Goal: Task Accomplishment & Management: Manage account settings

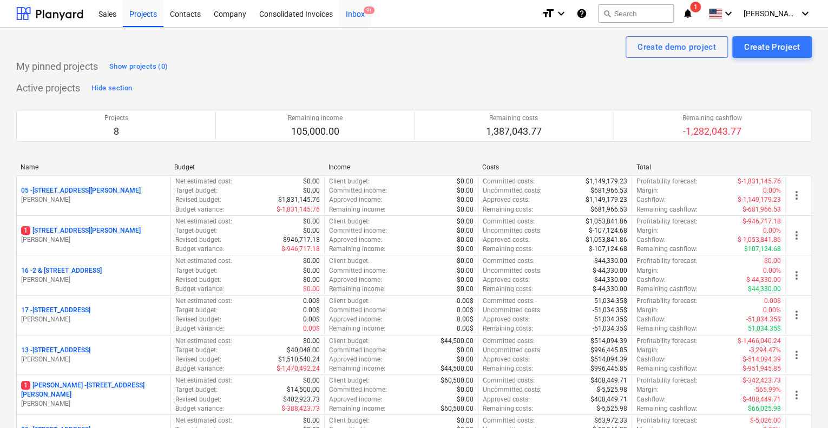
click at [357, 17] on div "Inbox 9+" at bounding box center [355, 13] width 32 height 28
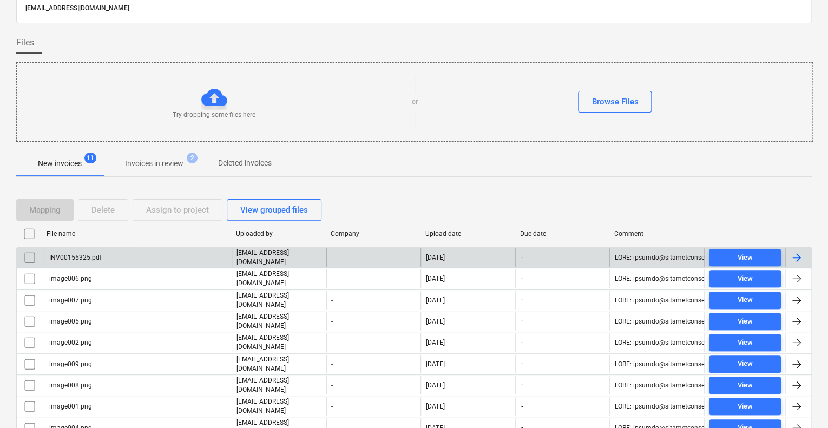
scroll to position [108, 0]
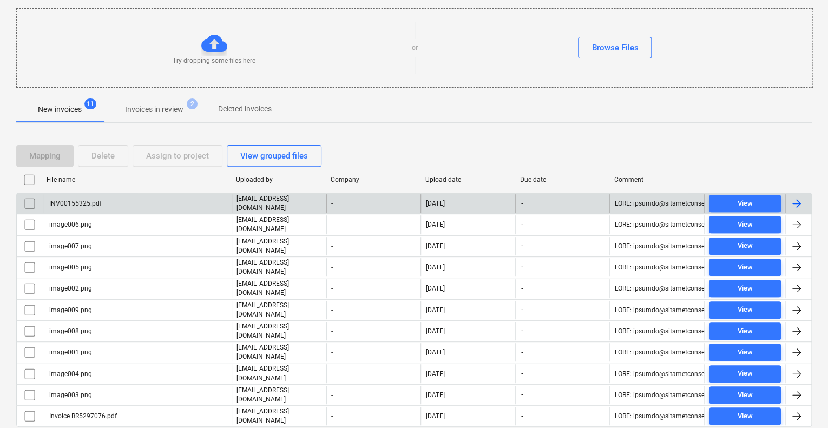
click at [128, 204] on div "INV00155325.pdf" at bounding box center [137, 203] width 189 height 18
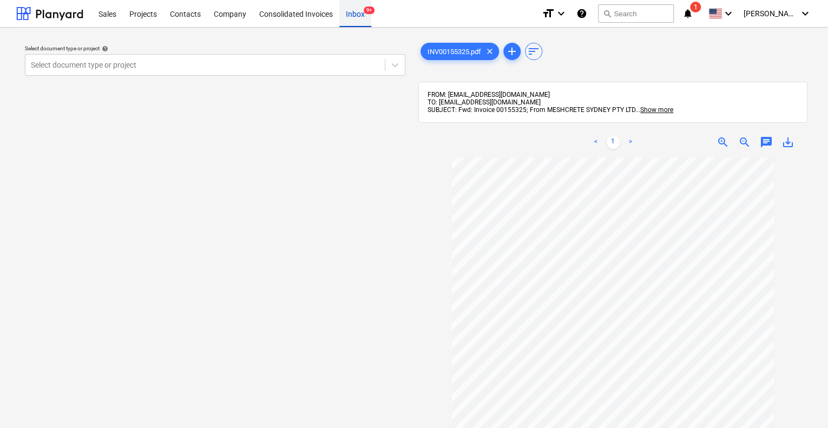
click at [354, 15] on div "Inbox 9+" at bounding box center [355, 13] width 32 height 28
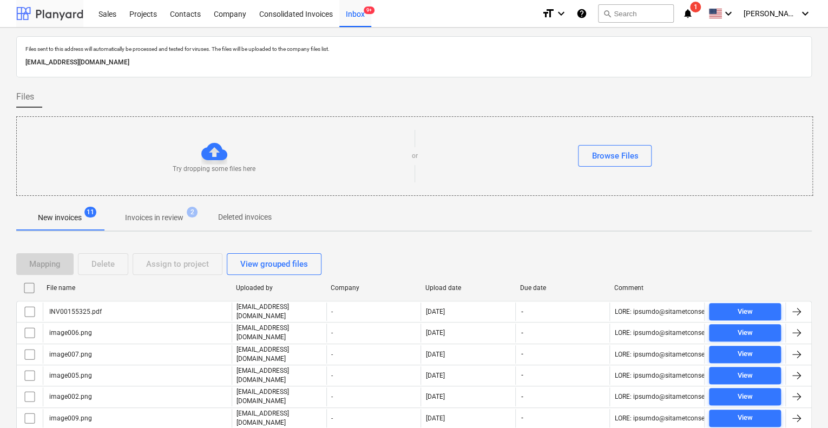
click at [58, 13] on div at bounding box center [49, 13] width 67 height 27
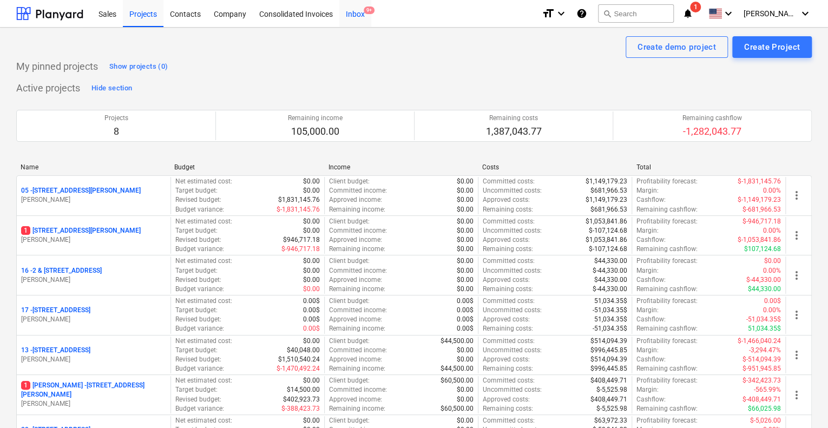
click at [352, 12] on div "Inbox 9+" at bounding box center [355, 13] width 32 height 28
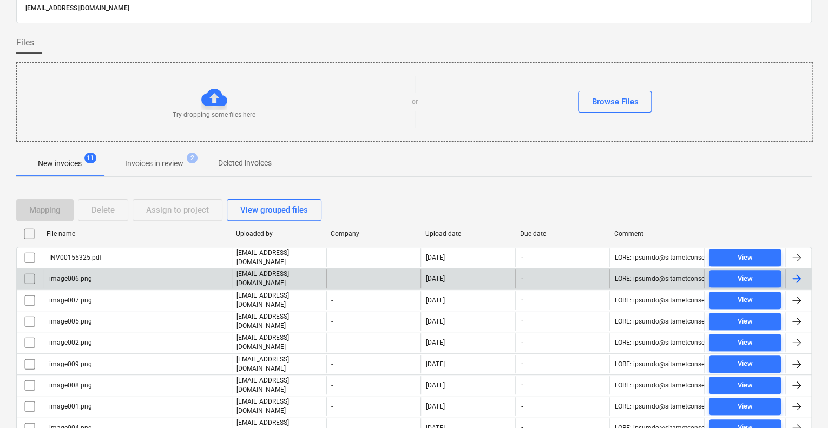
scroll to position [130, 0]
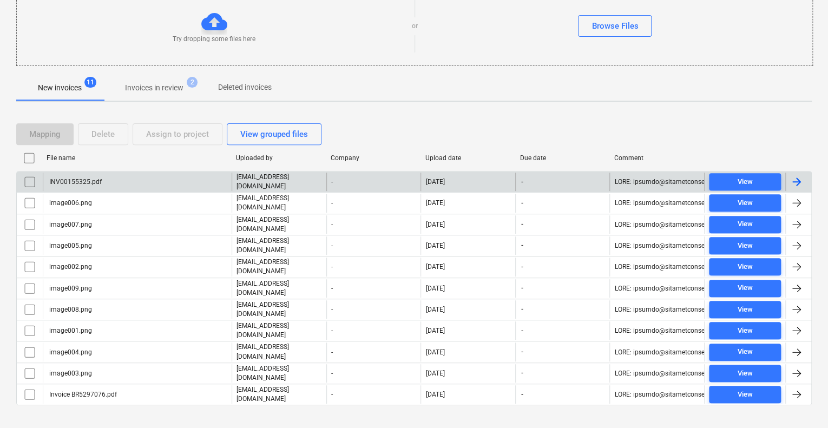
click at [85, 175] on div "INV00155325.pdf" at bounding box center [137, 182] width 189 height 18
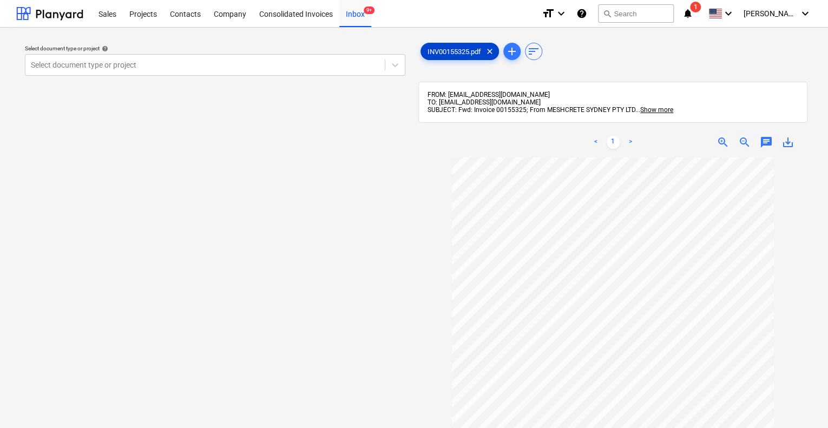
click at [450, 53] on span "INV00155325.pdf" at bounding box center [454, 52] width 67 height 8
click at [210, 63] on div at bounding box center [205, 65] width 348 height 11
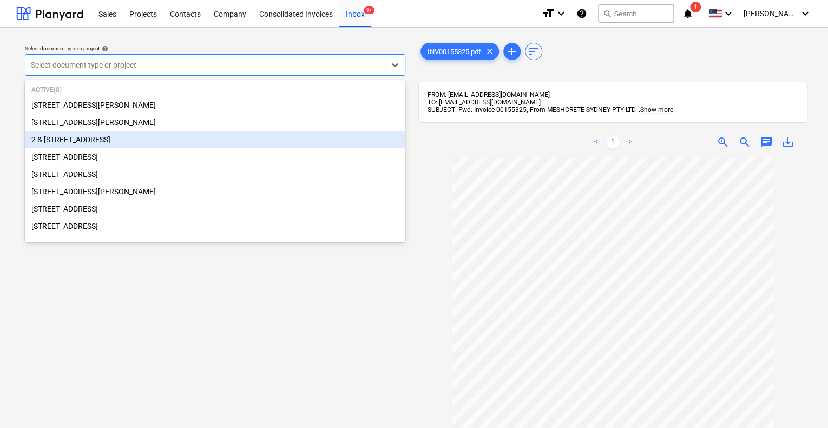
scroll to position [54, 0]
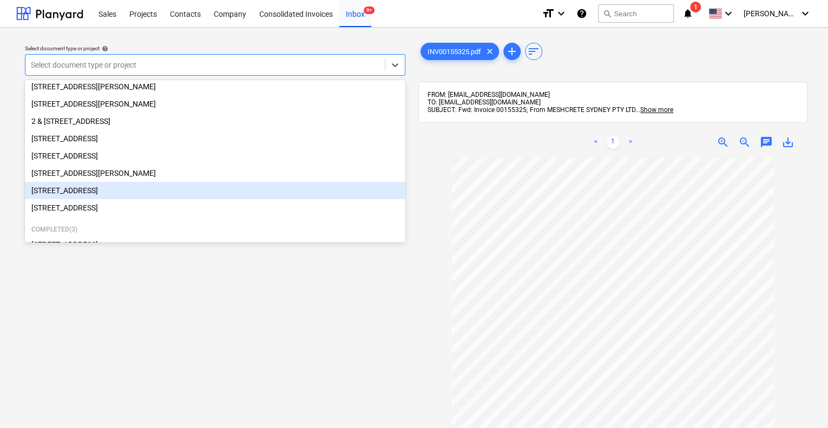
click at [136, 193] on div "[STREET_ADDRESS]" at bounding box center [215, 190] width 380 height 17
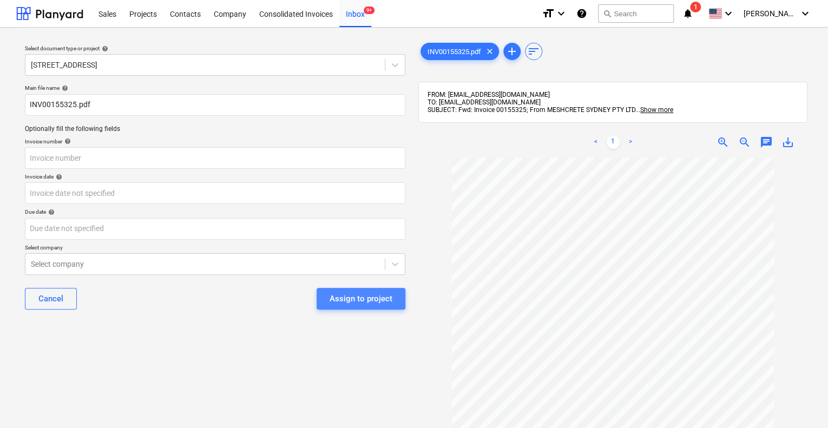
click at [361, 302] on div "Assign to project" at bounding box center [361, 299] width 63 height 14
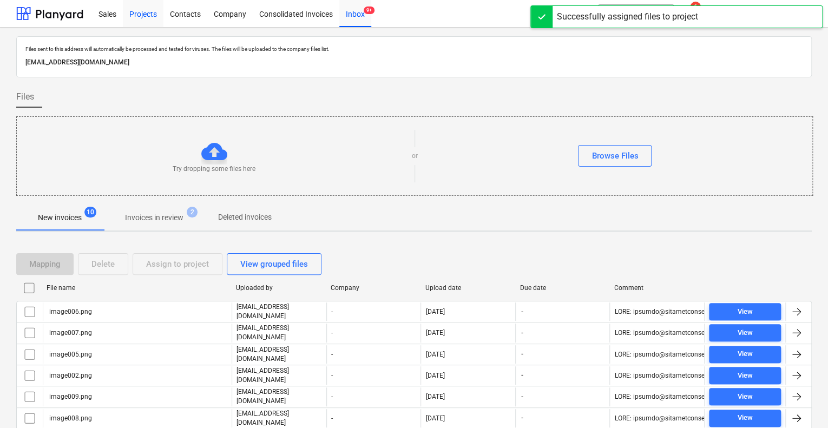
click at [144, 13] on div "Projects" at bounding box center [143, 13] width 41 height 28
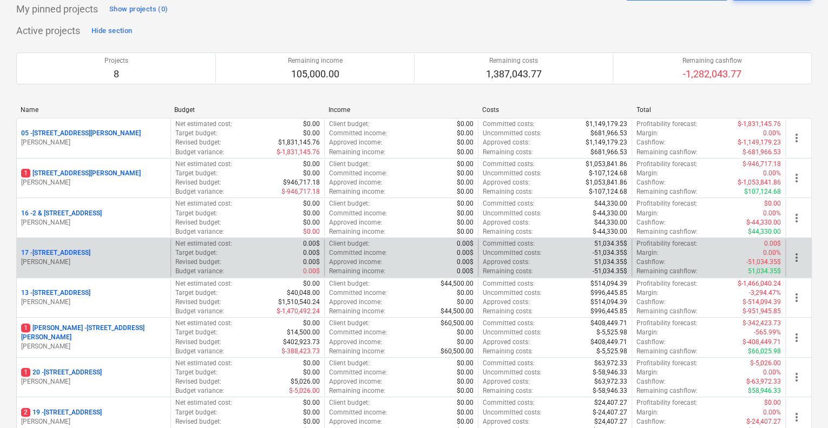
scroll to position [216, 0]
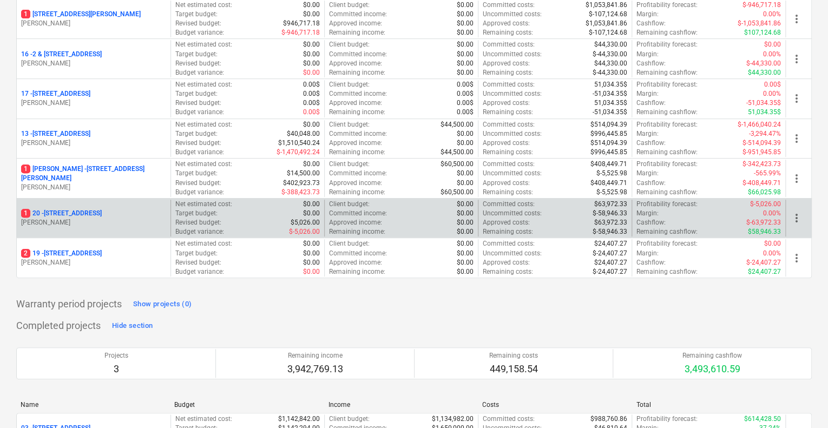
click at [102, 210] on p "1 [STREET_ADDRESS]" at bounding box center [61, 213] width 81 height 9
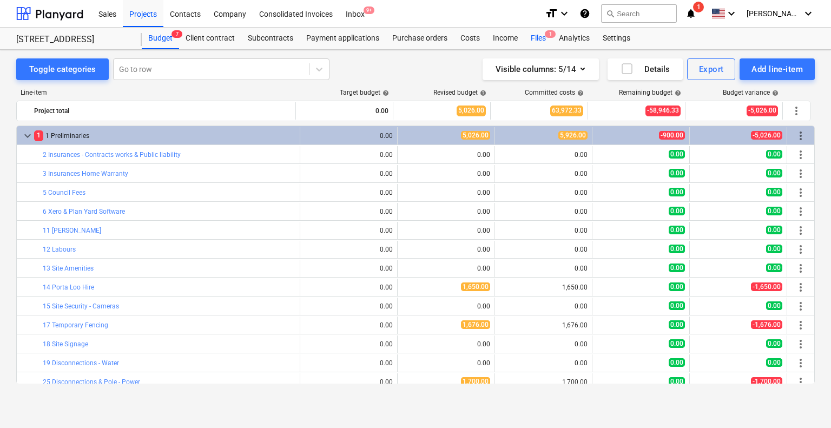
click at [536, 38] on div "Files 1" at bounding box center [538, 39] width 28 height 22
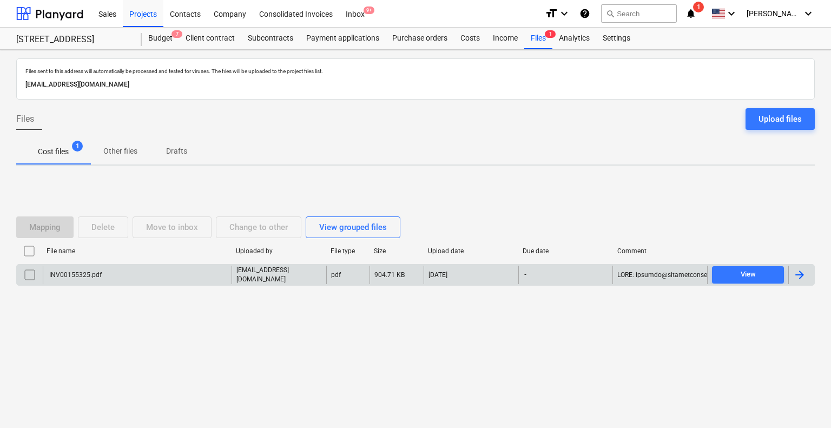
click at [172, 271] on div "INV00155325.pdf" at bounding box center [137, 275] width 189 height 18
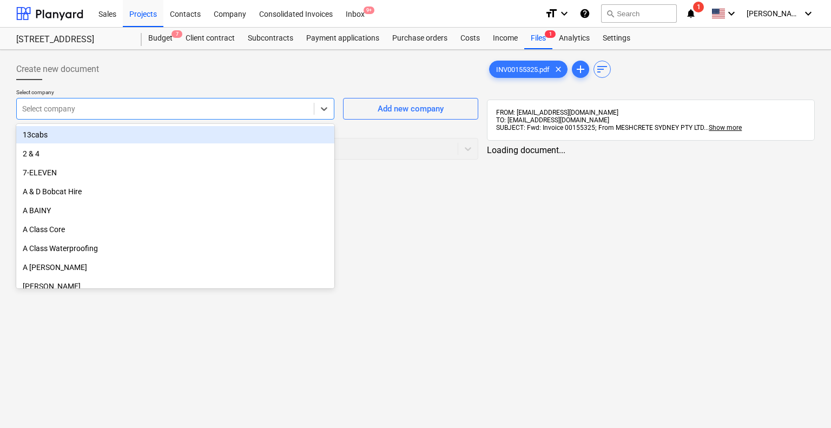
click at [139, 106] on div at bounding box center [165, 108] width 286 height 11
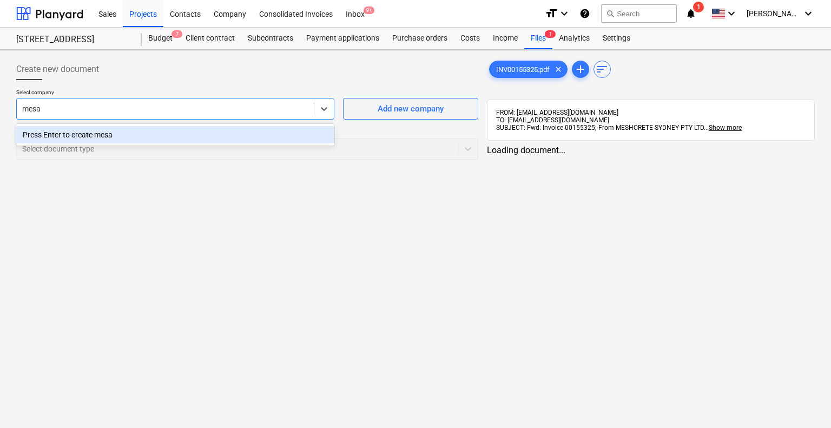
type input "mes"
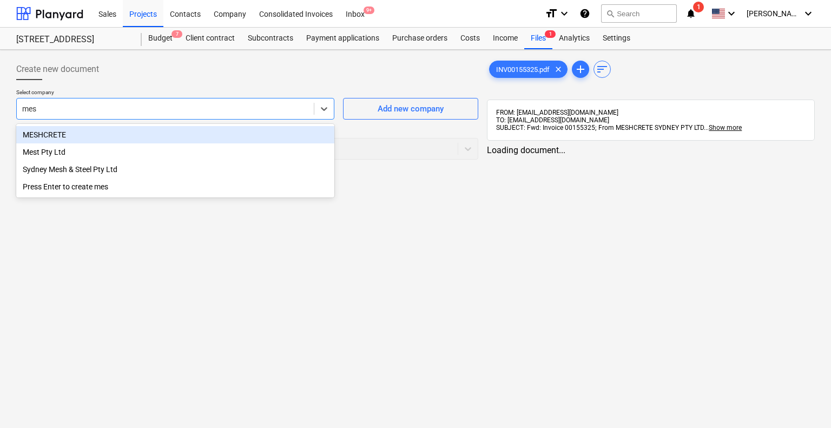
click at [96, 130] on div "MESHCRETE" at bounding box center [175, 134] width 318 height 17
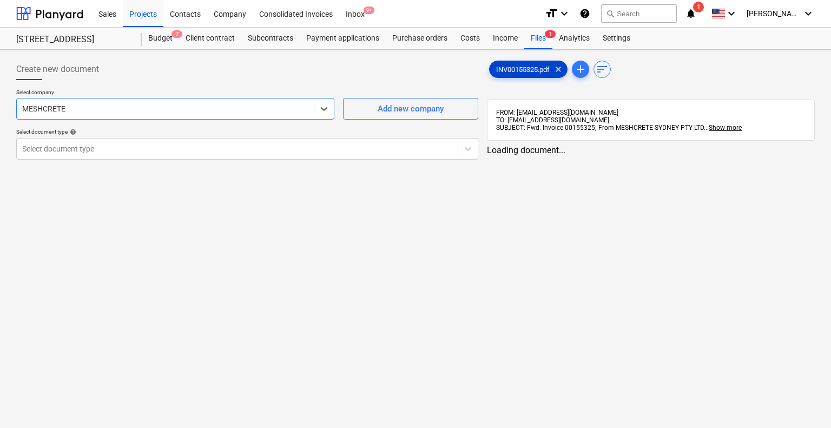
click at [531, 65] on span "INV00155325.pdf" at bounding box center [523, 69] width 67 height 8
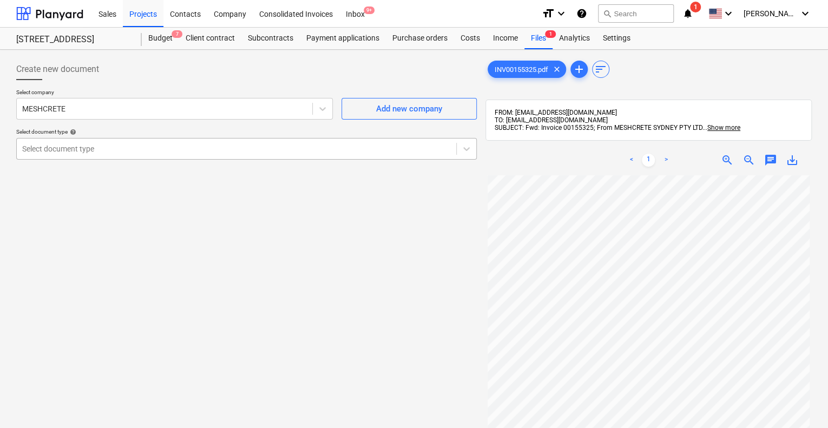
click at [356, 149] on div at bounding box center [236, 148] width 429 height 11
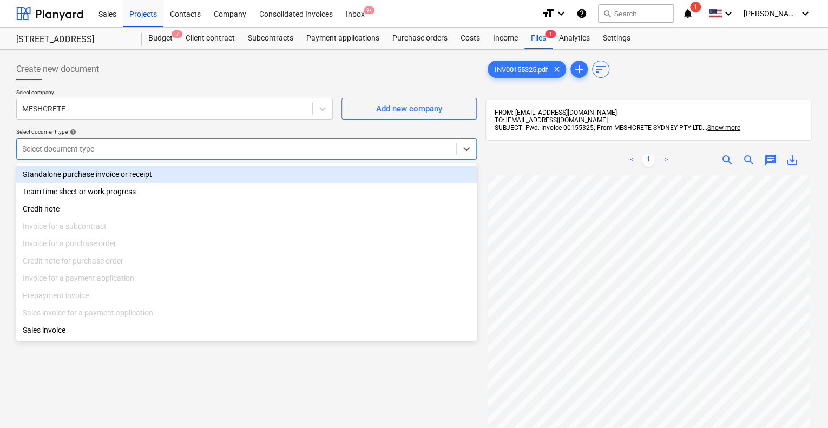
click at [218, 172] on div "Standalone purchase invoice or receipt" at bounding box center [246, 174] width 460 height 17
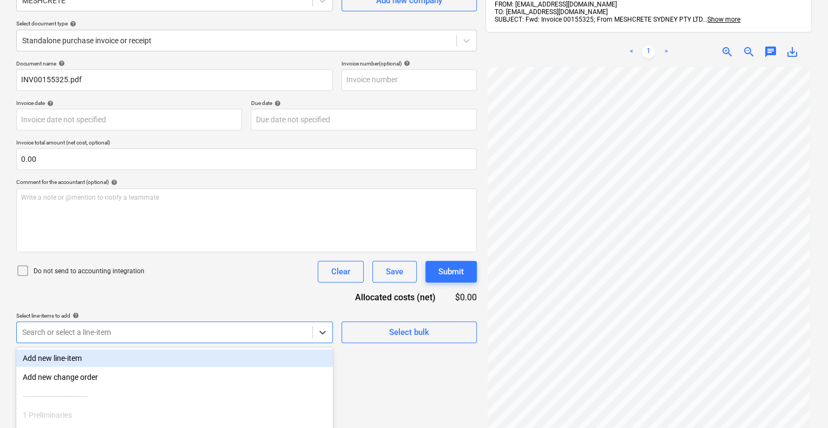
scroll to position [192, 0]
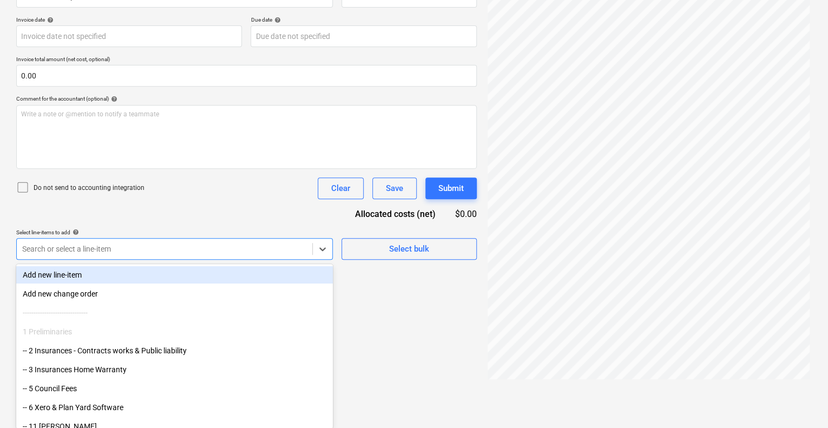
click at [104, 236] on body "Sales Projects Contacts Company Consolidated Invoices Inbox 9+ format_size keyb…" at bounding box center [414, 22] width 828 height 428
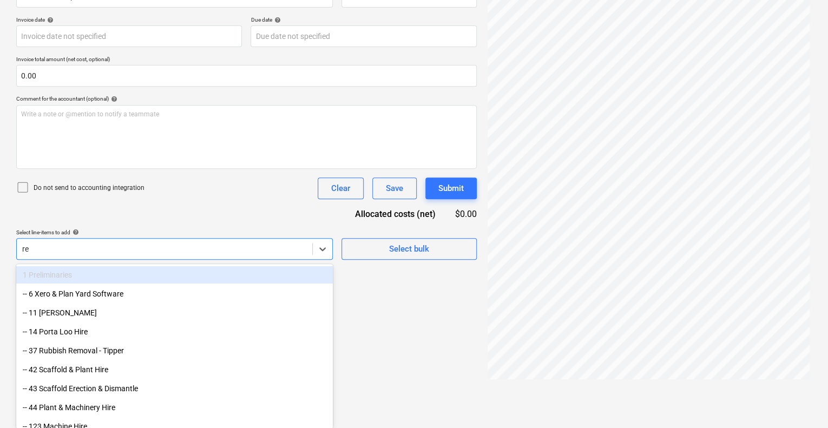
type input "reo"
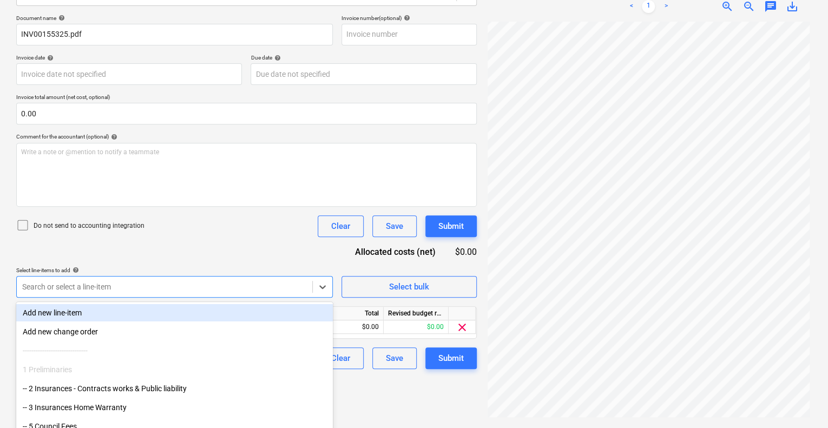
click at [192, 243] on div "Document name help INV00155325.pdf Invoice number (optional) help Invoice date …" at bounding box center [246, 192] width 460 height 354
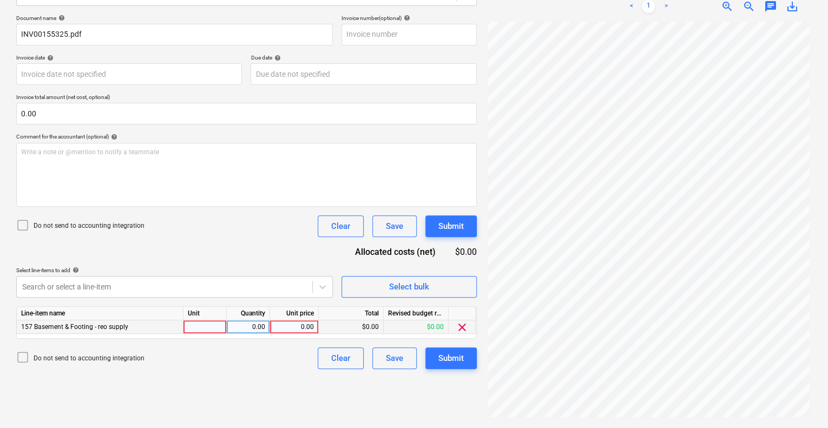
click at [210, 333] on div at bounding box center [204, 327] width 43 height 14
type input "1"
type input "10469.3"
click at [266, 355] on div "Do not send to accounting integration Clear Save Submit" at bounding box center [246, 358] width 460 height 22
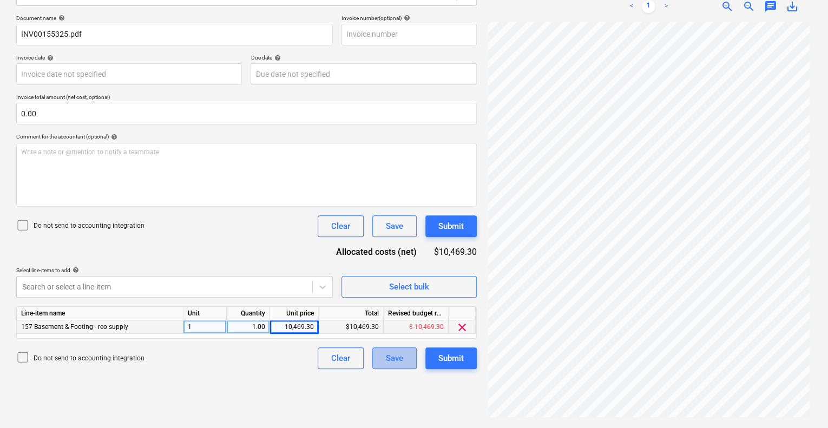
click at [391, 359] on div "Save" at bounding box center [394, 358] width 17 height 14
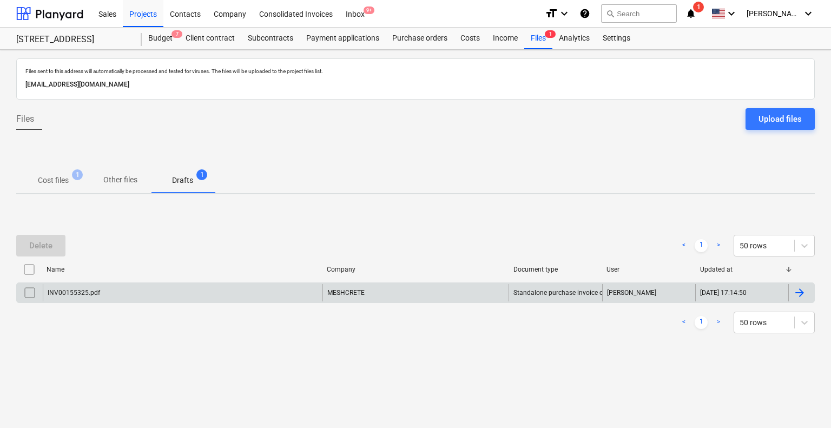
click at [103, 289] on div "INV00155325.pdf" at bounding box center [183, 292] width 280 height 17
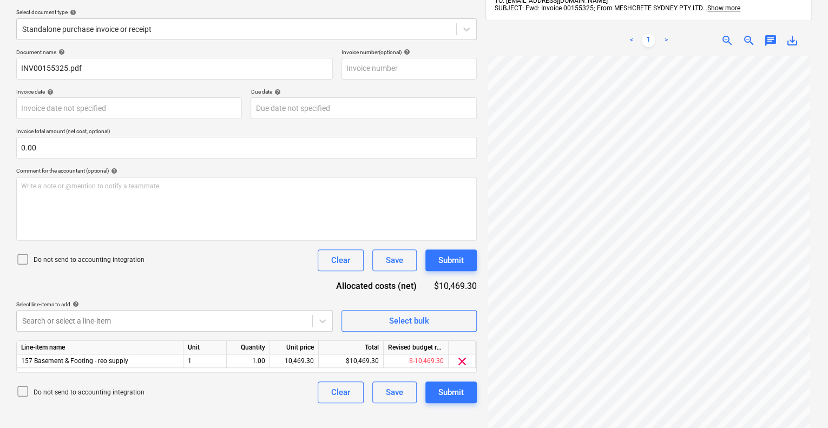
scroll to position [154, 0]
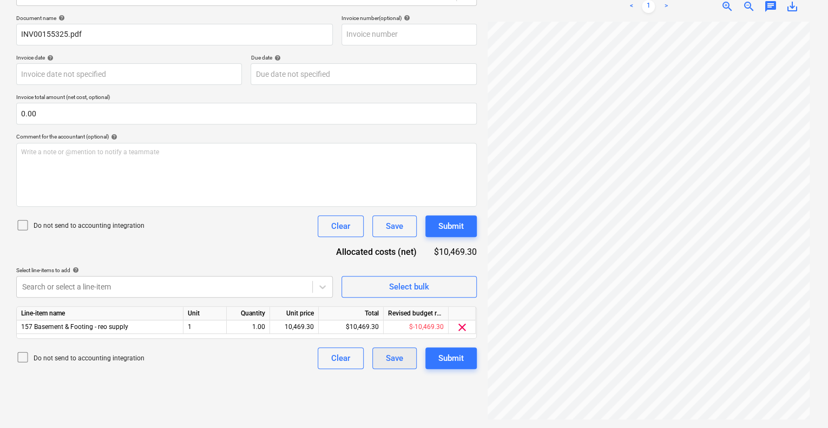
click at [392, 360] on div "Save" at bounding box center [394, 358] width 17 height 14
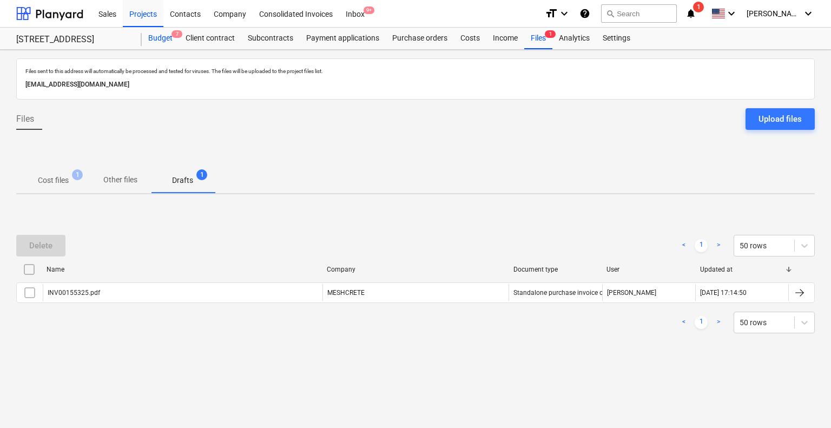
click at [164, 35] on div "Budget 7" at bounding box center [160, 39] width 37 height 22
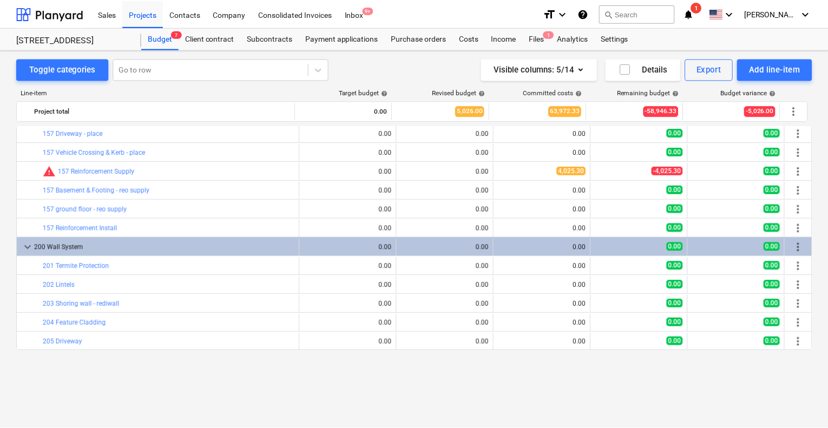
scroll to position [1028, 0]
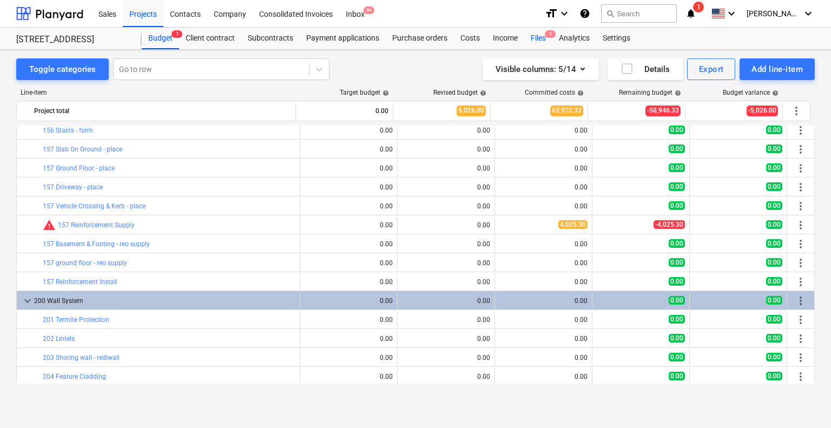
click at [535, 36] on div "Files 1" at bounding box center [538, 39] width 28 height 22
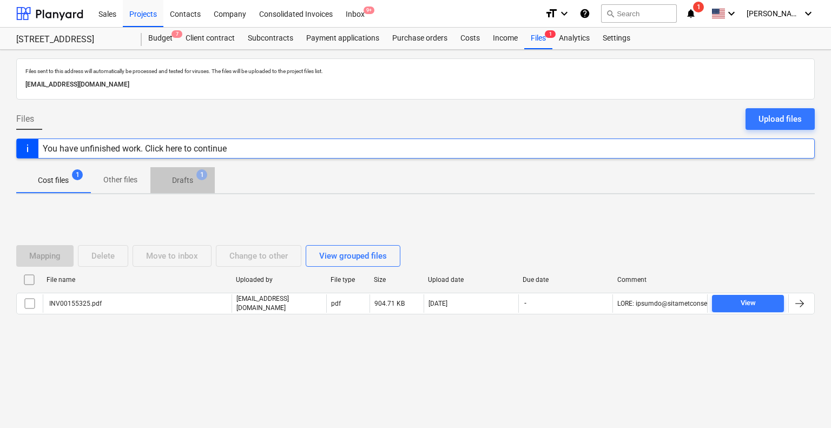
click at [180, 180] on p "Drafts" at bounding box center [182, 180] width 21 height 11
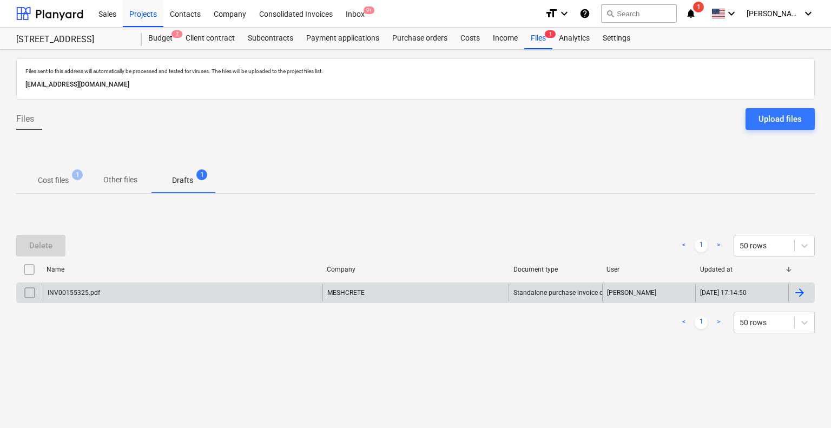
click at [95, 292] on div "INV00155325.pdf" at bounding box center [74, 293] width 52 height 8
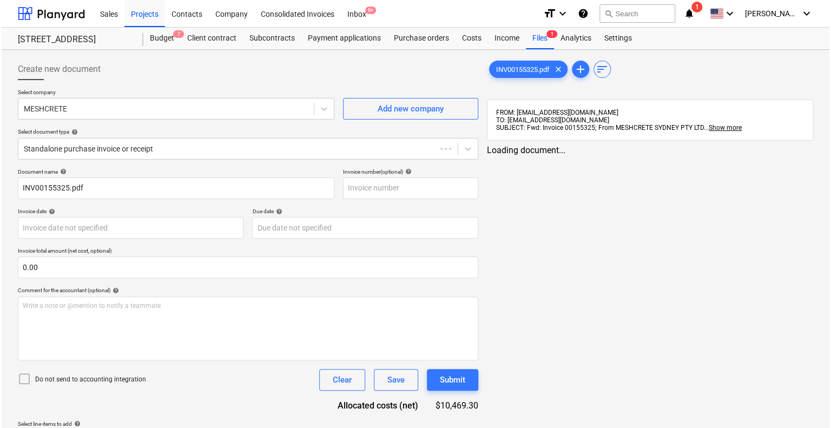
scroll to position [103, 0]
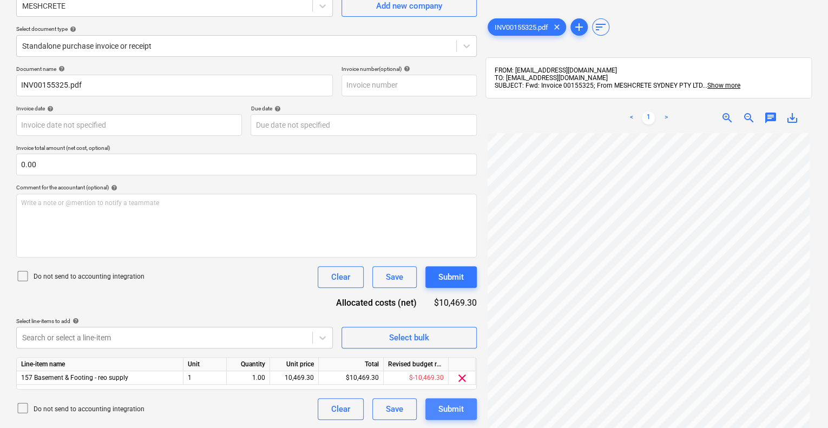
click at [465, 406] on button "Submit" at bounding box center [450, 409] width 51 height 22
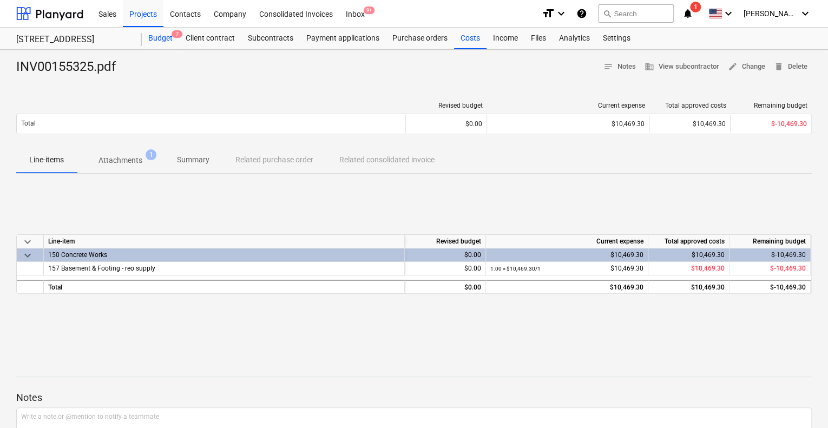
click at [160, 40] on div "Budget 7" at bounding box center [160, 39] width 37 height 22
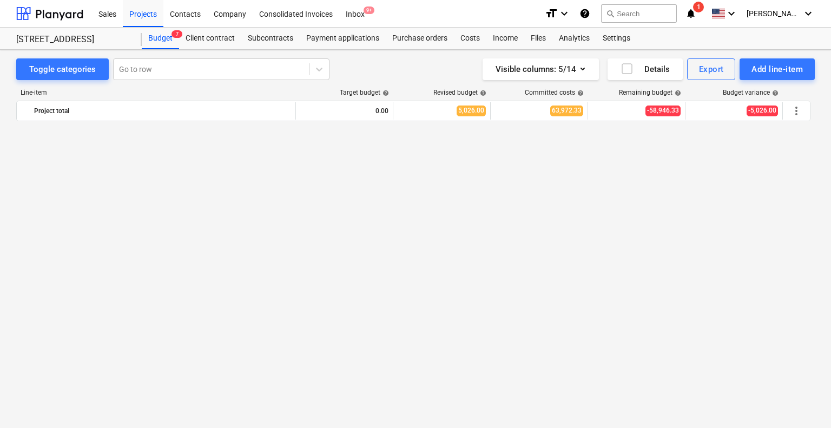
scroll to position [1028, 0]
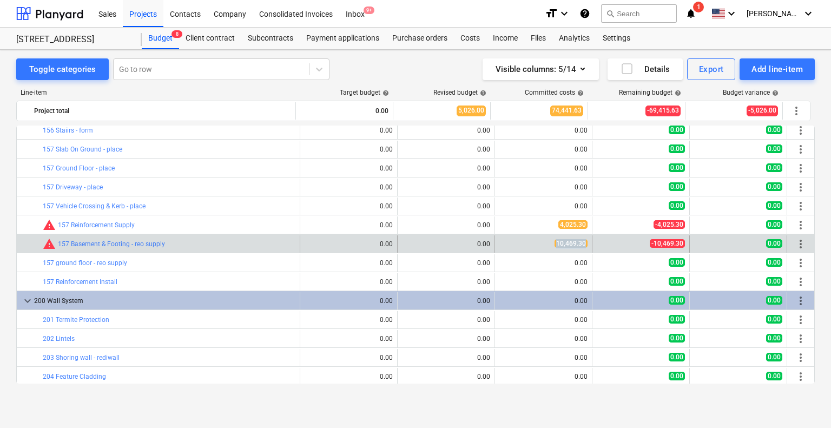
drag, startPoint x: 550, startPoint y: 243, endPoint x: 587, endPoint y: 243, distance: 37.3
click at [587, 243] on div "10,469.30" at bounding box center [543, 243] width 97 height 17
click at [574, 246] on span "10,469.30" at bounding box center [571, 243] width 33 height 9
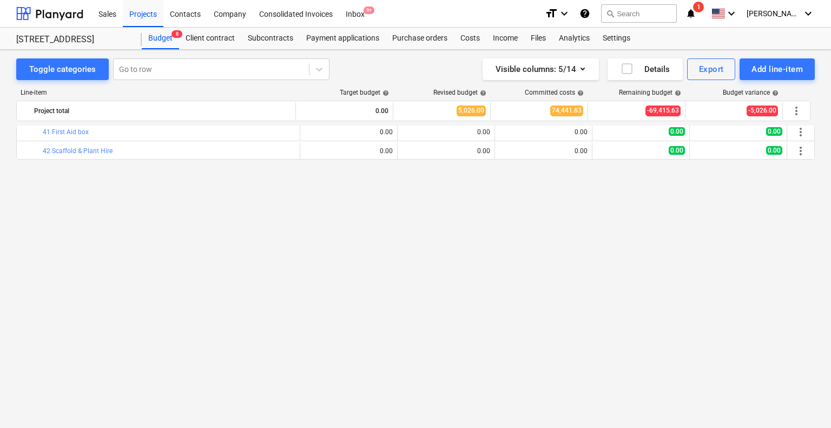
scroll to position [108, 0]
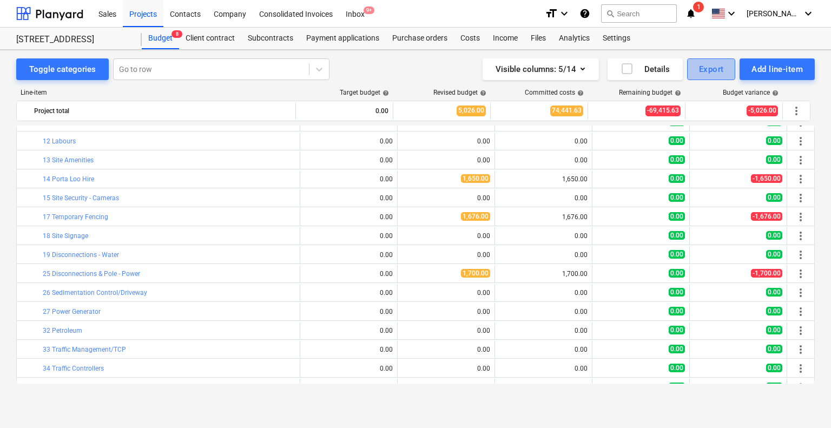
click at [708, 71] on div "Export" at bounding box center [711, 69] width 25 height 14
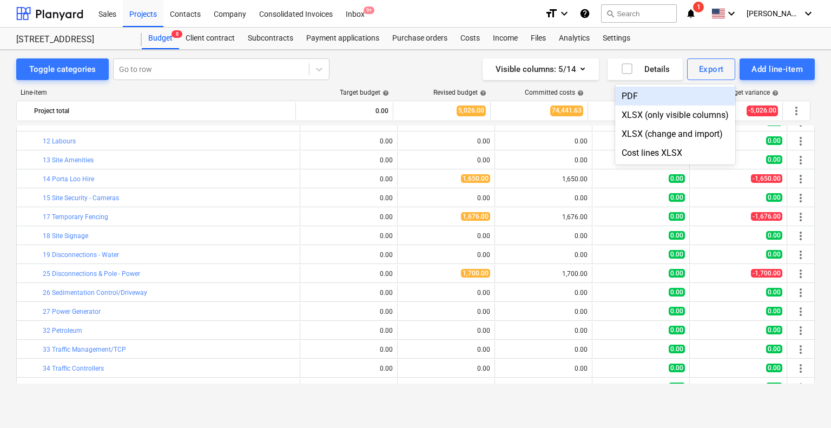
click at [676, 102] on div "PDF" at bounding box center [675, 96] width 120 height 19
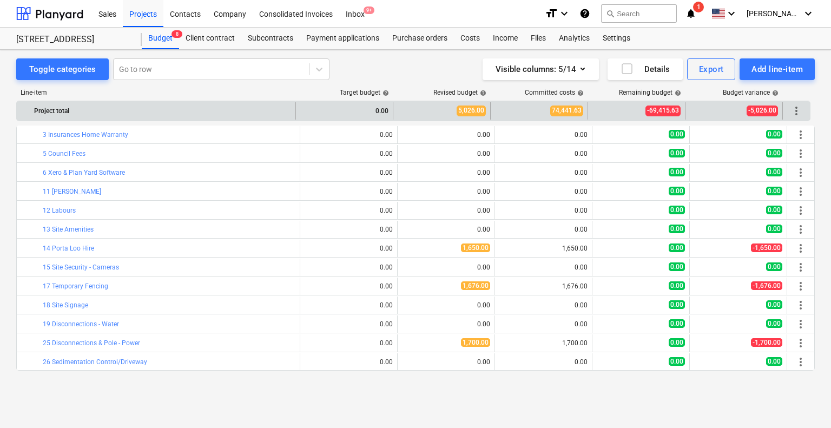
scroll to position [0, 0]
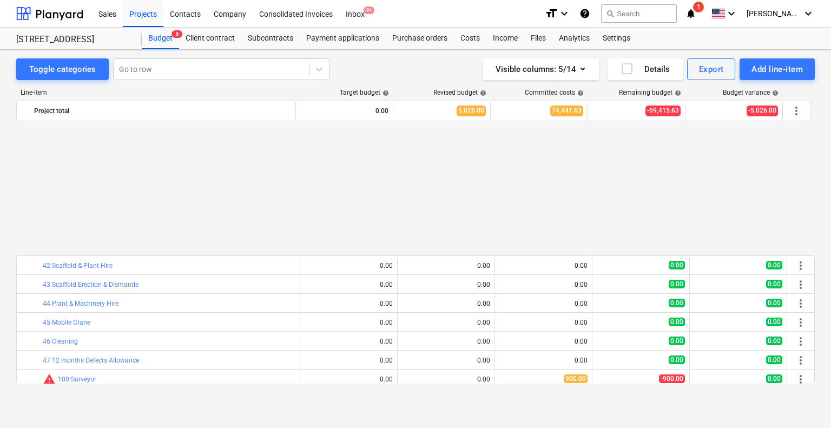
scroll to position [487, 0]
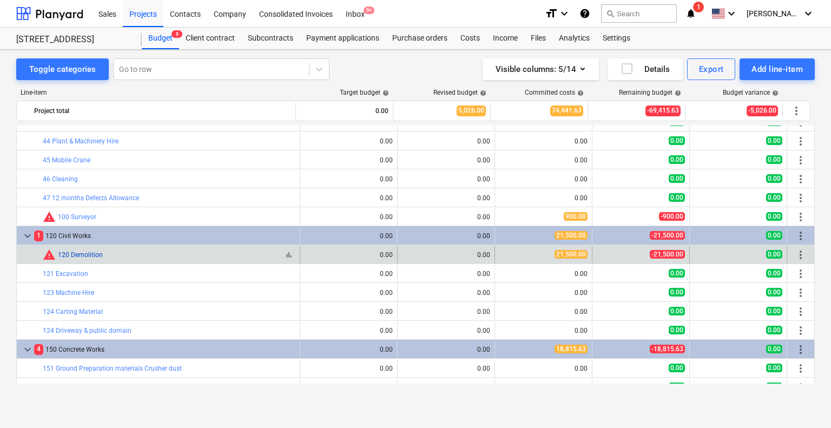
click at [90, 251] on link "120 Demolition" at bounding box center [80, 255] width 45 height 8
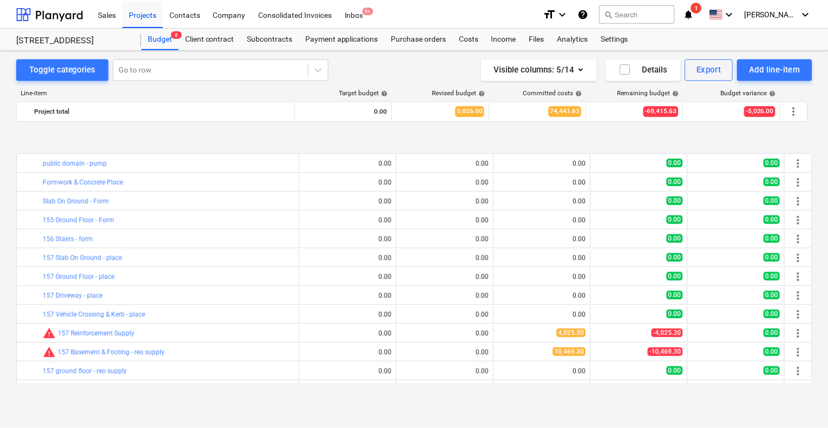
scroll to position [974, 0]
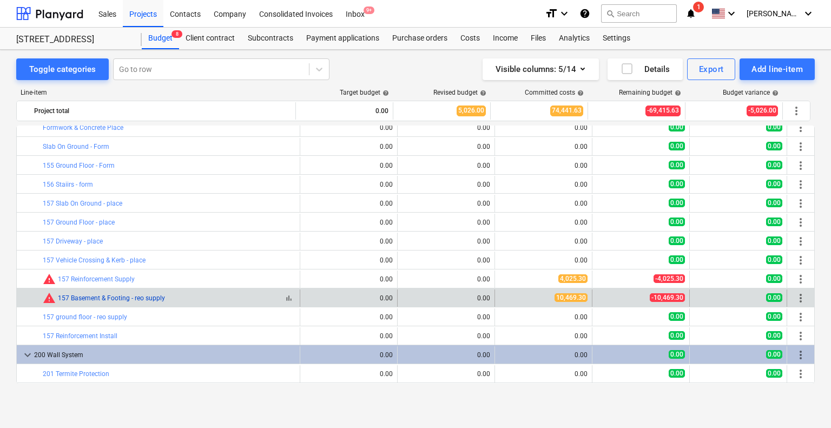
click at [107, 296] on link "157 Basement & Footing - reo supply" at bounding box center [111, 298] width 107 height 8
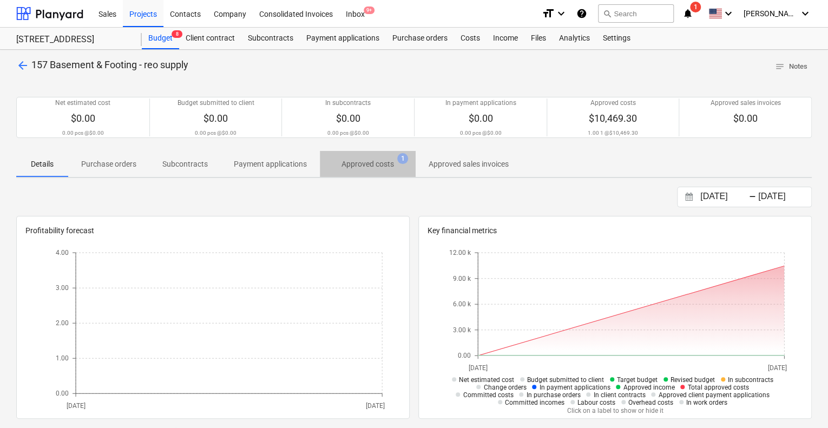
click at [374, 167] on p "Approved costs" at bounding box center [367, 164] width 52 height 11
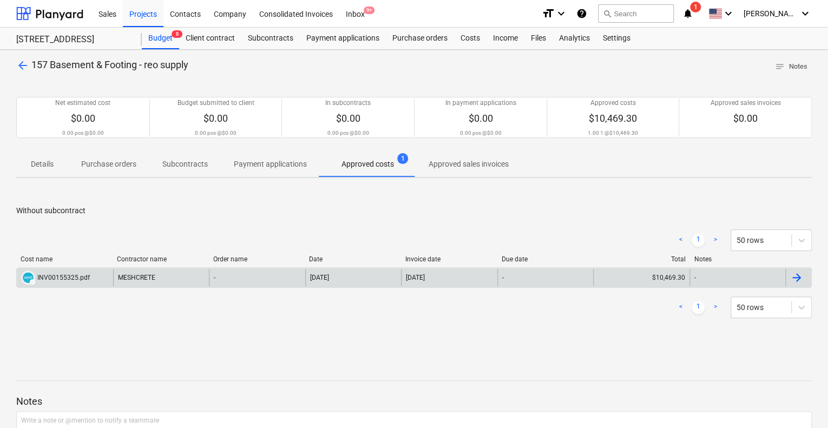
click at [62, 274] on div "INV00155325.pdf" at bounding box center [63, 278] width 52 height 8
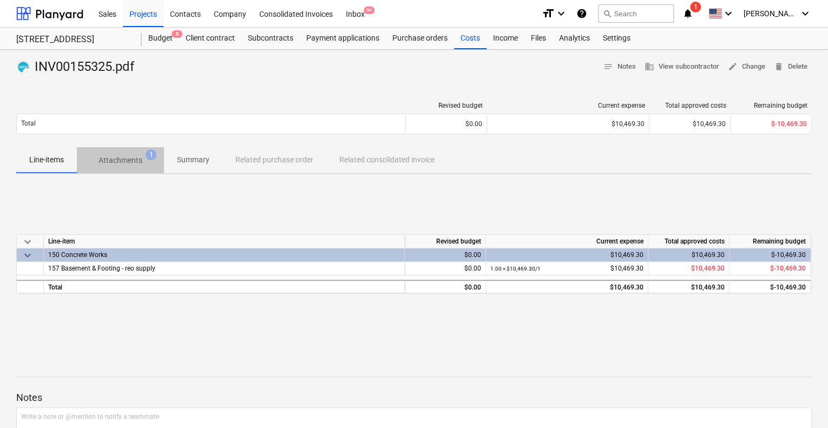
click at [133, 162] on p "Attachments" at bounding box center [120, 160] width 44 height 11
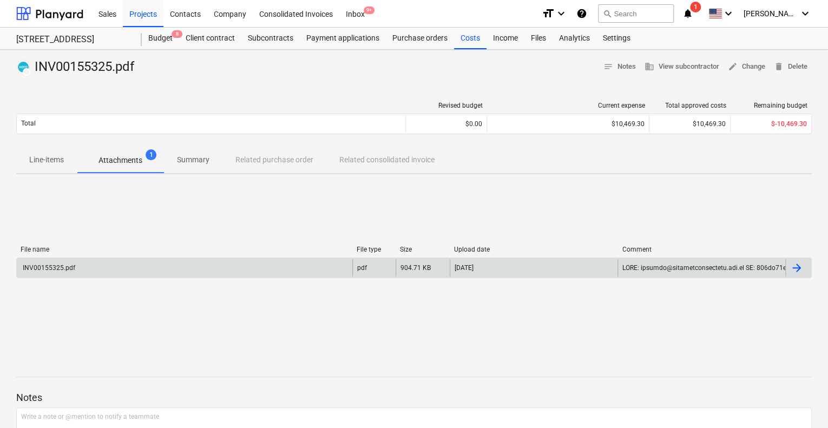
click at [82, 264] on div "INV00155325.pdf" at bounding box center [184, 267] width 335 height 17
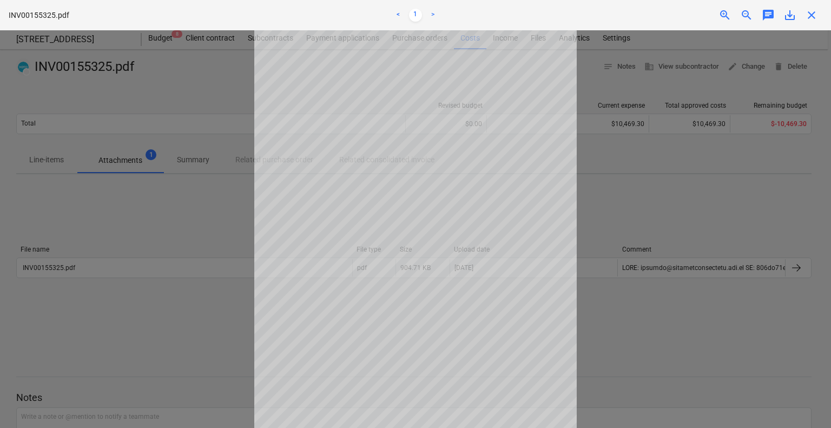
click at [648, 219] on div at bounding box center [415, 229] width 831 height 398
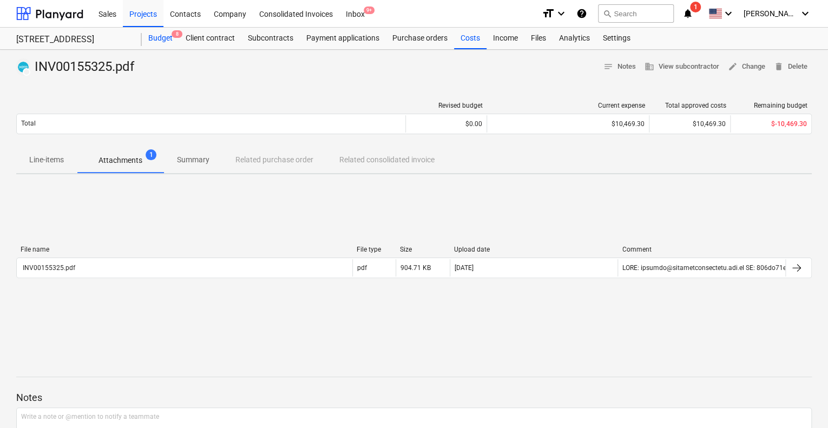
click at [154, 34] on div "Budget 8" at bounding box center [160, 39] width 37 height 22
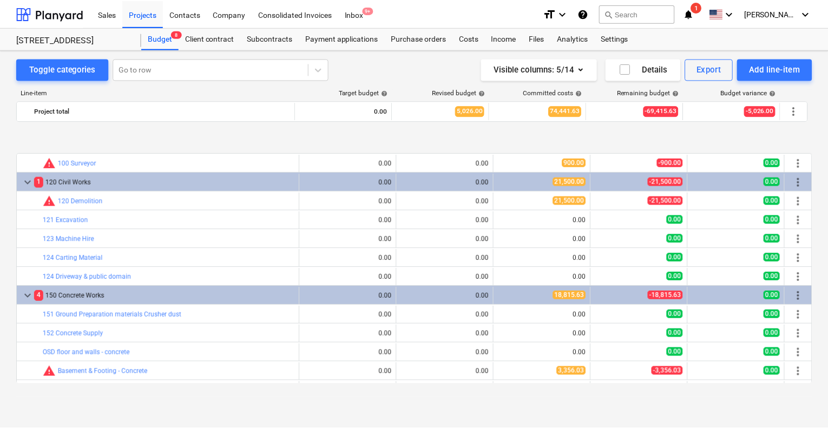
scroll to position [595, 0]
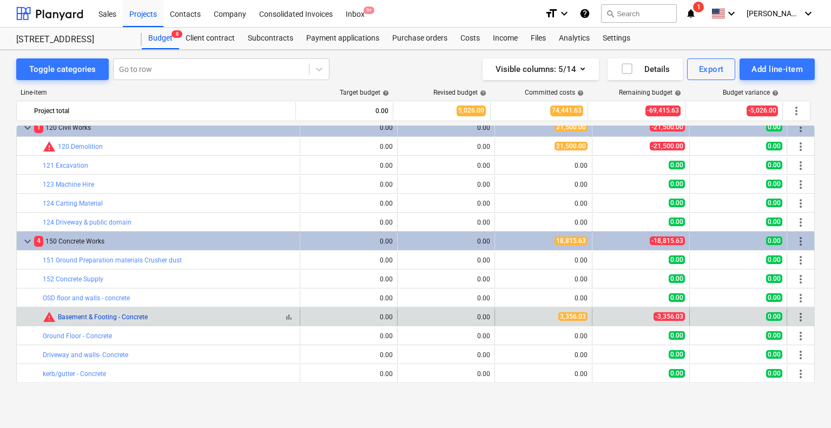
click at [91, 316] on link "Basement & Footing - Concrete" at bounding box center [103, 317] width 90 height 8
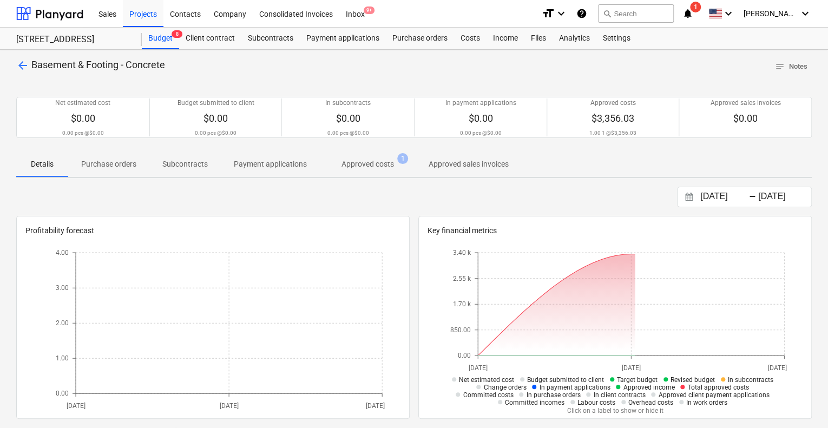
click at [357, 160] on p "Approved costs" at bounding box center [367, 164] width 52 height 11
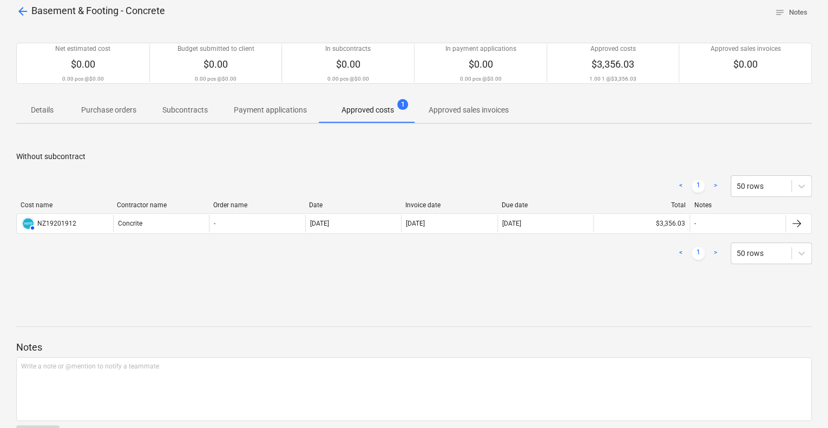
scroll to position [35, 0]
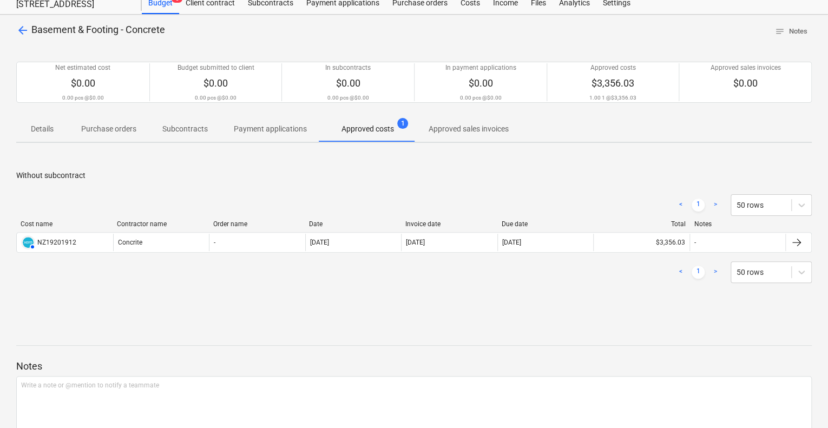
click at [258, 292] on div "< 1 > 50 rows Cost name Contractor name Order name Date Invoice date Due date T…" at bounding box center [413, 238] width 795 height 115
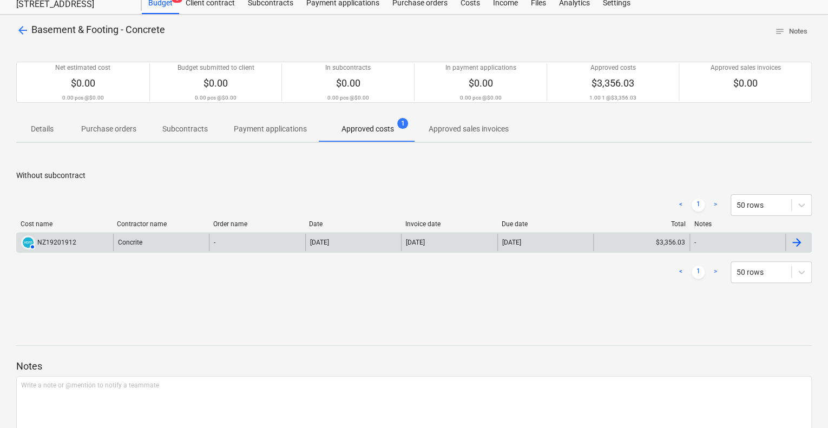
click at [455, 238] on div "22 Sep 2025" at bounding box center [449, 242] width 96 height 17
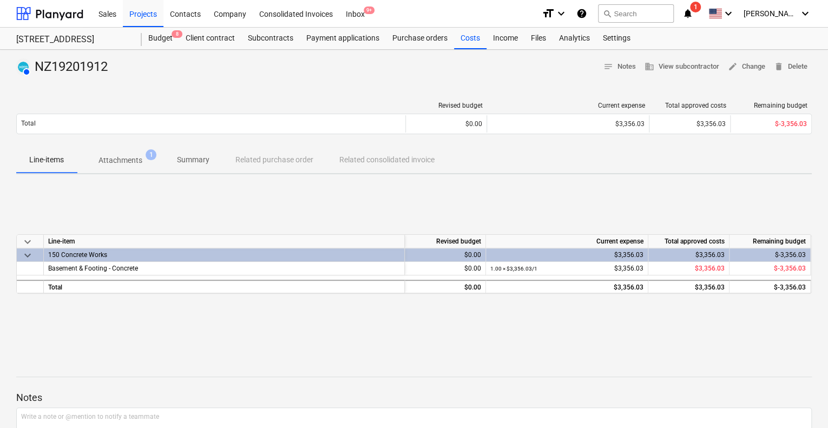
click at [127, 163] on p "Attachments" at bounding box center [120, 160] width 44 height 11
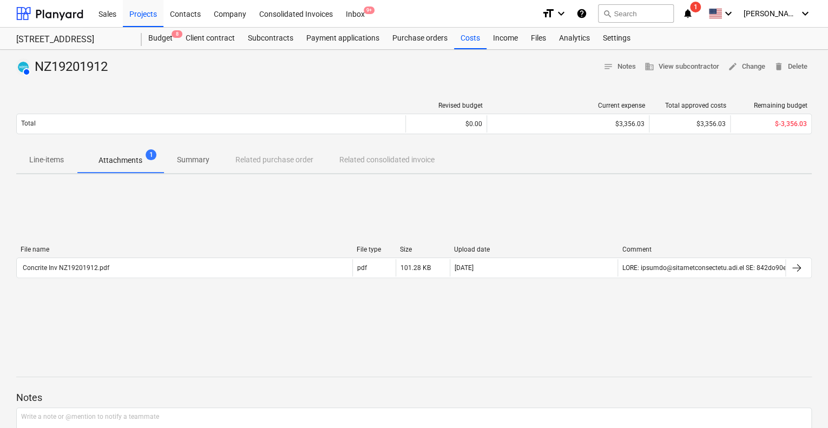
click at [291, 256] on div "File name File type Size Upload date Comment" at bounding box center [413, 252] width 795 height 12
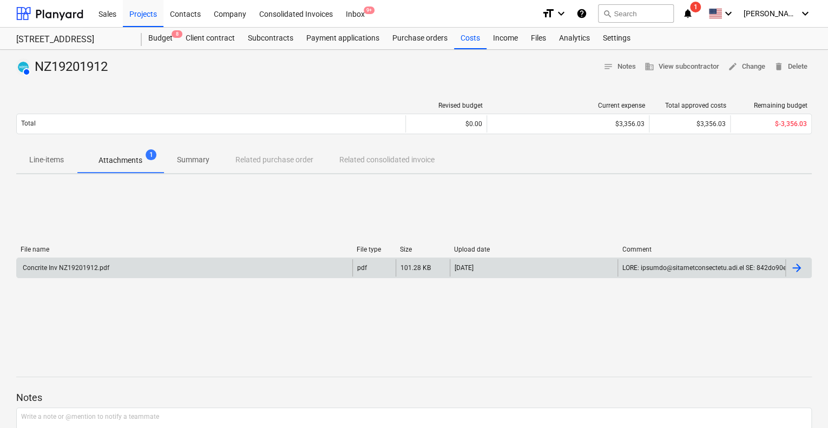
click at [290, 264] on div "Concrite Inv NZ19201912.pdf" at bounding box center [184, 267] width 335 height 17
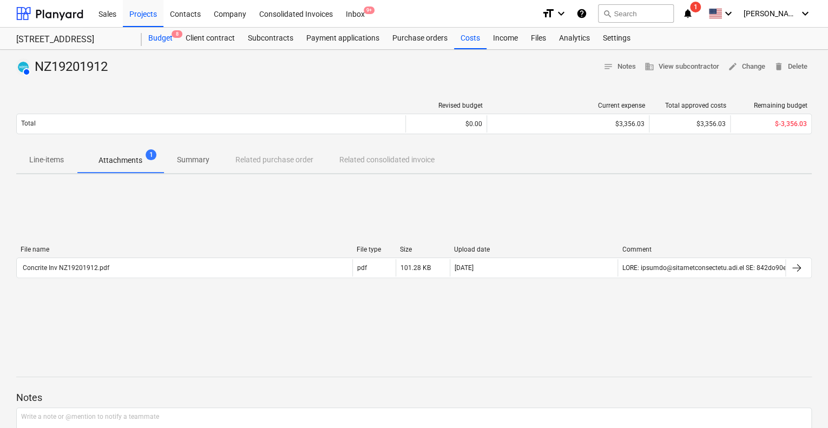
click at [153, 41] on div "Budget 8" at bounding box center [160, 39] width 37 height 22
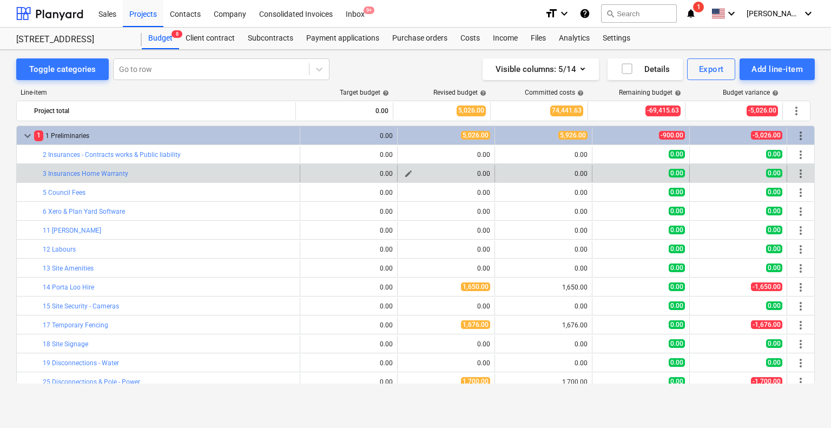
click at [408, 170] on span "edit" at bounding box center [408, 173] width 9 height 9
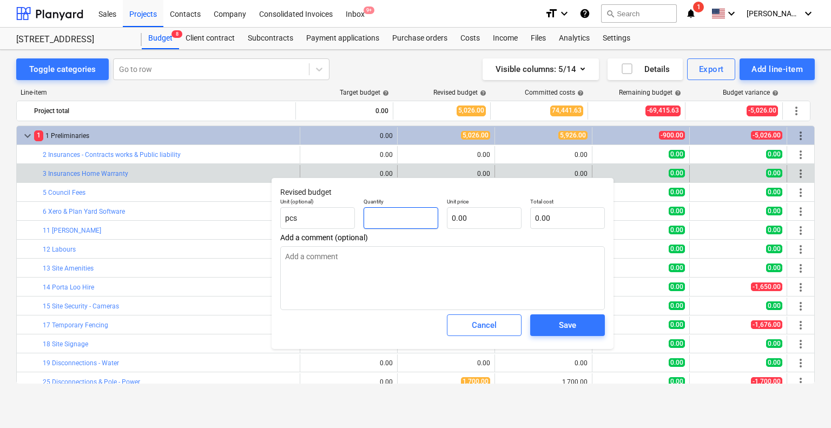
click at [415, 219] on input "text" at bounding box center [401, 218] width 75 height 22
type input "1"
type textarea "x"
type input "1.00"
type textarea "x"
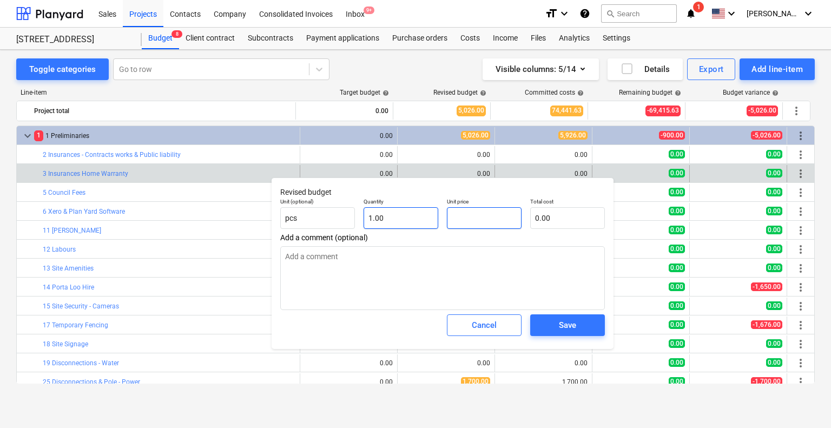
type input "1"
type textarea "x"
type input "1.00"
type input "14"
type textarea "x"
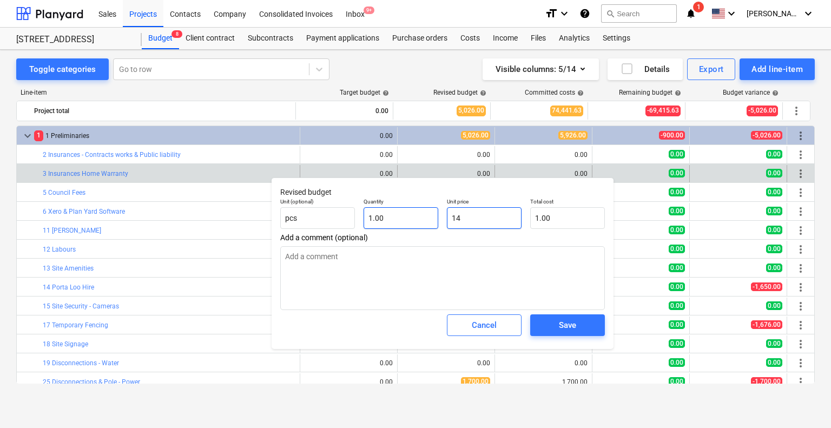
type input "14.00"
type input "1"
type textarea "x"
type input "1.00"
type input "15"
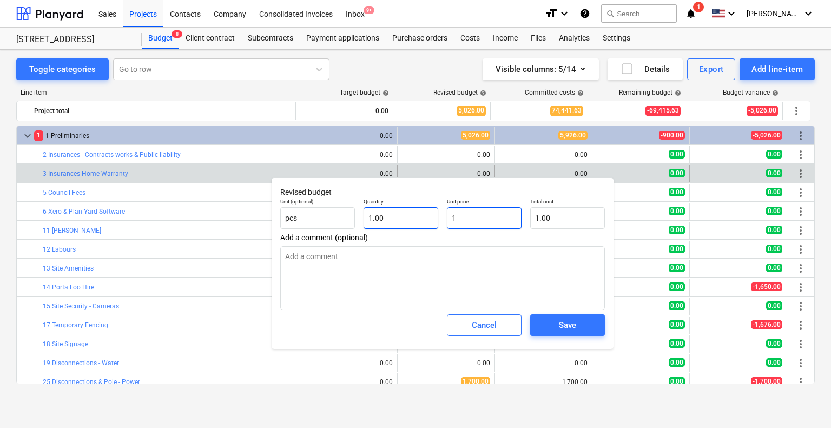
type textarea "x"
type input "15.00"
type input "150"
type textarea "x"
type input "150.00"
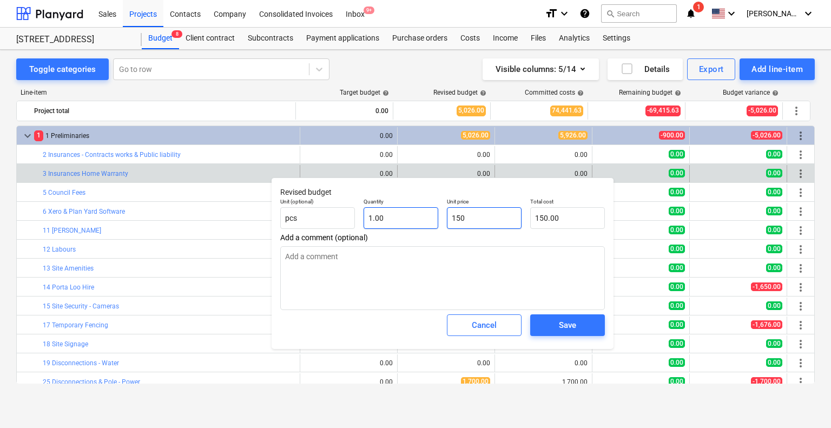
type input "1500"
type textarea "x"
type input "1,500.00"
type input "15000"
type textarea "x"
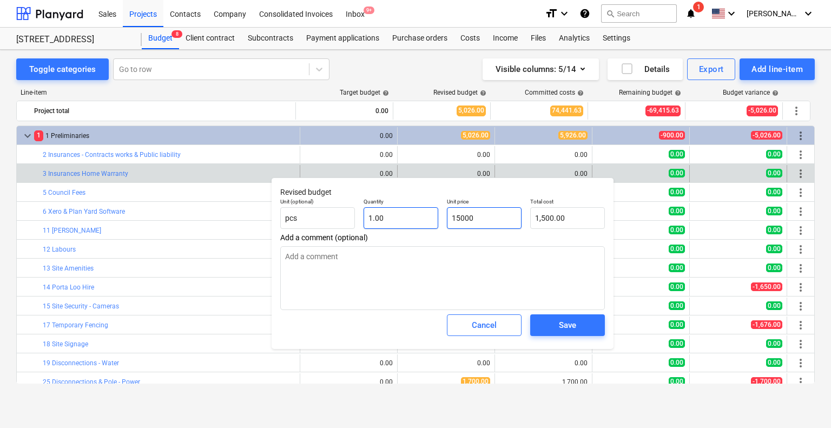
type input "15,000.00"
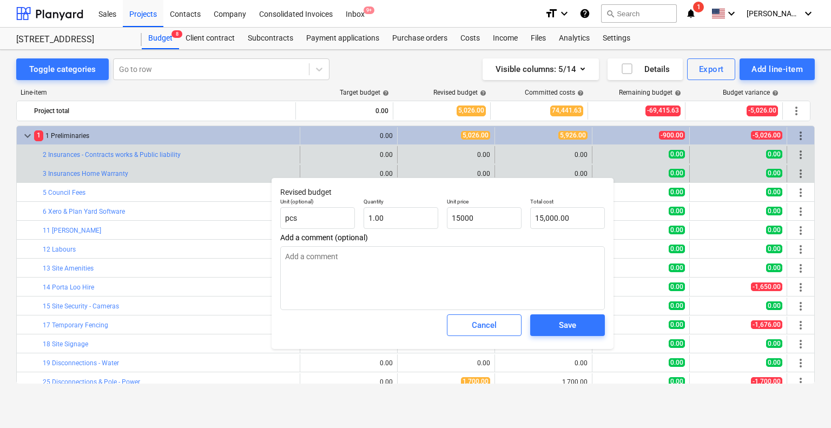
click at [573, 326] on div "Save" at bounding box center [567, 325] width 17 height 14
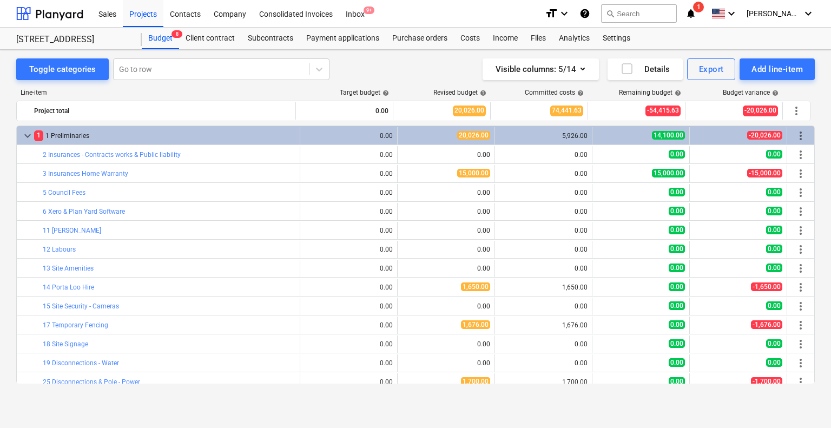
type textarea "x"
type input "1.00"
type input "15,000.00"
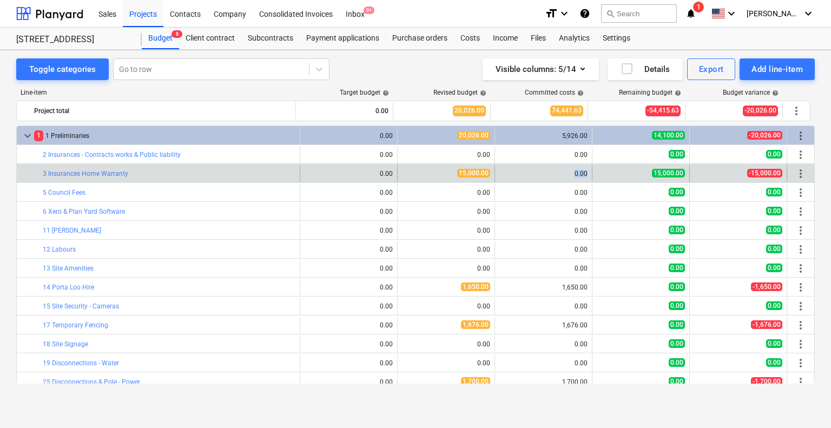
drag, startPoint x: 568, startPoint y: 172, endPoint x: 595, endPoint y: 173, distance: 27.6
click at [595, 173] on div "bar_chart 3 Insurances Home Warranty edit 0.00 edit 15,000.00 0.00 15,000.00 -1…" at bounding box center [416, 173] width 798 height 17
click at [587, 175] on div "0.00" at bounding box center [543, 173] width 97 height 17
drag, startPoint x: 558, startPoint y: 175, endPoint x: 604, endPoint y: 175, distance: 46.0
click at [604, 175] on div "bar_chart 3 Insurances Home Warranty edit 0.00 edit 15,000.00 0.00 15,000.00 -1…" at bounding box center [416, 173] width 798 height 17
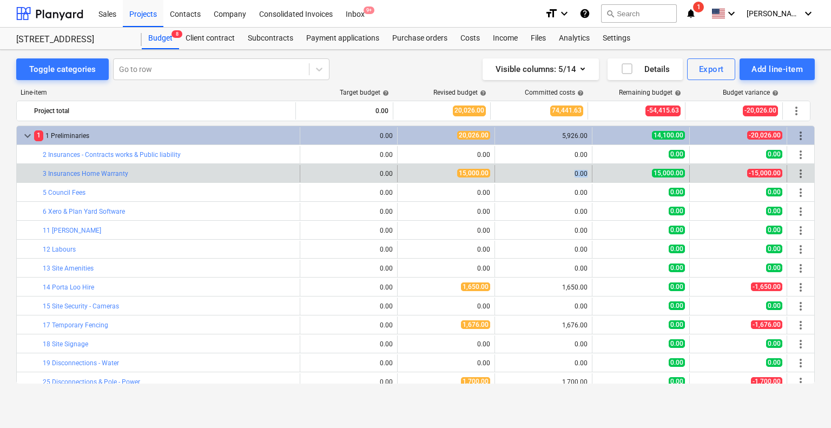
click at [543, 179] on div "0.00" at bounding box center [543, 173] width 88 height 17
click at [405, 175] on span "edit" at bounding box center [408, 173] width 9 height 9
type textarea "x"
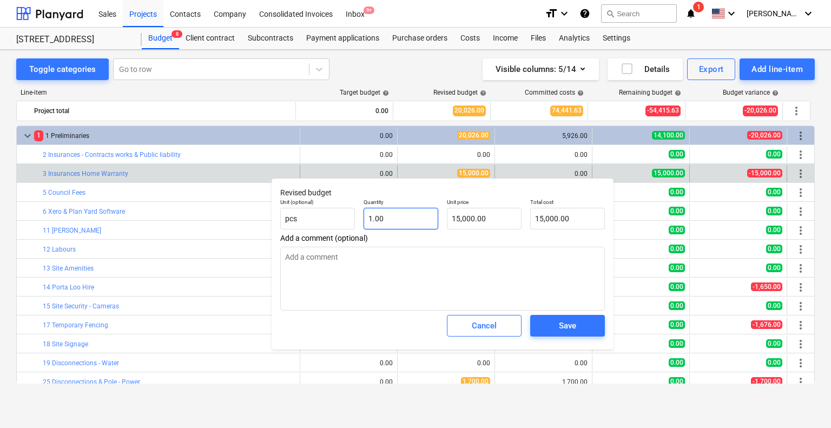
type input "1"
click at [405, 220] on input "1" at bounding box center [401, 219] width 75 height 22
type textarea "x"
type input "0.00"
type textarea "x"
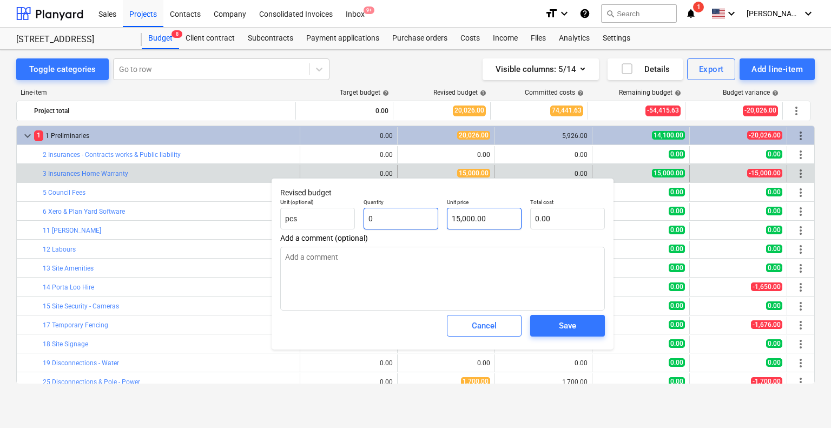
type input "0"
type textarea "x"
type input "0.00"
type input "15000"
click at [485, 226] on input "15000" at bounding box center [484, 219] width 75 height 22
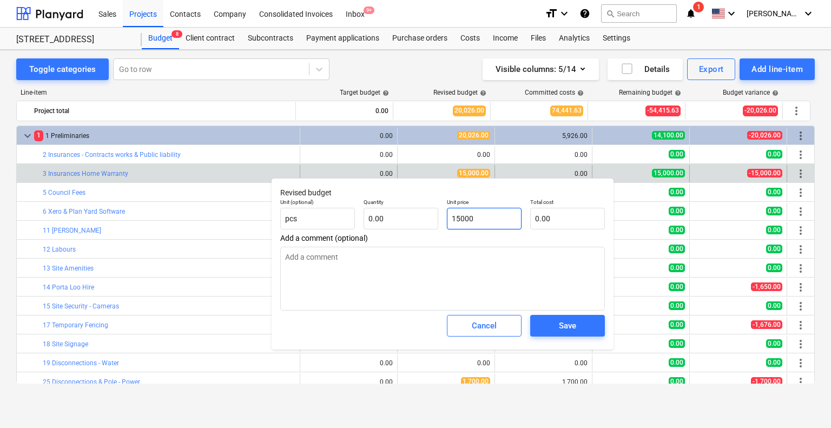
click at [485, 226] on input "15000" at bounding box center [484, 219] width 75 height 22
type textarea "x"
type input "0"
type textarea "x"
type input "0.00"
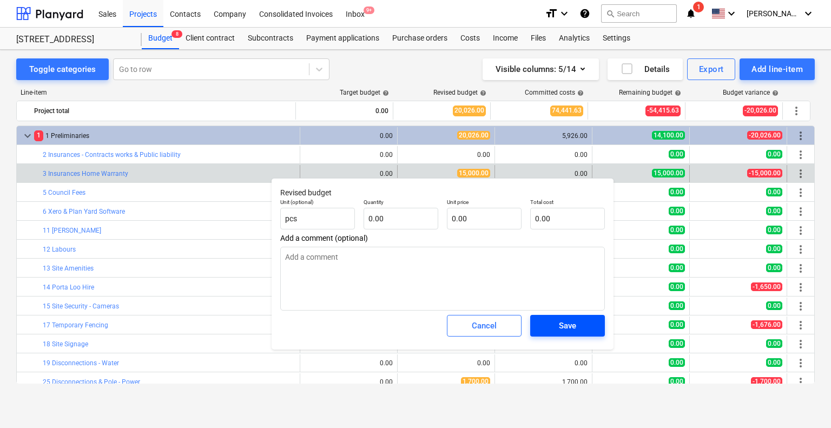
click at [587, 327] on span "Save" at bounding box center [567, 326] width 49 height 14
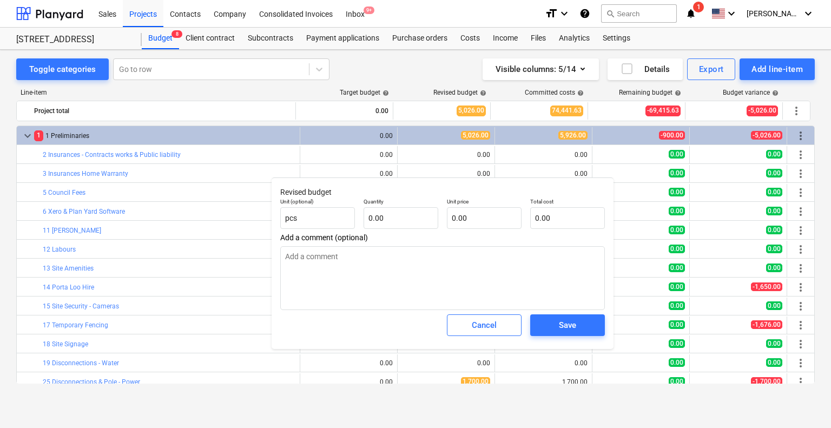
type textarea "x"
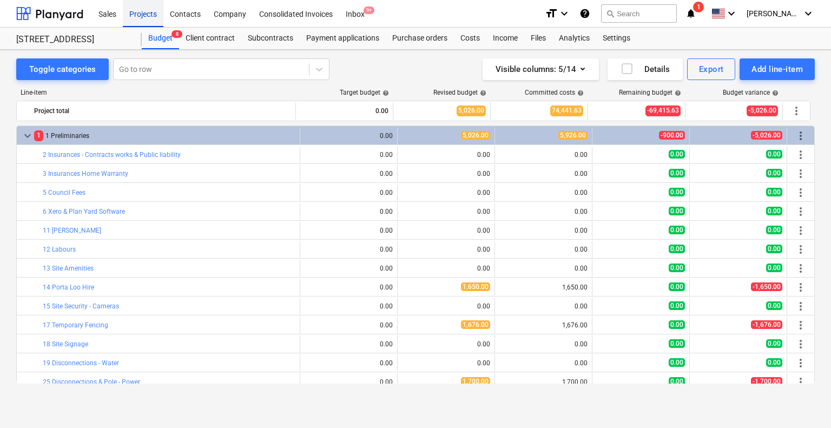
click at [147, 17] on div "Projects" at bounding box center [143, 13] width 41 height 28
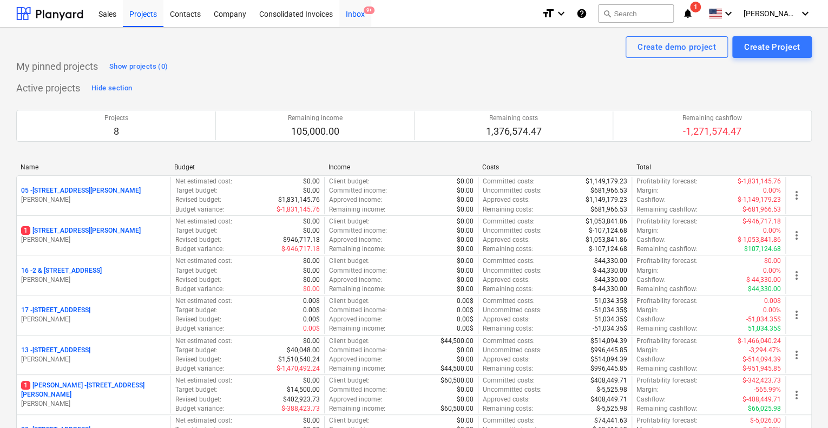
click at [357, 17] on div "Inbox 9+" at bounding box center [355, 13] width 32 height 28
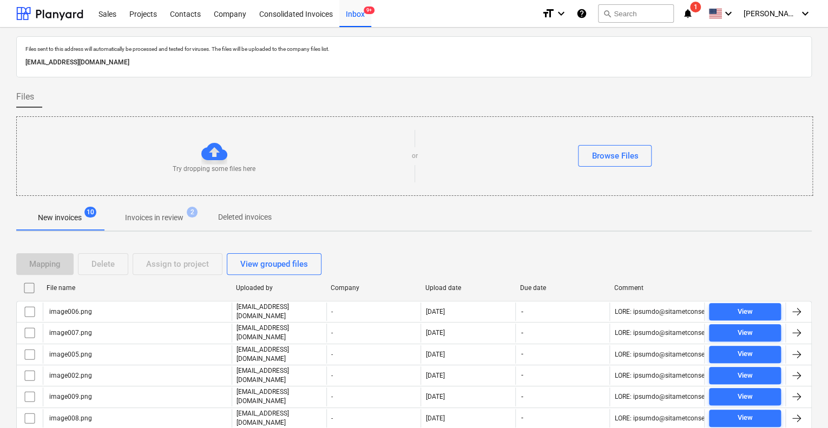
scroll to position [110, 0]
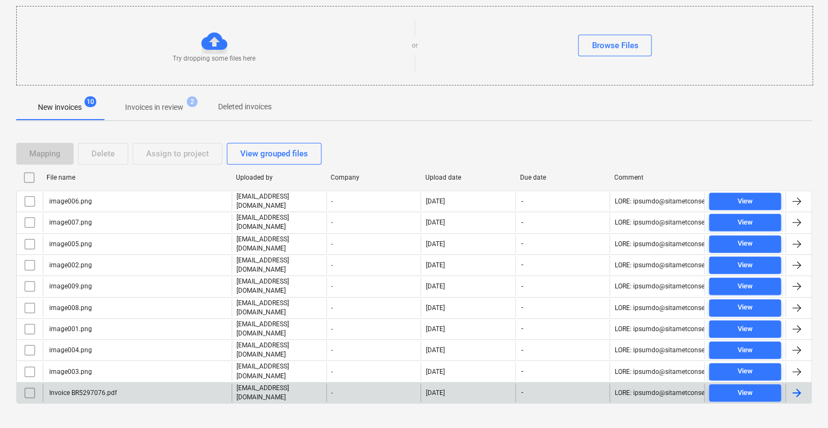
click at [96, 389] on div "Invoice BR5297076.pdf" at bounding box center [82, 393] width 69 height 8
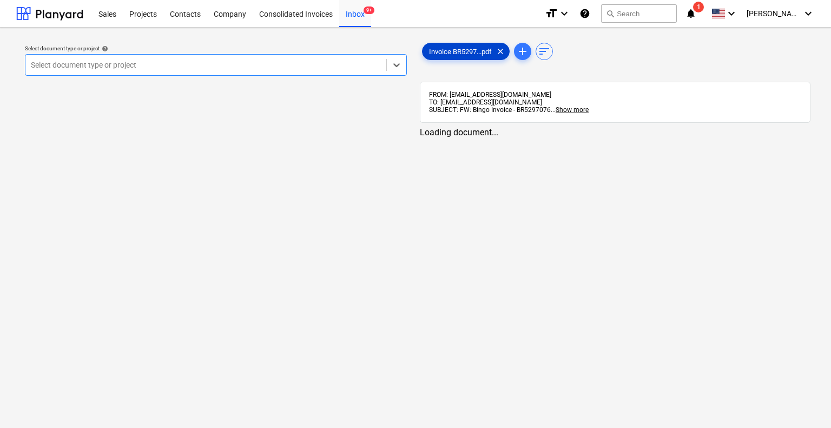
click at [455, 53] on span "Invoice BR5297...pdf" at bounding box center [461, 52] width 76 height 8
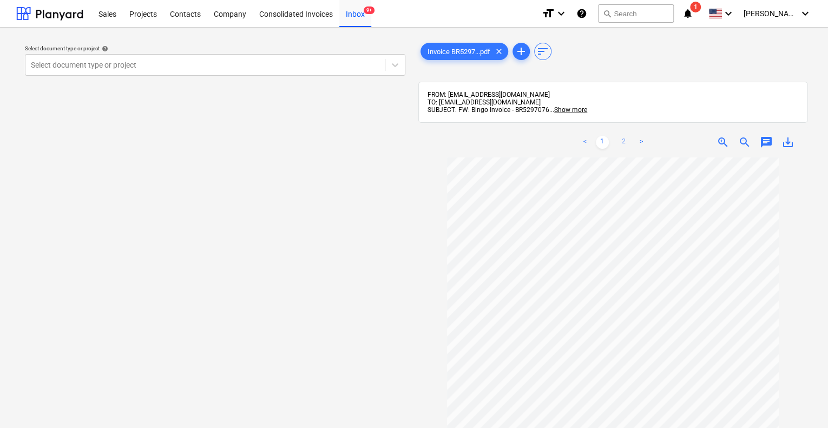
click at [623, 137] on link "2" at bounding box center [623, 142] width 13 height 13
click at [136, 68] on div at bounding box center [205, 65] width 348 height 11
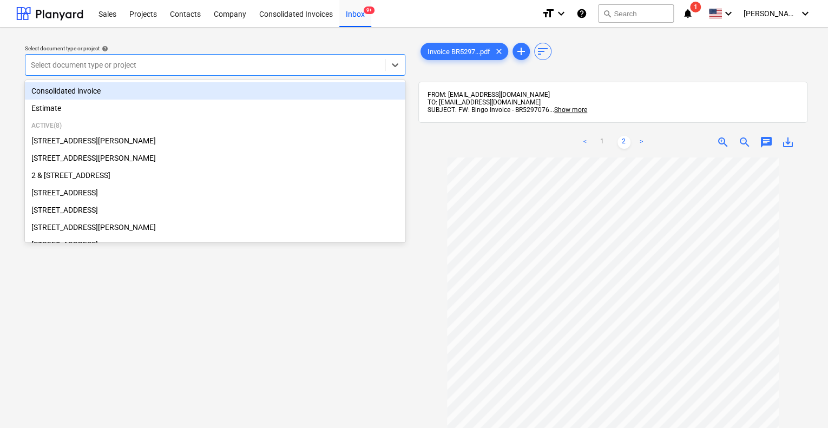
click at [110, 94] on div "Consolidated invoice" at bounding box center [215, 90] width 380 height 17
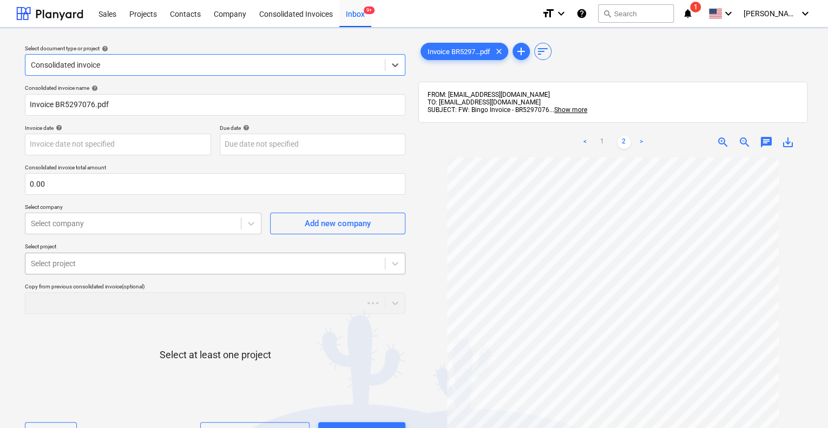
click at [199, 269] on body "Sales Projects Contacts Company Consolidated Invoices Inbox 9+ format_size keyb…" at bounding box center [414, 214] width 828 height 428
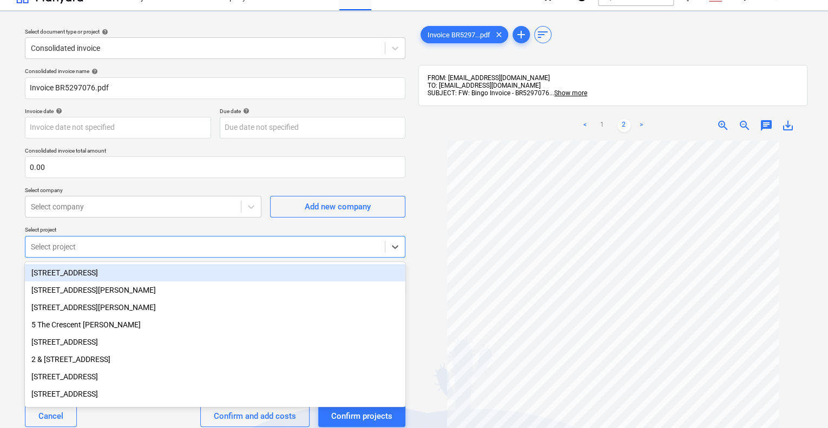
scroll to position [17, 0]
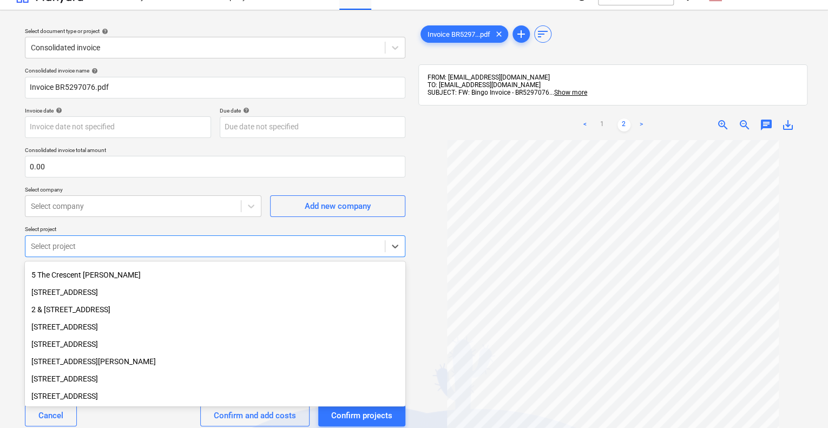
click at [119, 361] on div "[STREET_ADDRESS][PERSON_NAME]" at bounding box center [215, 361] width 380 height 17
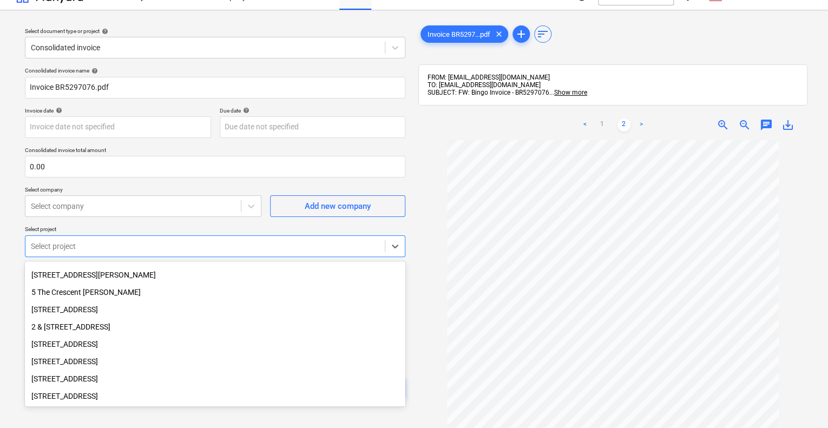
scroll to position [0, 0]
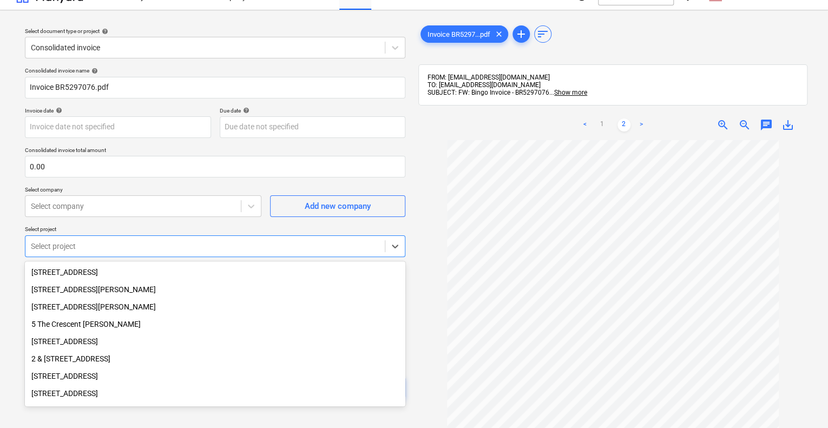
click at [88, 398] on div "[STREET_ADDRESS]" at bounding box center [215, 393] width 380 height 17
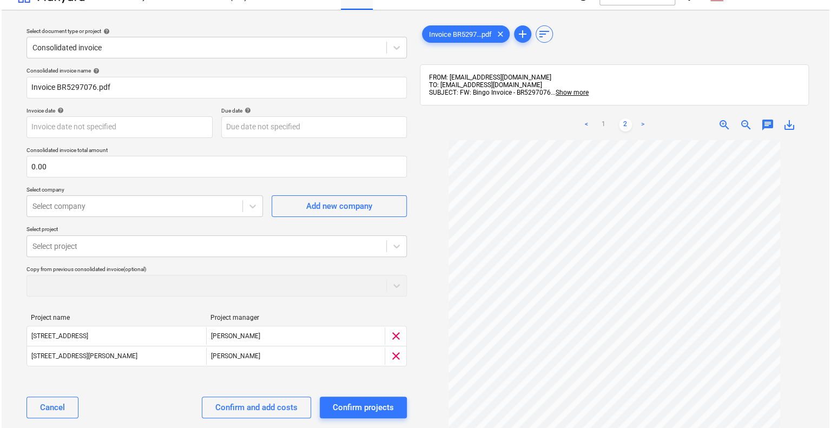
scroll to position [32, 0]
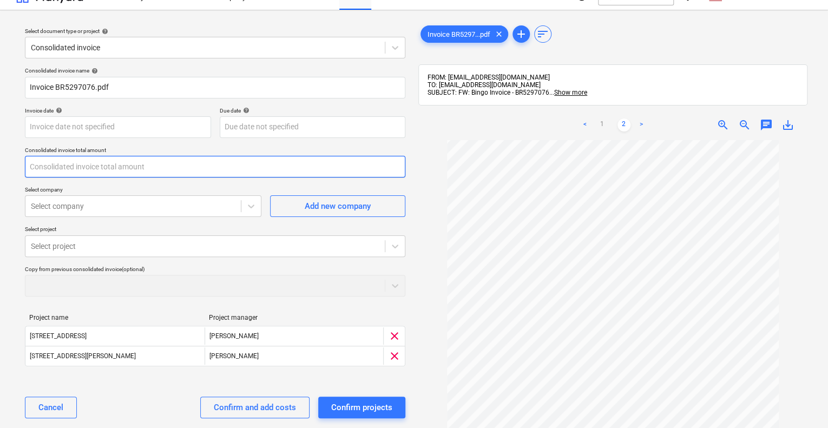
click at [109, 176] on input "text" at bounding box center [215, 167] width 380 height 22
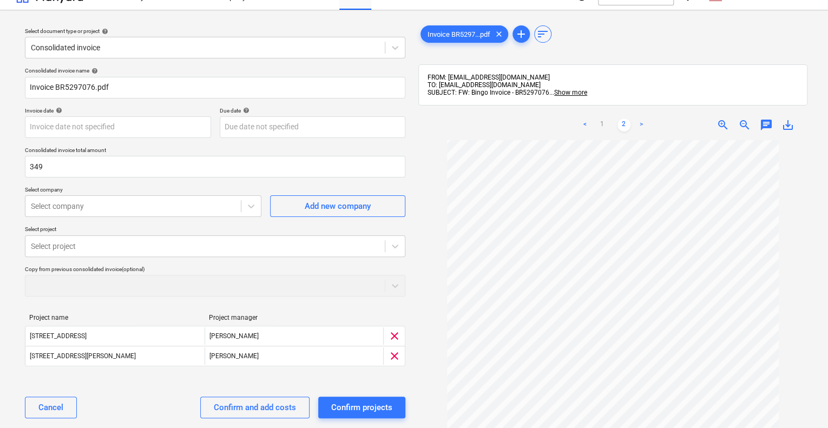
type input "349.00"
click at [170, 288] on div "Copy from previous consolidated invoice (optional)" at bounding box center [215, 281] width 380 height 31
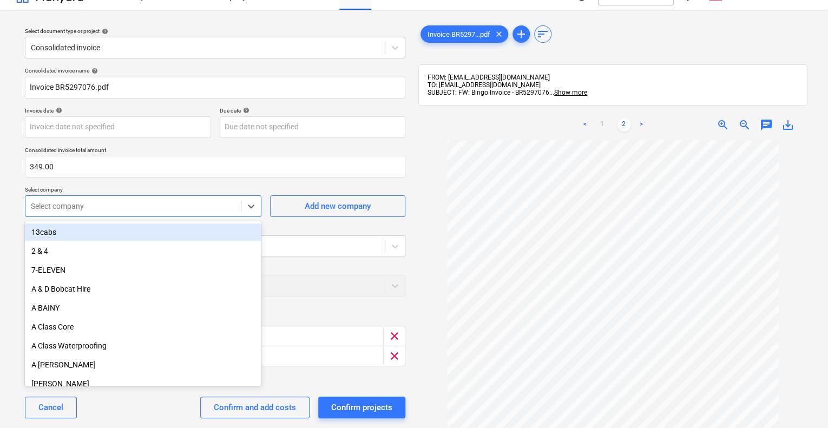
click at [176, 210] on div at bounding box center [133, 206] width 205 height 11
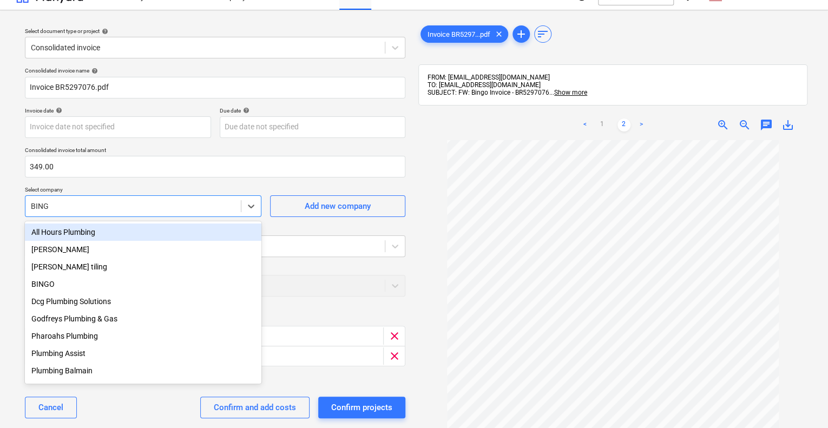
type input "BINGO"
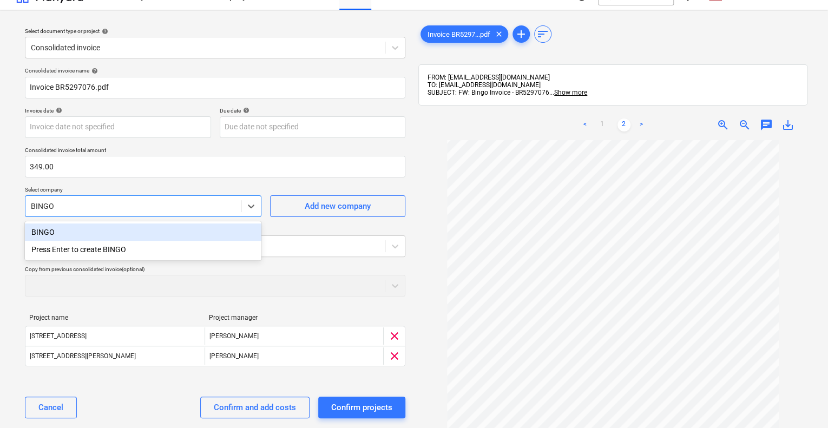
click at [166, 228] on div "BINGO" at bounding box center [143, 231] width 236 height 17
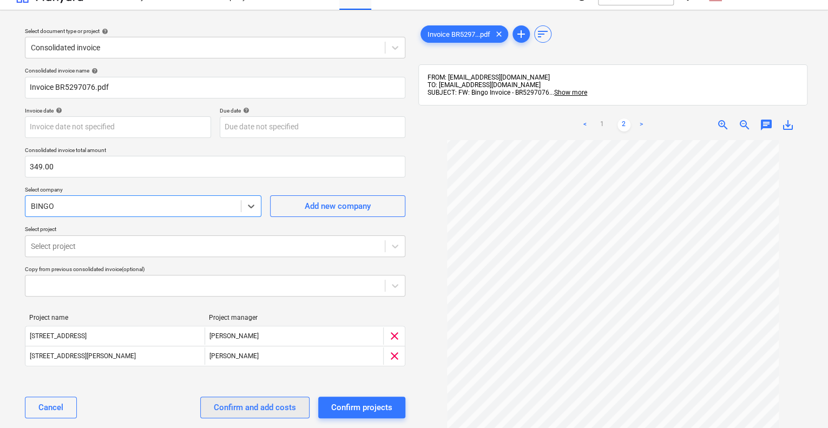
click at [264, 404] on div "Confirm and add costs" at bounding box center [255, 407] width 82 height 14
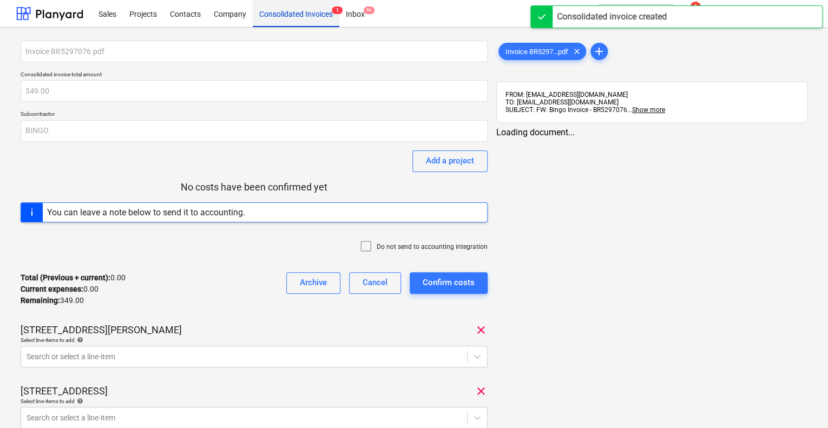
click at [304, 17] on div "Consolidated Invoices 1" at bounding box center [296, 13] width 87 height 28
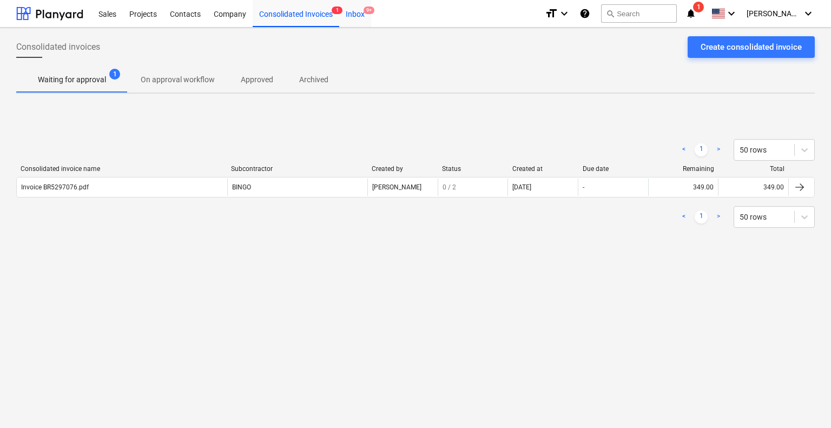
click at [357, 15] on div "Inbox 9+" at bounding box center [355, 13] width 32 height 28
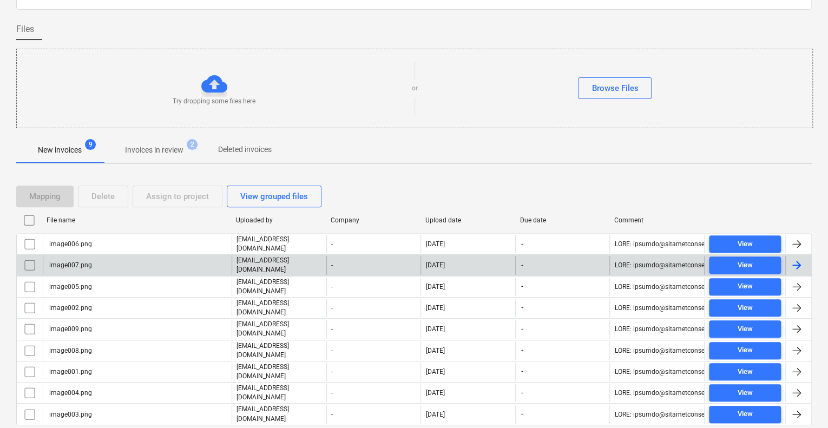
scroll to position [90, 0]
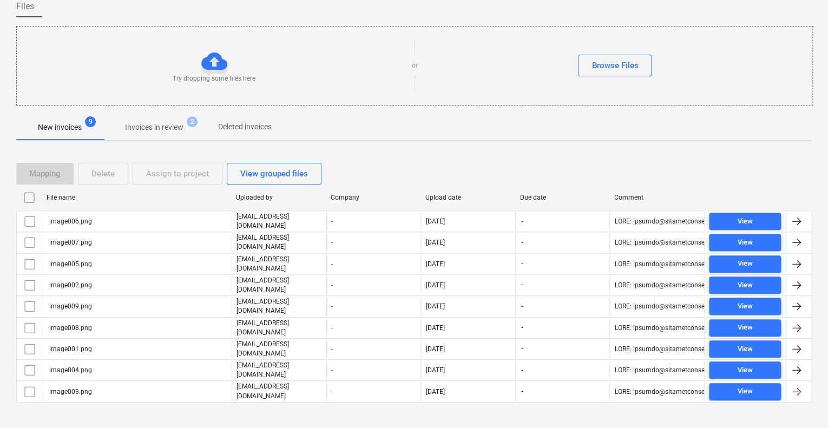
click at [32, 193] on input "checkbox" at bounding box center [29, 197] width 17 height 17
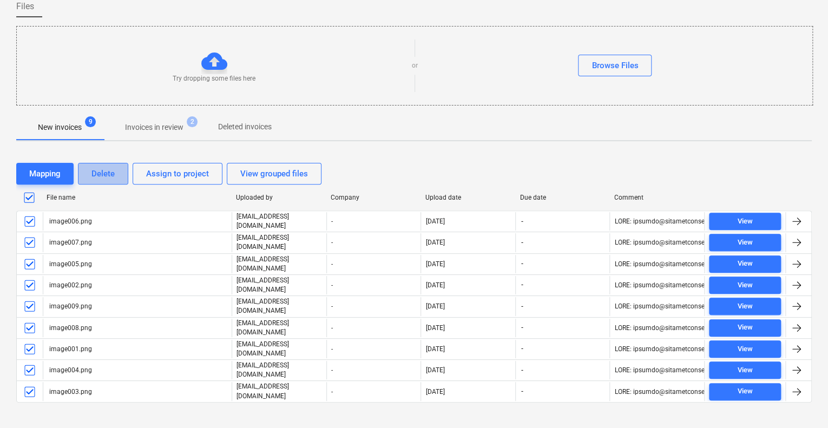
click at [115, 166] on button "Delete" at bounding box center [103, 174] width 50 height 22
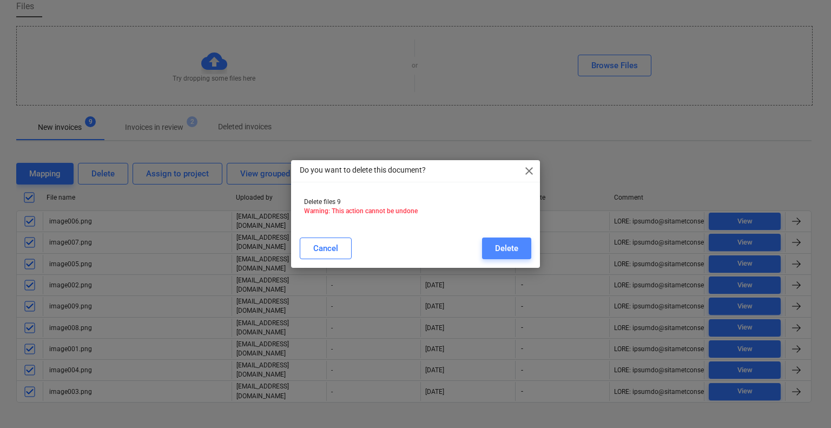
click at [485, 248] on button "Delete" at bounding box center [506, 249] width 49 height 22
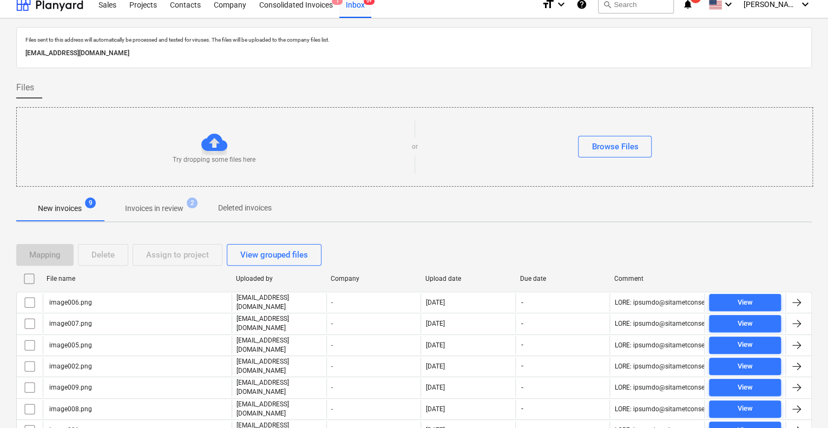
scroll to position [0, 0]
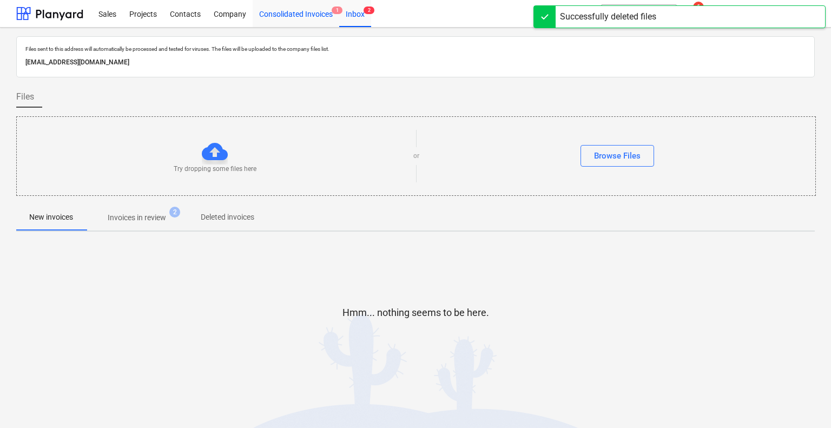
click at [301, 3] on div "Consolidated Invoices 1" at bounding box center [296, 13] width 87 height 28
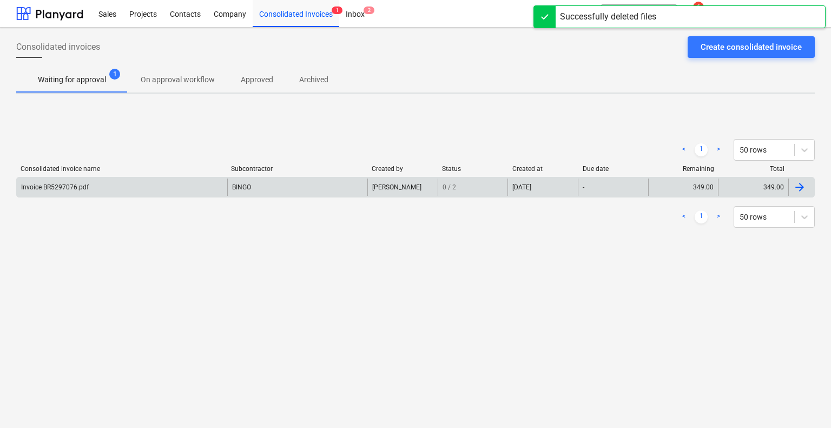
click at [135, 188] on div "Invoice BR5297076.pdf" at bounding box center [122, 187] width 210 height 17
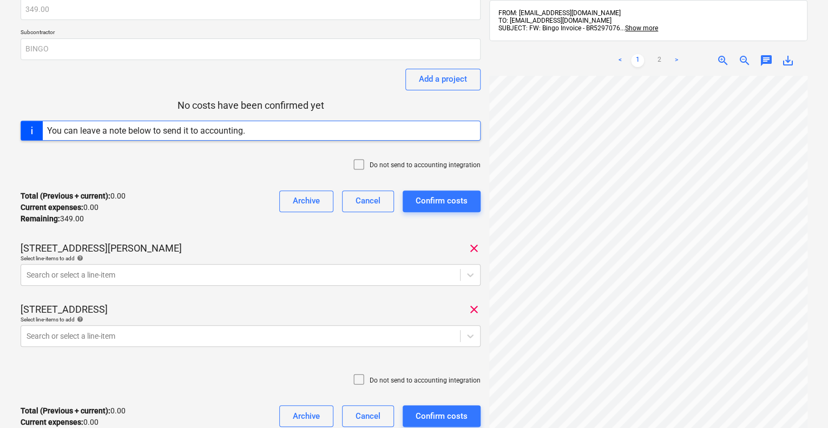
scroll to position [216, 0]
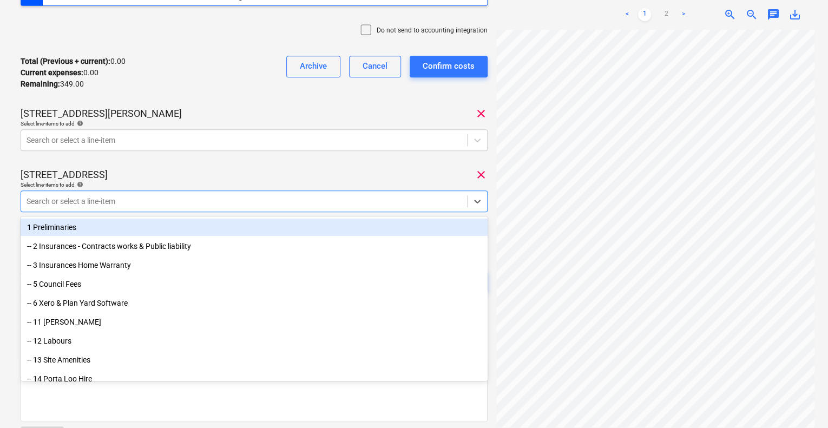
click at [181, 199] on div at bounding box center [244, 201] width 435 height 11
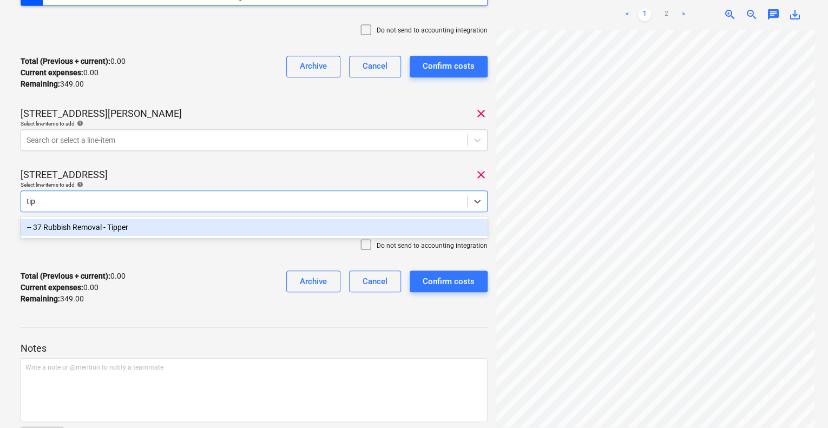
type input "tipp"
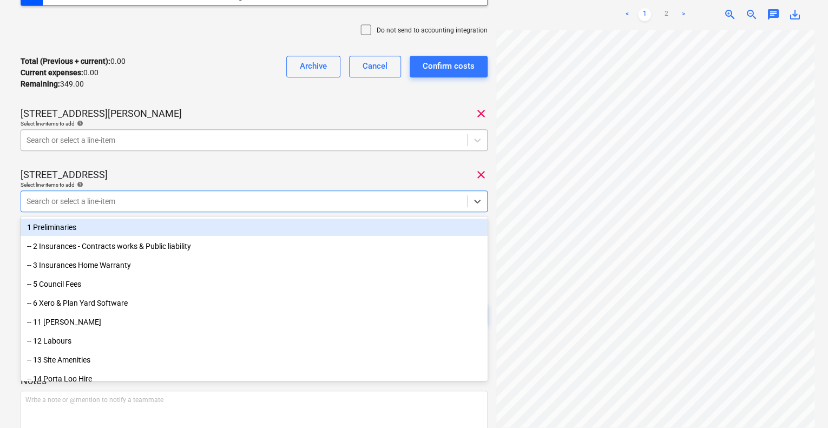
click at [167, 140] on div at bounding box center [244, 140] width 435 height 11
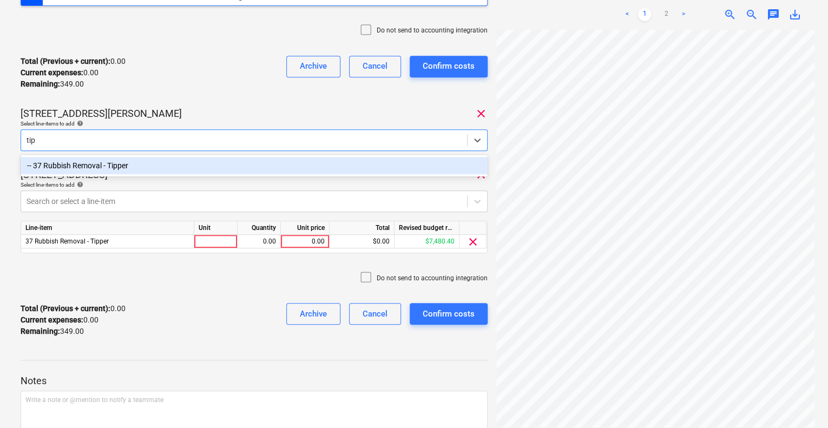
type input "tipp"
click at [150, 164] on div "-- 37 Rubbish Removal - Tipper" at bounding box center [254, 165] width 467 height 17
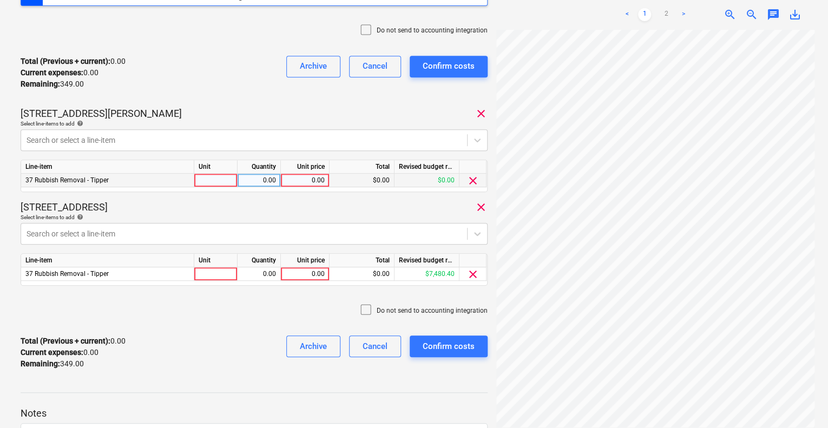
click at [225, 183] on div at bounding box center [215, 181] width 43 height 14
type input "1"
click at [219, 270] on div at bounding box center [215, 274] width 43 height 14
click at [268, 177] on div "0.00" at bounding box center [259, 181] width 34 height 14
type input "1"
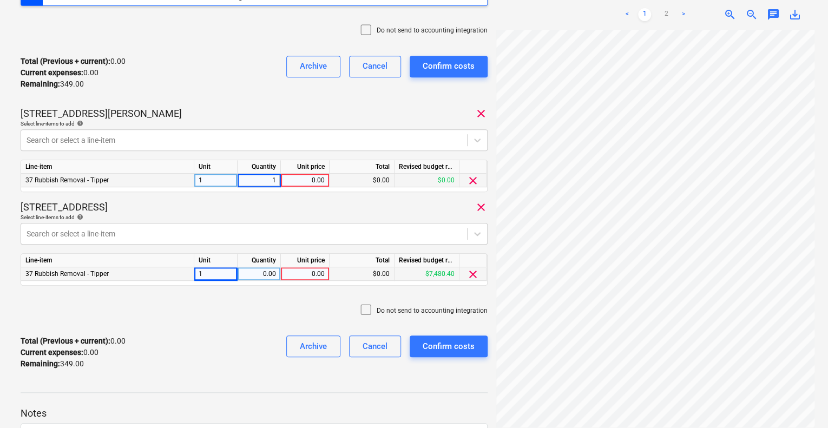
click at [262, 274] on div "0.00" at bounding box center [259, 274] width 34 height 14
type input "1"
click at [329, 175] on div "0.00" at bounding box center [305, 181] width 49 height 14
click at [670, 18] on link "2" at bounding box center [666, 14] width 13 height 13
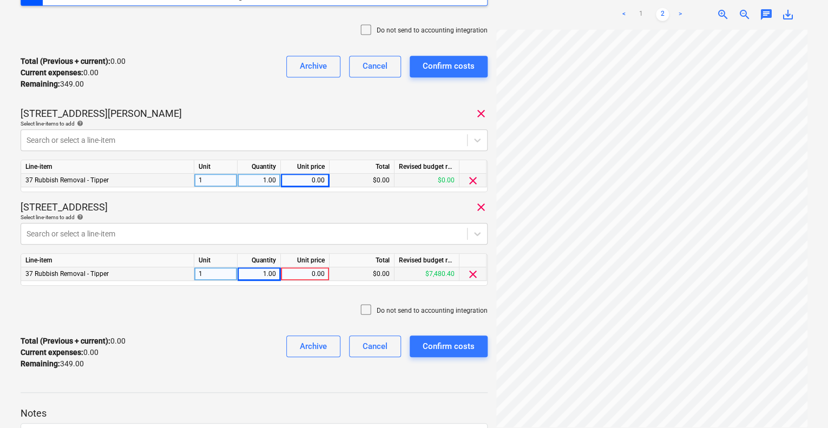
click at [299, 179] on div "0.00" at bounding box center [305, 181] width 40 height 14
type input "145.2"
click at [299, 272] on div "0.00" at bounding box center [305, 274] width 40 height 14
type input "204.5"
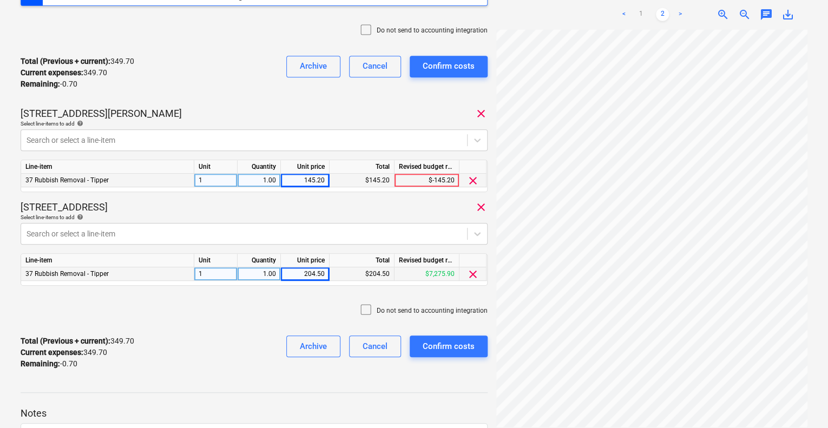
click at [271, 315] on div "Do not send to accounting integration" at bounding box center [254, 310] width 467 height 32
click at [323, 269] on div "204.50" at bounding box center [305, 274] width 40 height 14
click at [326, 273] on input "204.5" at bounding box center [305, 273] width 48 height 13
type input "204.6"
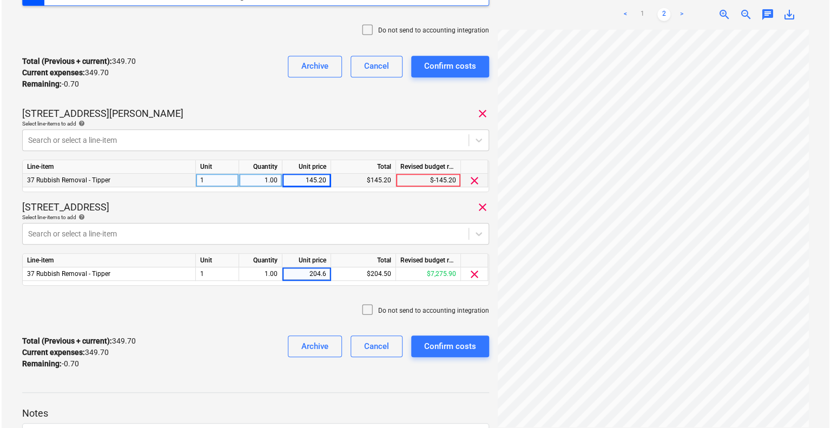
scroll to position [4, 25]
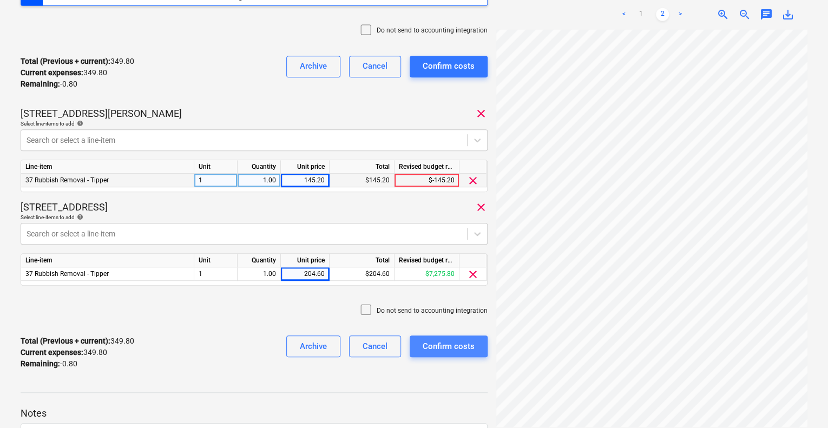
click at [449, 351] on div "Confirm costs" at bounding box center [449, 346] width 52 height 14
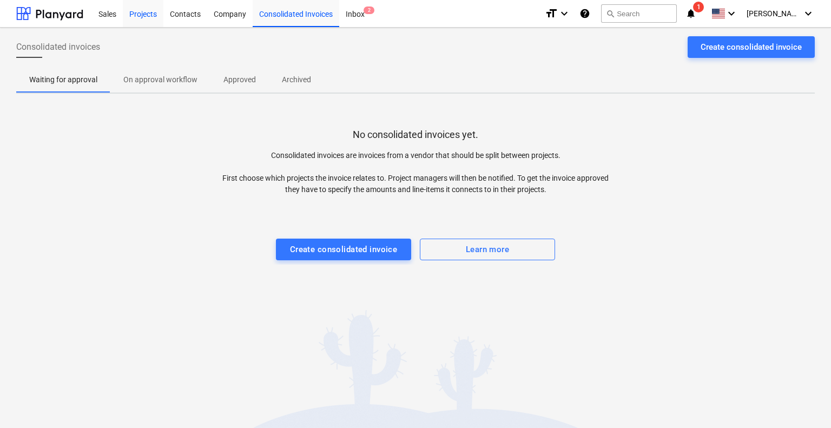
click at [134, 12] on div "Projects" at bounding box center [143, 13] width 41 height 28
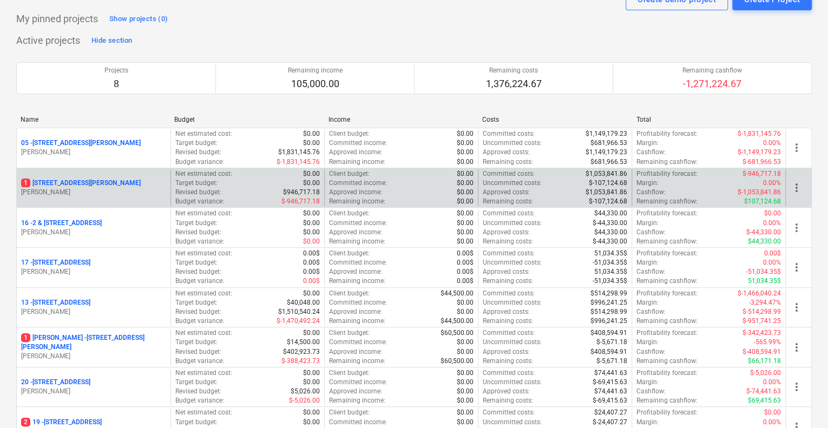
scroll to position [54, 0]
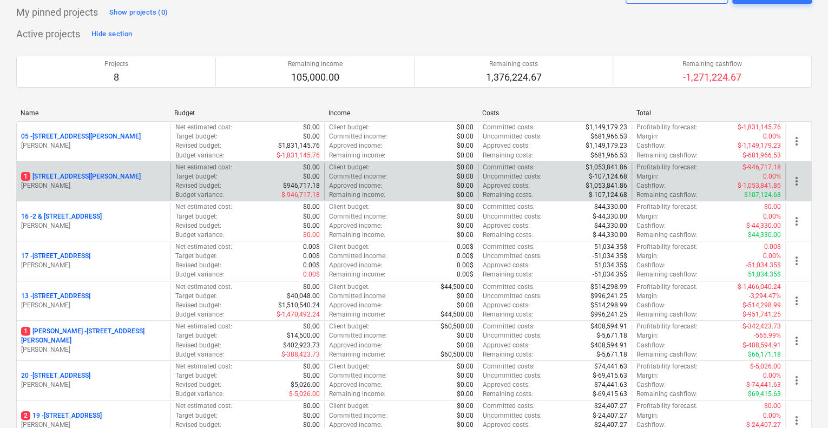
click at [103, 174] on p "1 127 High Street, Willoughby East" at bounding box center [81, 176] width 120 height 9
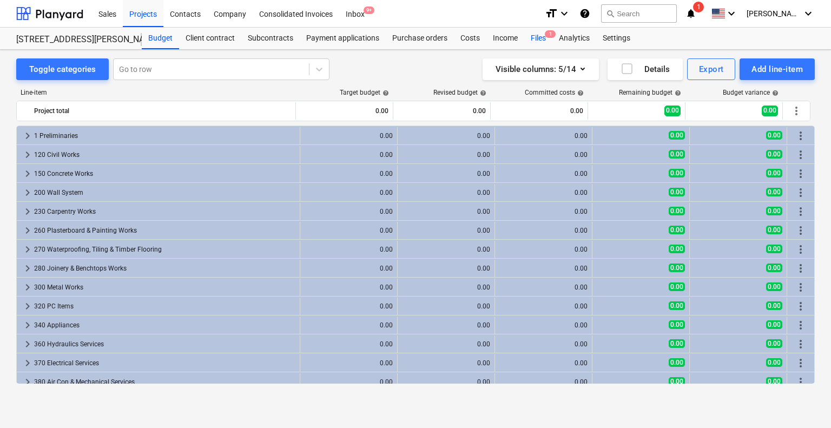
click at [532, 37] on div "Files 1" at bounding box center [538, 39] width 28 height 22
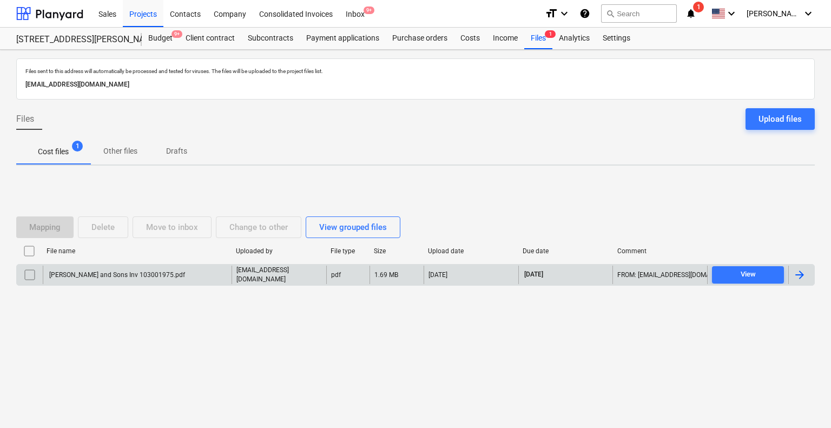
click at [119, 274] on div "Joe and Sons Inv 103001975.pdf" at bounding box center [116, 275] width 137 height 8
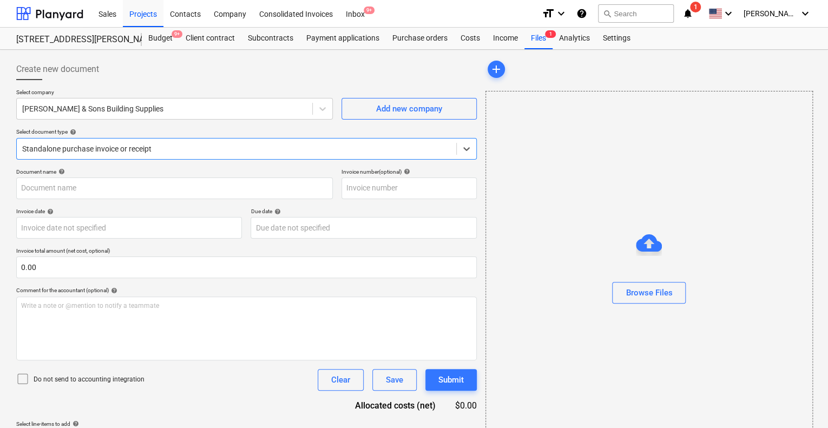
type input "103001975"
type input "03 Oct 2025"
type input "30 Nov 2025"
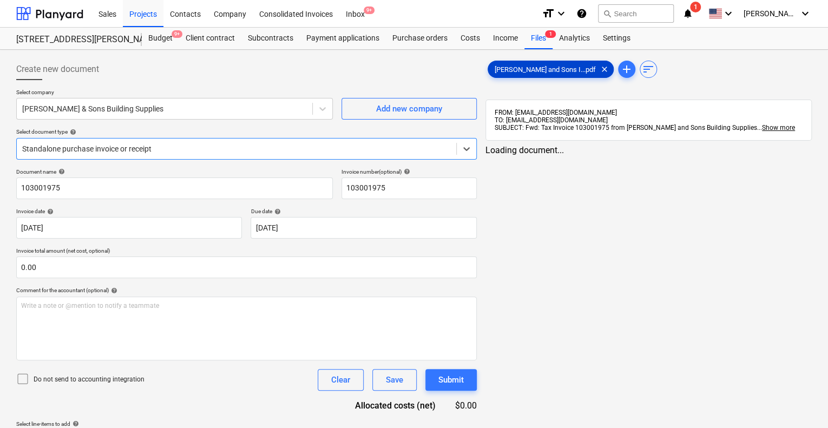
click at [524, 69] on span "Joe and Sons I...pdf" at bounding box center [545, 69] width 114 height 8
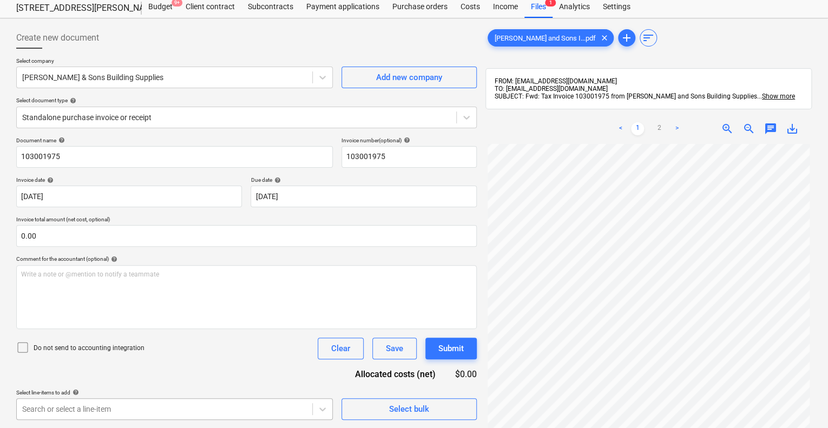
scroll to position [192, 0]
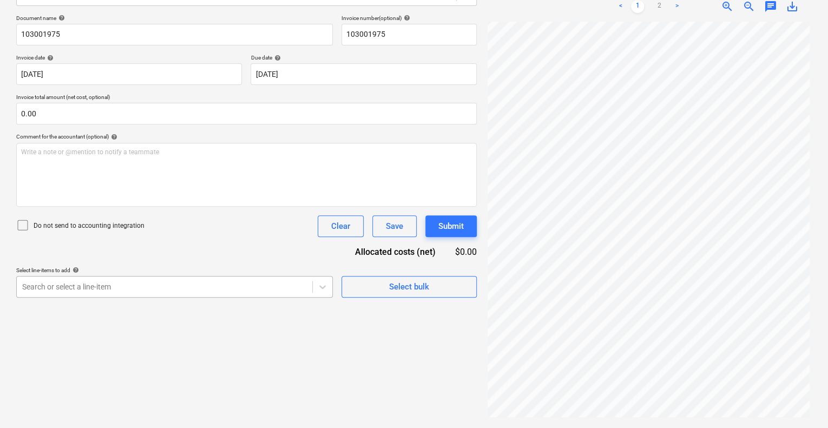
click at [164, 274] on body "Sales Projects Contacts Company Consolidated Invoices Inbox 9+ format_size keyb…" at bounding box center [414, 60] width 828 height 428
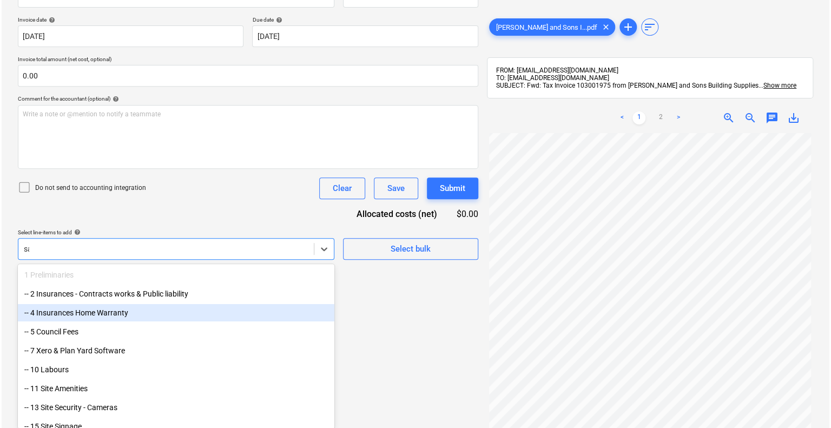
scroll to position [154, 0]
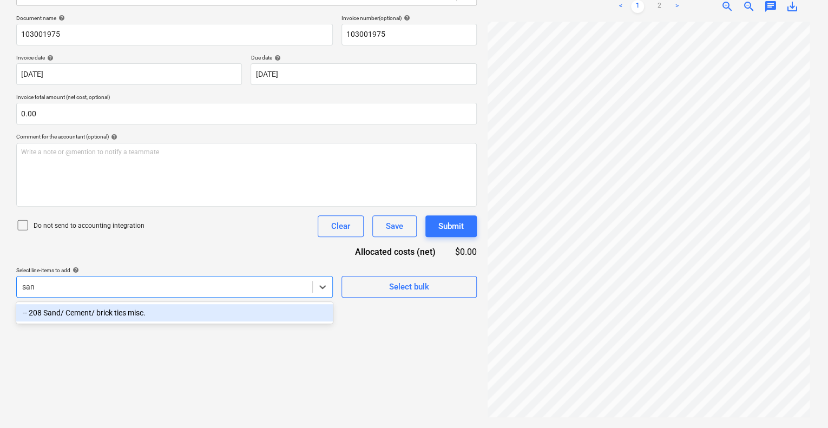
type input "sand"
click at [155, 319] on div "-- 208 Sand/ Cement/ brick ties misc." at bounding box center [174, 312] width 317 height 17
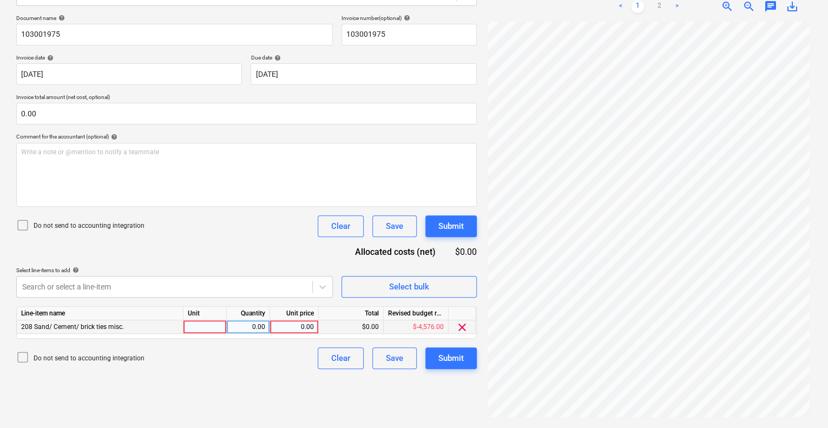
click at [201, 330] on div at bounding box center [204, 327] width 43 height 14
type input "1"
click at [242, 324] on div "0.00" at bounding box center [248, 327] width 34 height 14
click at [295, 326] on div "0.00" at bounding box center [294, 327] width 40 height 14
type input "1910"
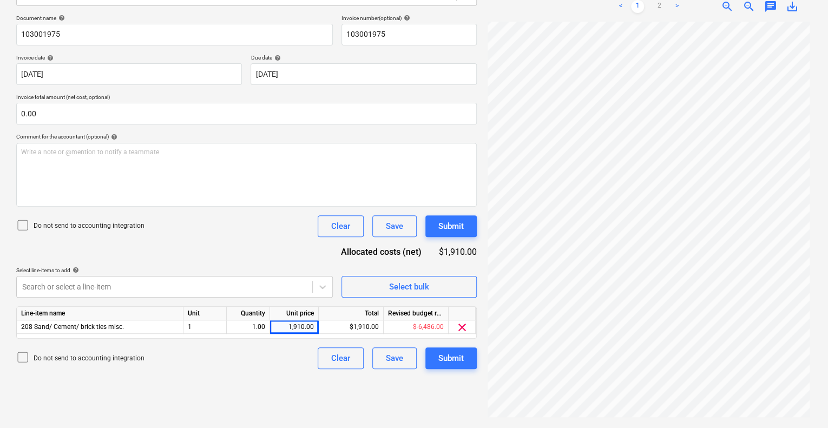
click at [332, 388] on div "Create new document Select company Joe & Sons Building Supplies Add new company…" at bounding box center [246, 162] width 469 height 524
click at [442, 359] on div "Submit" at bounding box center [450, 358] width 25 height 14
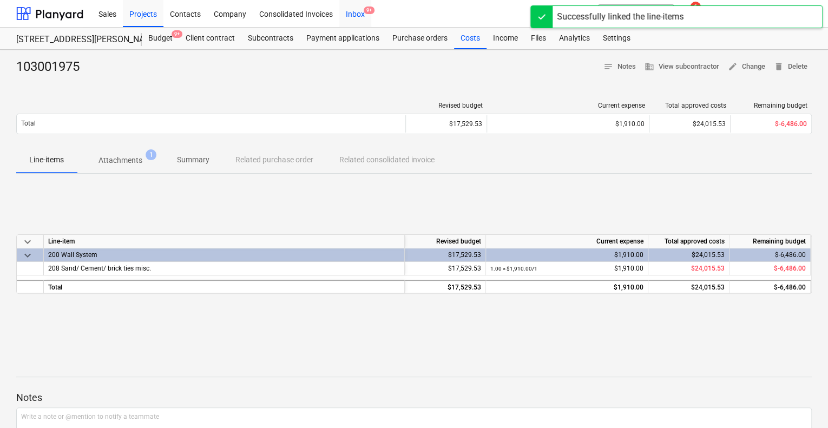
click at [345, 17] on div "Inbox 9+" at bounding box center [355, 13] width 32 height 28
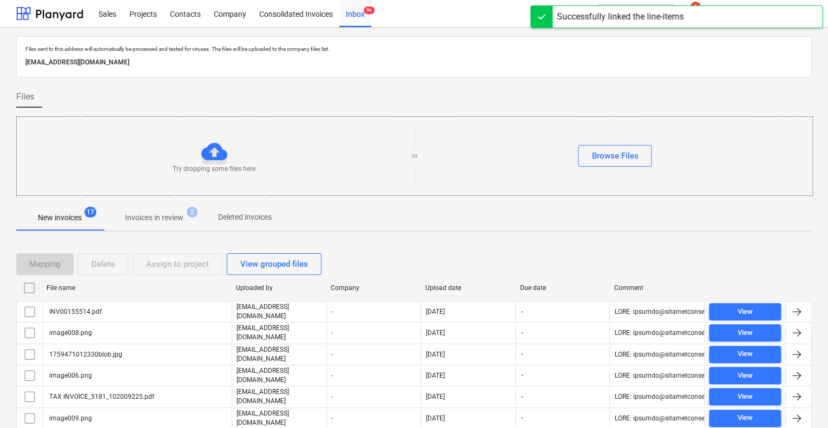
click at [161, 211] on span "Invoices in review 2" at bounding box center [154, 217] width 102 height 19
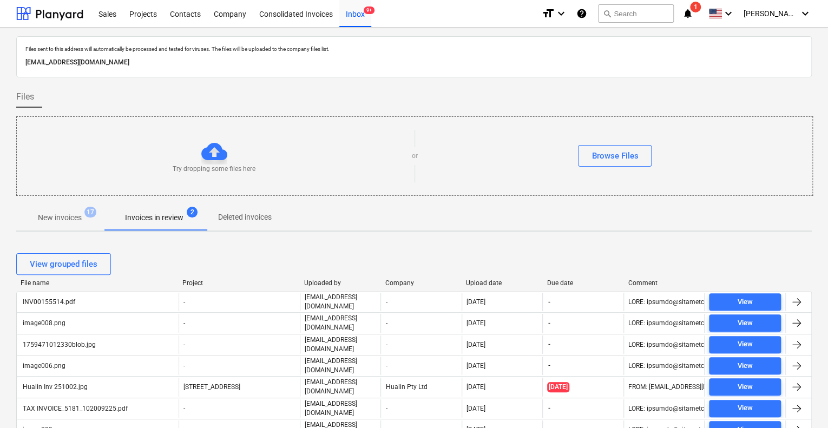
click at [67, 221] on p "New invoices" at bounding box center [60, 217] width 44 height 11
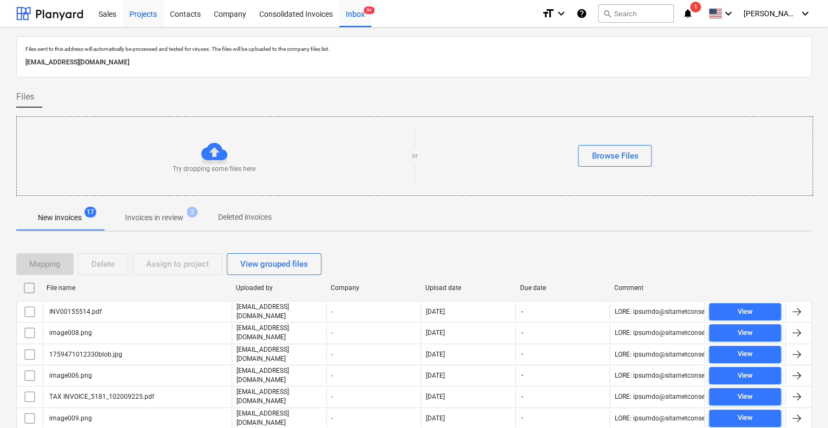
click at [141, 23] on div "Projects" at bounding box center [143, 13] width 41 height 28
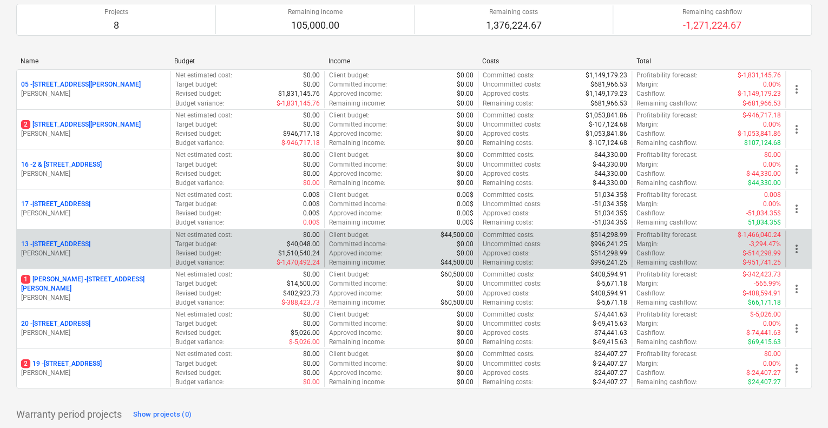
scroll to position [108, 0]
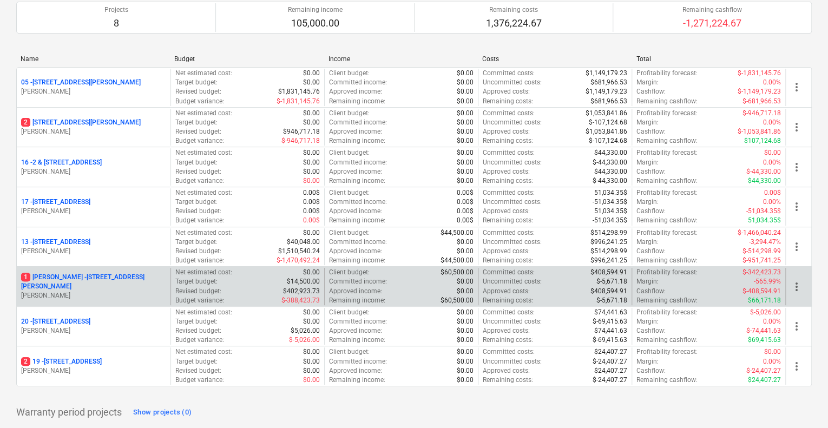
click at [130, 280] on p "1 Chapman - 8 Chapman Street, Gladesville" at bounding box center [93, 282] width 145 height 18
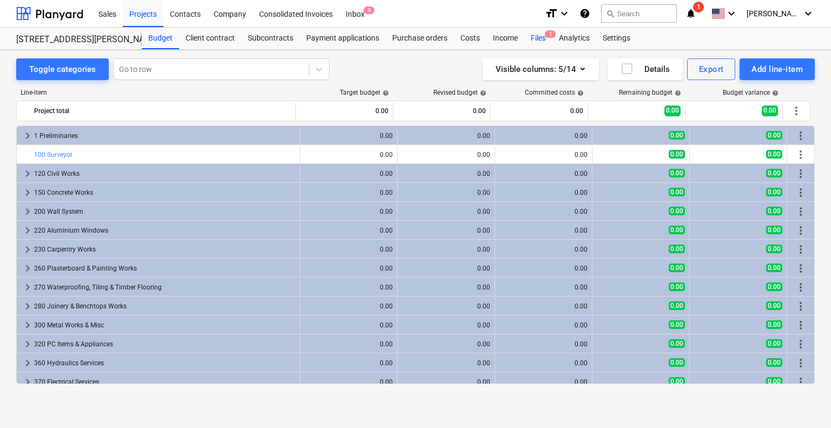
click at [532, 42] on div "Files 1" at bounding box center [538, 39] width 28 height 22
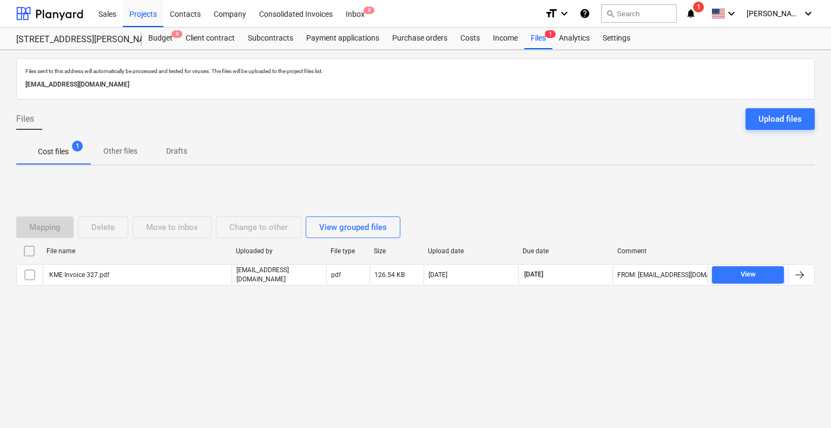
click at [104, 326] on div "Mapping Delete Move to inbox Change to other View grouped files File name Uploa…" at bounding box center [415, 255] width 799 height 162
click at [141, 16] on div "Projects" at bounding box center [143, 13] width 41 height 28
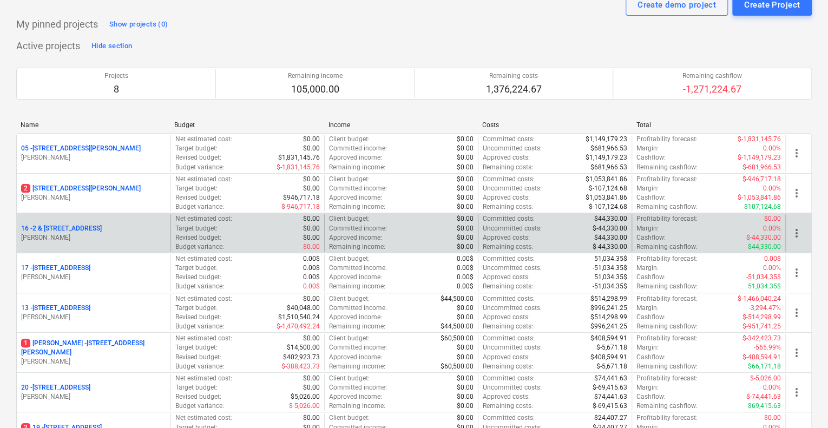
scroll to position [54, 0]
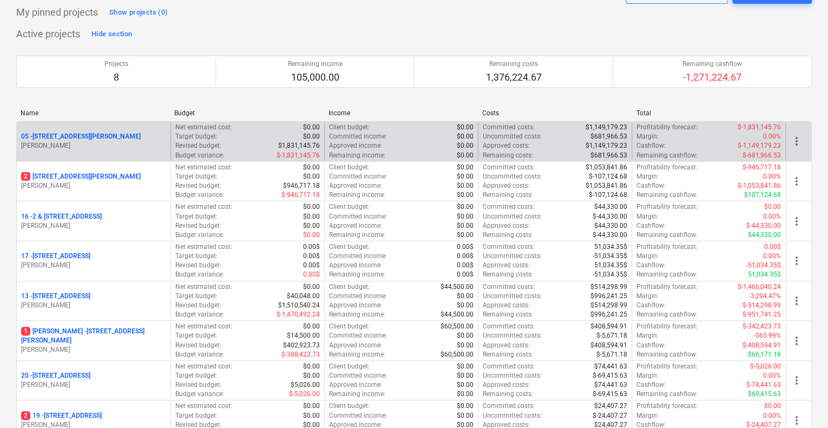
click at [97, 123] on div "05 - 3 Emmerick Street, Lilyfield C. Elias" at bounding box center [94, 141] width 154 height 37
click at [93, 135] on p "05 - 3 Emmerick Street, Lilyfield" at bounding box center [81, 136] width 120 height 9
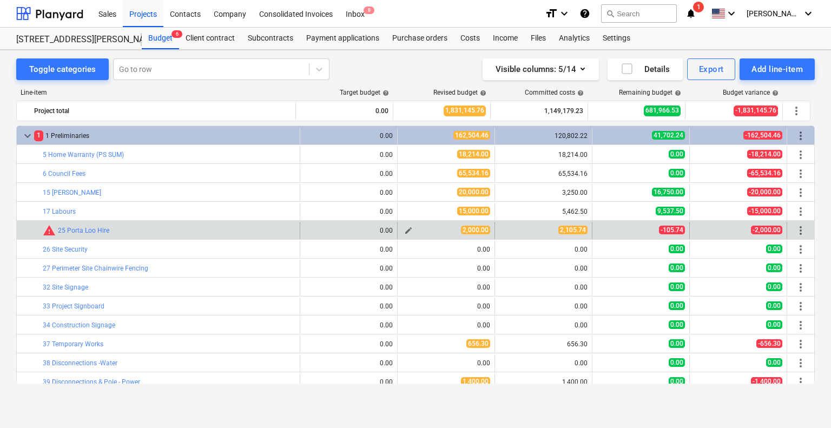
click at [406, 230] on span "edit" at bounding box center [408, 230] width 9 height 9
type textarea "x"
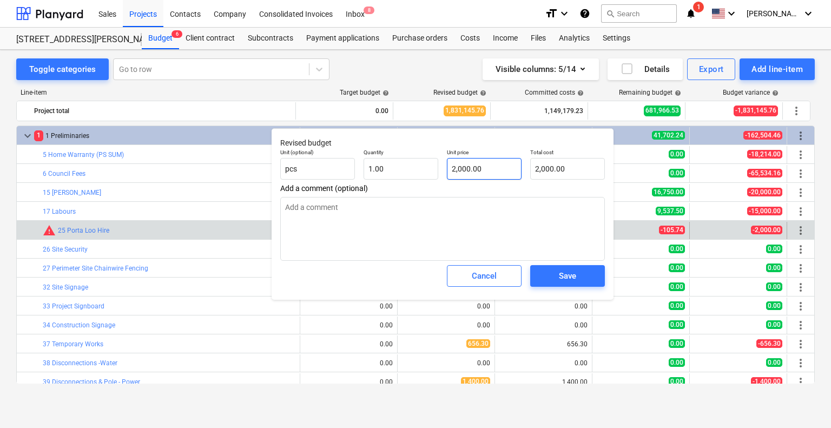
type input "2000"
click at [481, 167] on input "2000" at bounding box center [484, 169] width 75 height 22
click at [482, 283] on button "Cancel" at bounding box center [484, 276] width 75 height 22
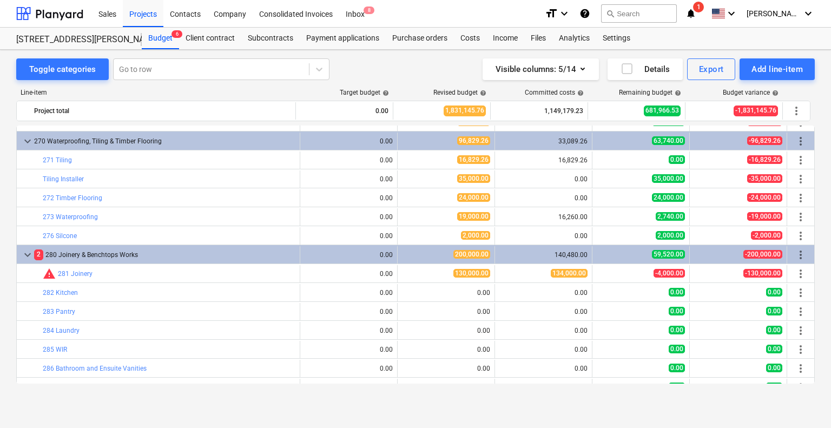
scroll to position [1677, 0]
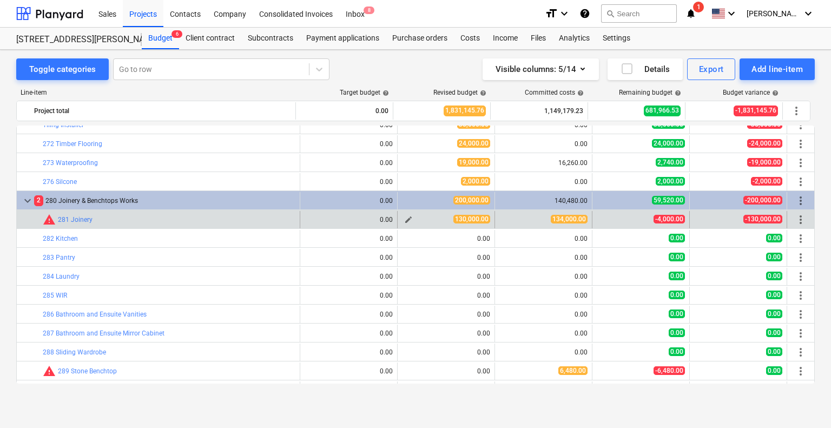
click at [404, 218] on span "edit" at bounding box center [408, 219] width 9 height 9
type textarea "x"
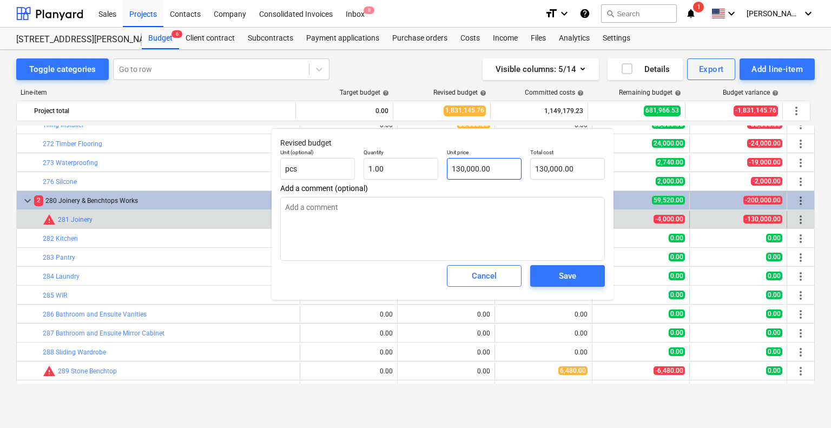
type input "130000"
click at [450, 170] on input "130000" at bounding box center [484, 169] width 75 height 22
drag, startPoint x: 460, startPoint y: 170, endPoint x: 460, endPoint y: 176, distance: 6.0
click at [460, 173] on input "130000" at bounding box center [484, 169] width 75 height 22
type textarea "x"
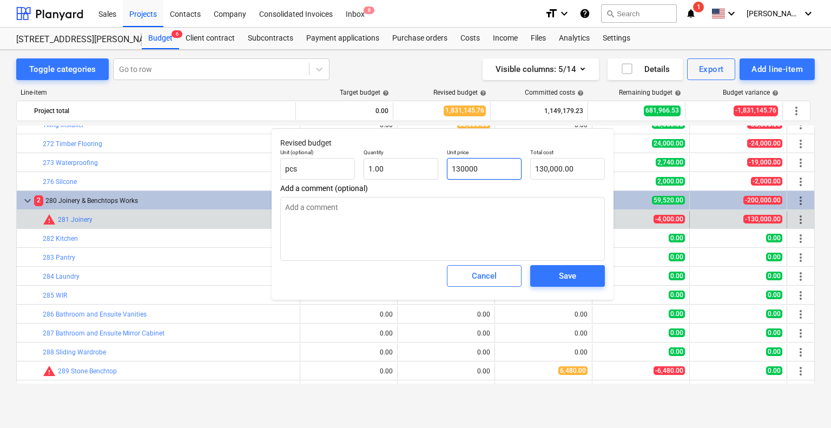
type input "10000"
type input "10,000.00"
type textarea "x"
type input "130000"
type input "130,000.00"
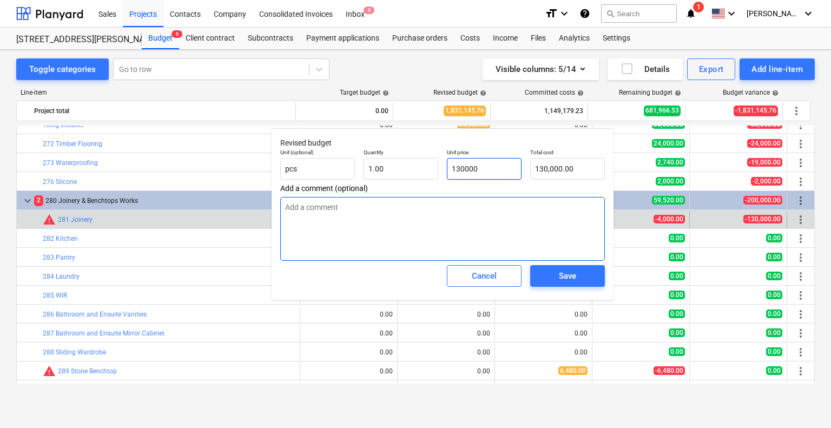
type textarea "x"
type input "1340000"
type input "1,340,000.00"
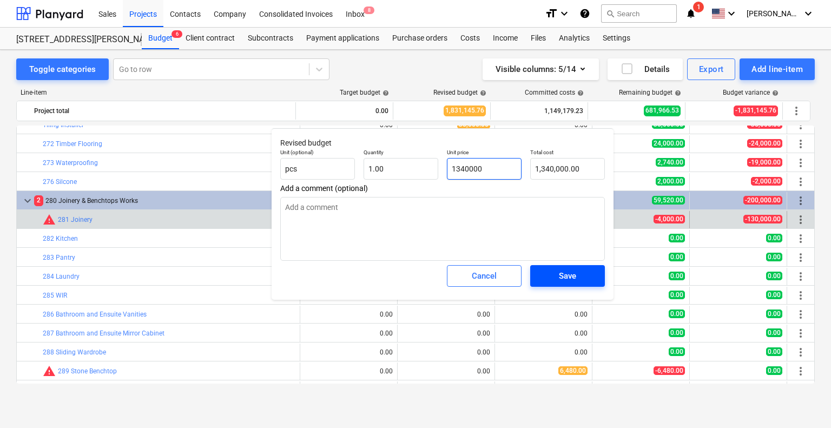
type input "1340000"
type textarea "x"
type input "1,340,000.00"
click at [562, 274] on div "Save" at bounding box center [567, 276] width 17 height 14
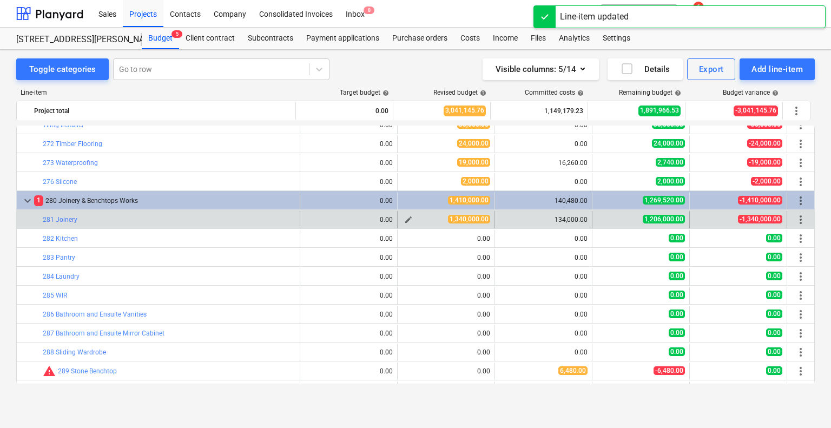
click at [404, 216] on span "edit" at bounding box center [408, 219] width 9 height 9
type textarea "x"
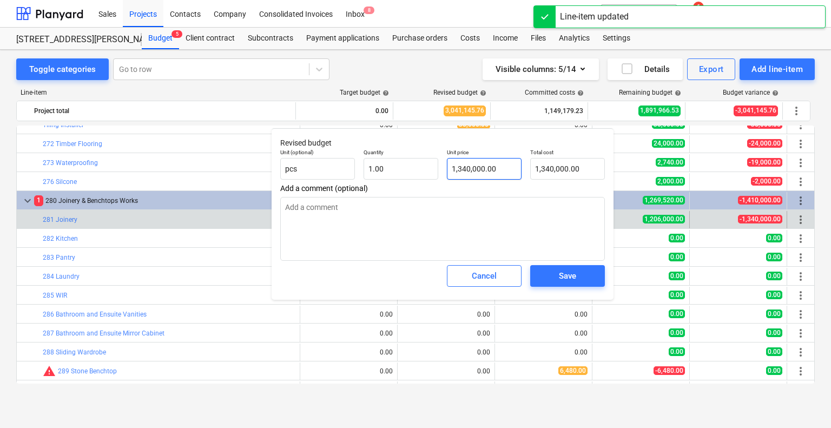
type input "1340000"
click at [505, 167] on input "1340000" at bounding box center [484, 169] width 75 height 22
type textarea "x"
type input "134000"
type input "134,000.00"
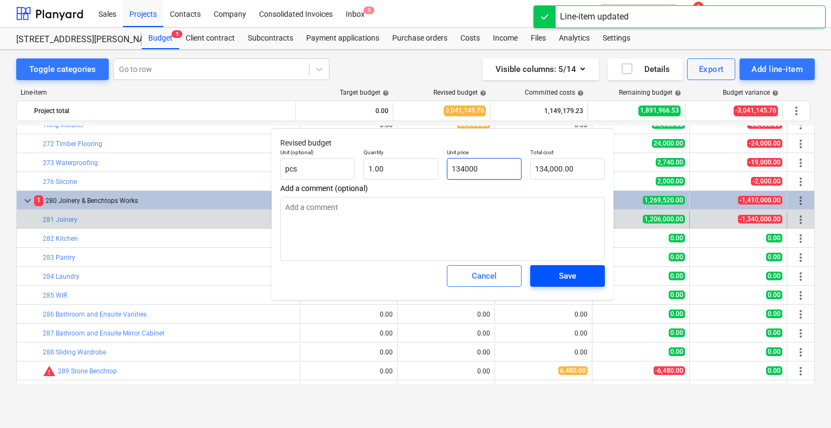
type input "134000"
type textarea "x"
type input "134,000.00"
click at [551, 274] on span "Save" at bounding box center [567, 276] width 49 height 14
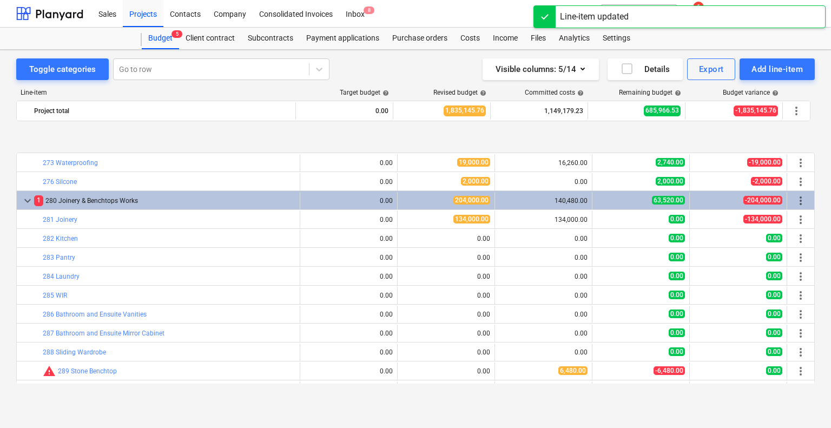
scroll to position [1732, 0]
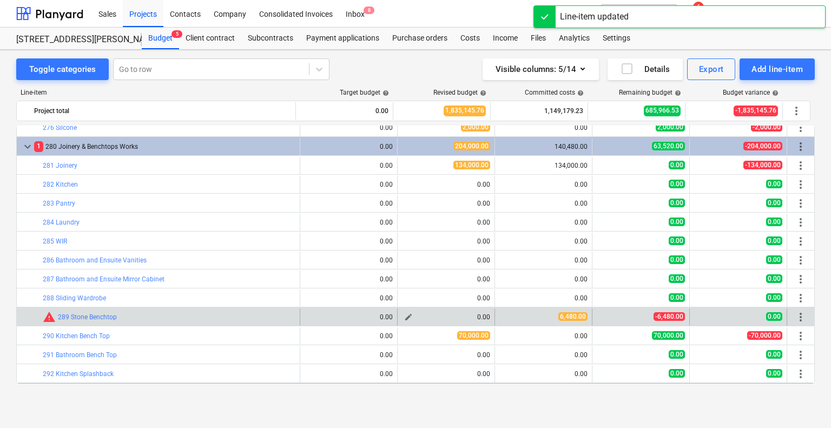
click at [407, 314] on span "edit" at bounding box center [408, 317] width 9 height 9
type textarea "x"
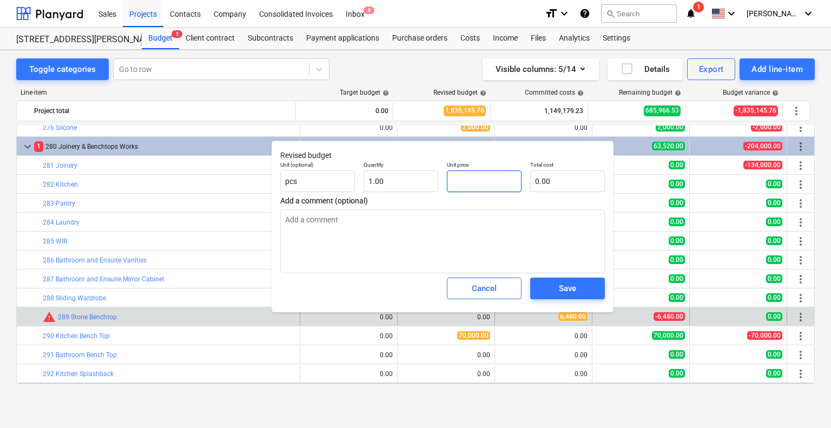
click at [478, 185] on input "text" at bounding box center [484, 181] width 75 height 22
type textarea "x"
type input "6"
type input "6.00"
type textarea "x"
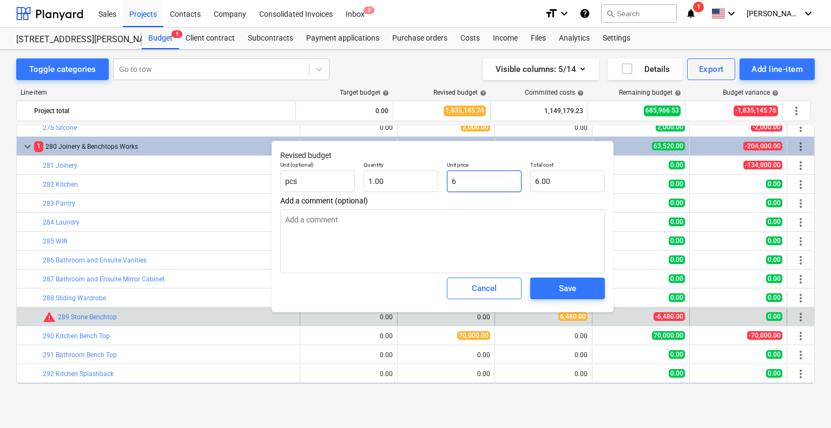
type input "64"
type input "64.00"
type textarea "x"
type input "648"
type input "648.00"
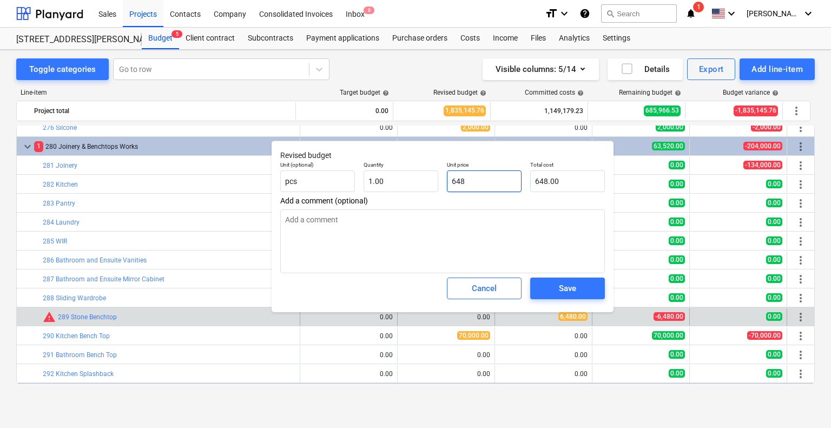
type textarea "x"
type input "6480"
type input "6,480.00"
click at [555, 292] on span "Save" at bounding box center [567, 288] width 49 height 14
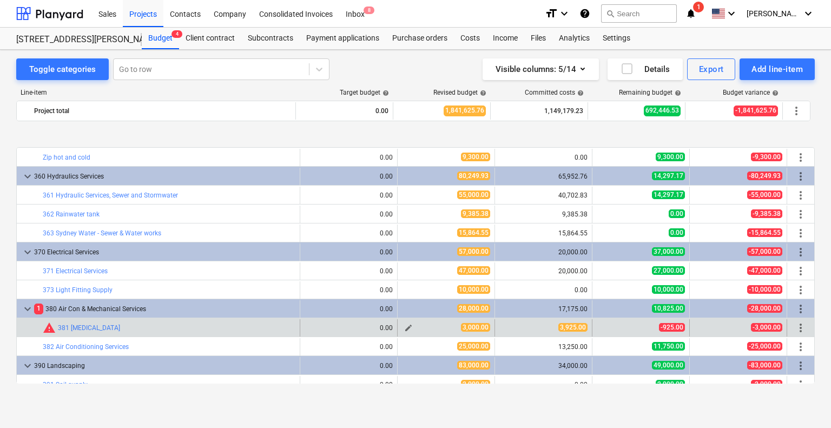
scroll to position [2760, 0]
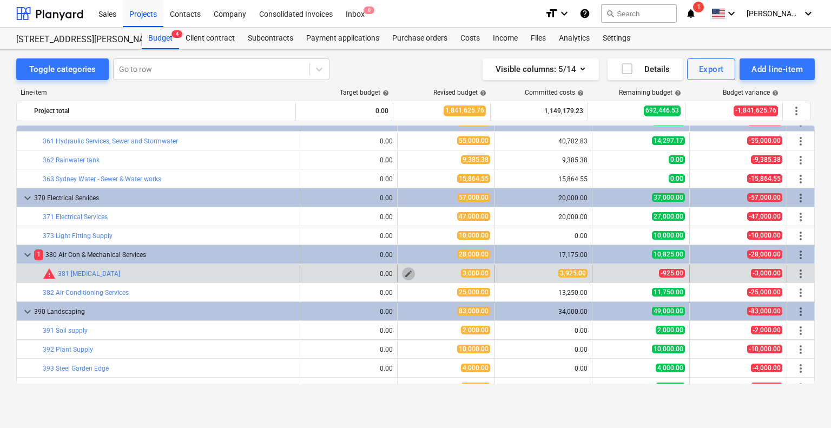
click at [404, 275] on span "edit" at bounding box center [408, 273] width 9 height 9
type textarea "x"
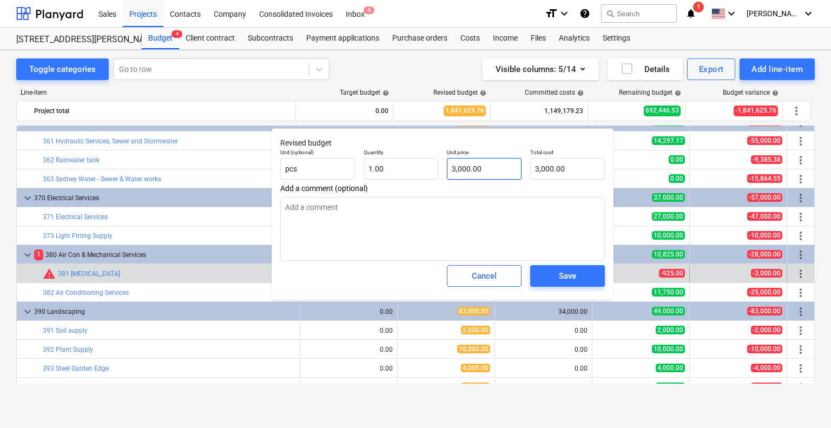
type input "3000"
click at [460, 169] on input "3000" at bounding box center [484, 169] width 75 height 22
click at [468, 169] on input "3000" at bounding box center [484, 169] width 75 height 22
type textarea "x"
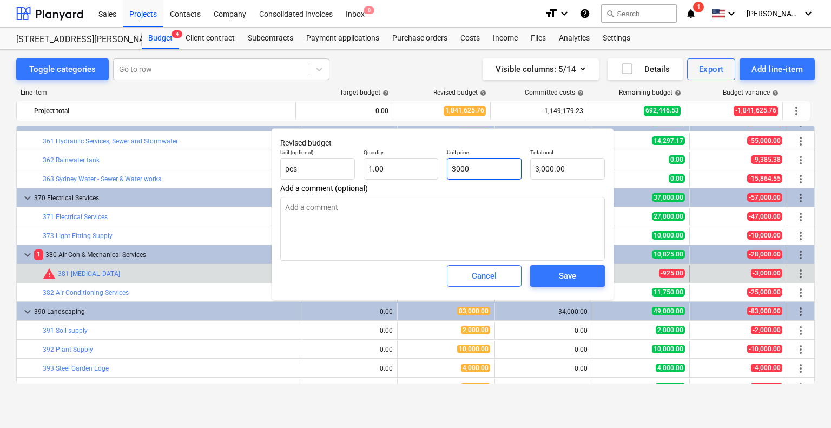
type input "3"
type input "3.00"
type textarea "x"
type input "39"
type input "39.00"
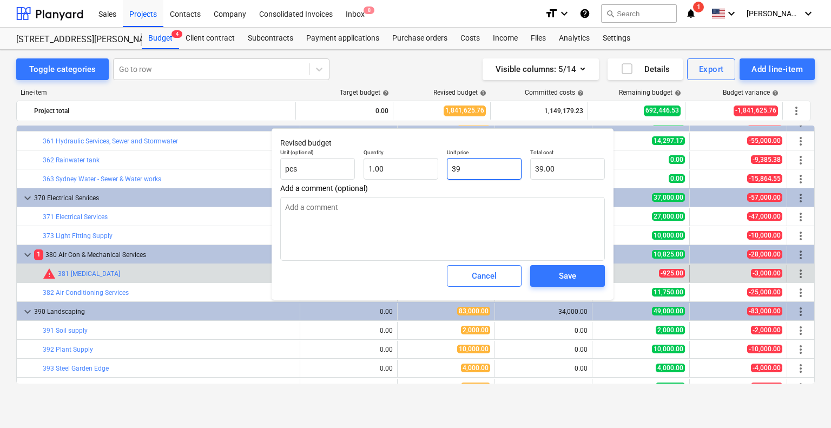
type textarea "x"
type input "392"
type input "392.00"
type textarea "x"
type input "3925"
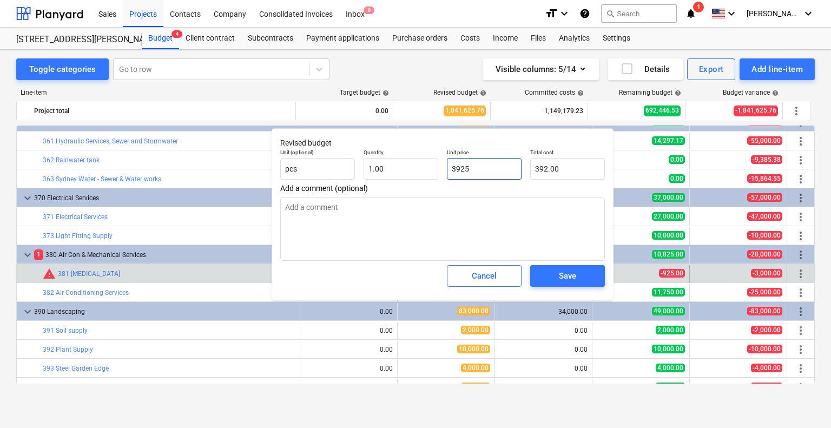
type input "3,925.00"
type input "3925"
type textarea "x"
type input "3,925.00"
click at [555, 277] on span "Save" at bounding box center [567, 276] width 49 height 14
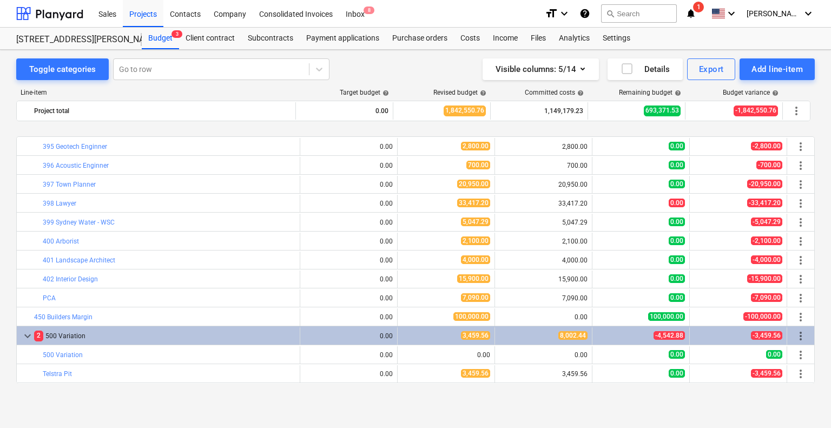
scroll to position [3189, 0]
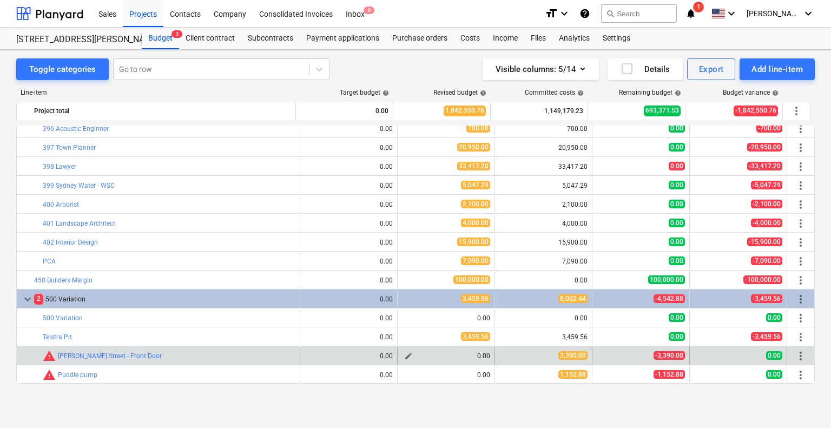
click at [409, 357] on span "edit" at bounding box center [408, 356] width 9 height 9
type textarea "x"
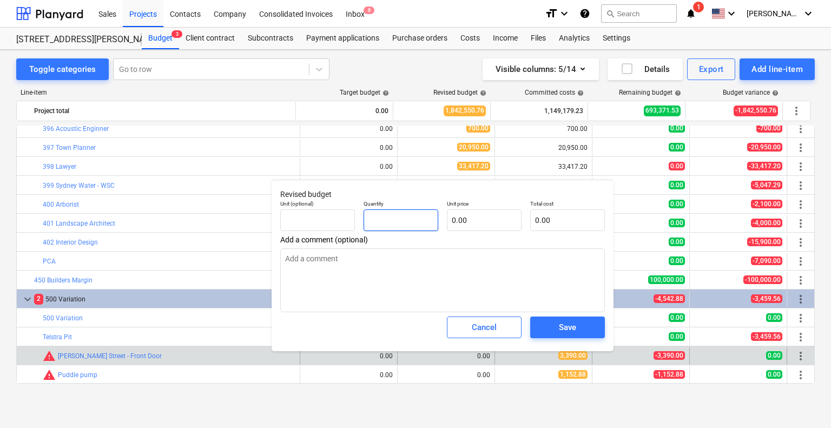
click at [419, 221] on input "text" at bounding box center [401, 220] width 75 height 22
type textarea "x"
type input "1"
type textarea "x"
type input "1.00"
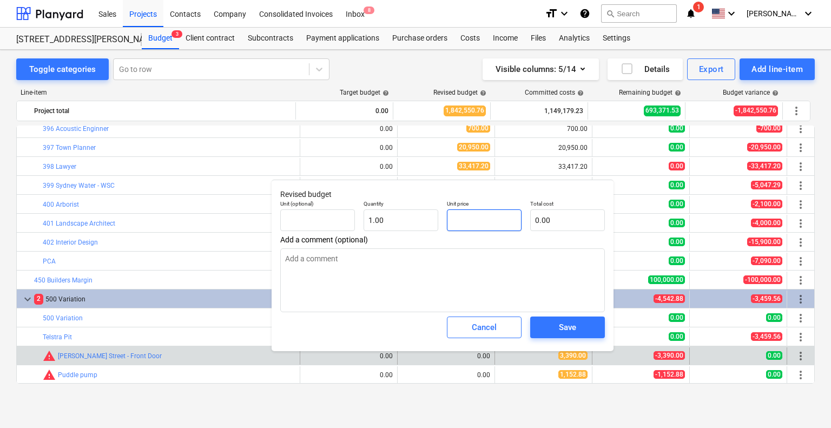
click at [478, 216] on input "text" at bounding box center [484, 220] width 75 height 22
type textarea "x"
type input "3"
type input "3.00"
type input "33"
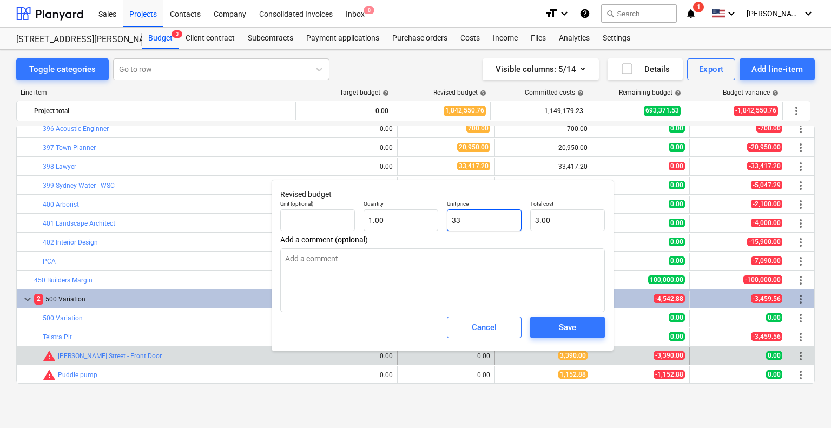
type textarea "x"
type input "33.00"
type textarea "x"
type input "339"
type input "339.00"
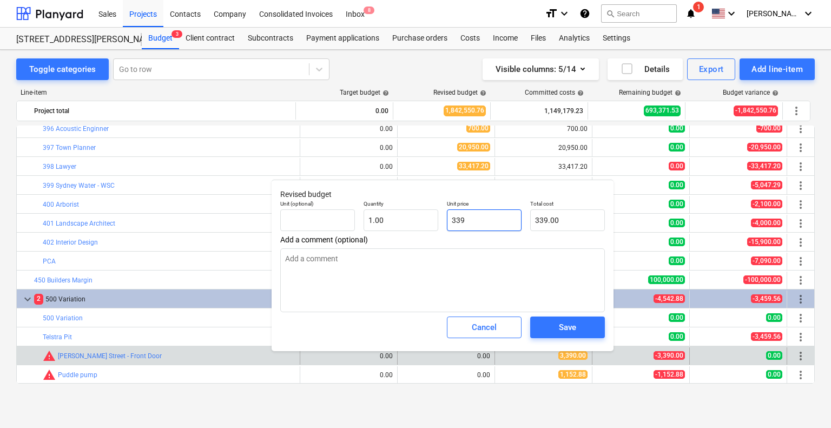
type textarea "x"
type input "3390"
type input "3,390.00"
click at [546, 324] on span "Save" at bounding box center [567, 327] width 49 height 14
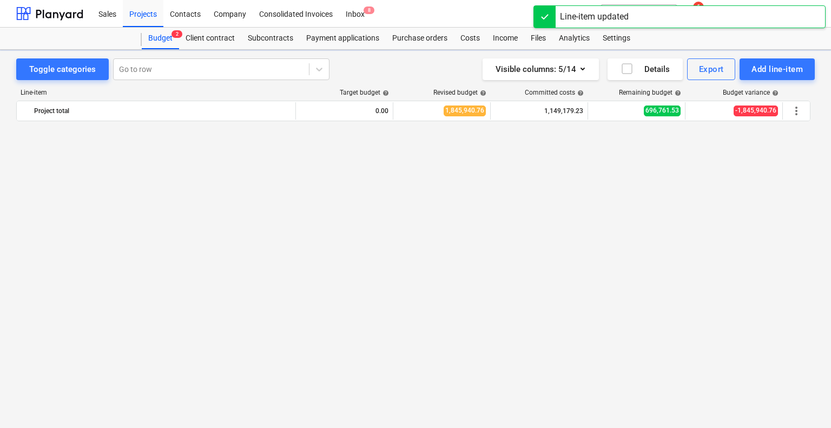
click at [407, 372] on div "bar_chart 363 Sydney Water - Sewer & Water works edit 0.00 edit 15,864.55 15,86…" at bounding box center [415, 255] width 799 height 258
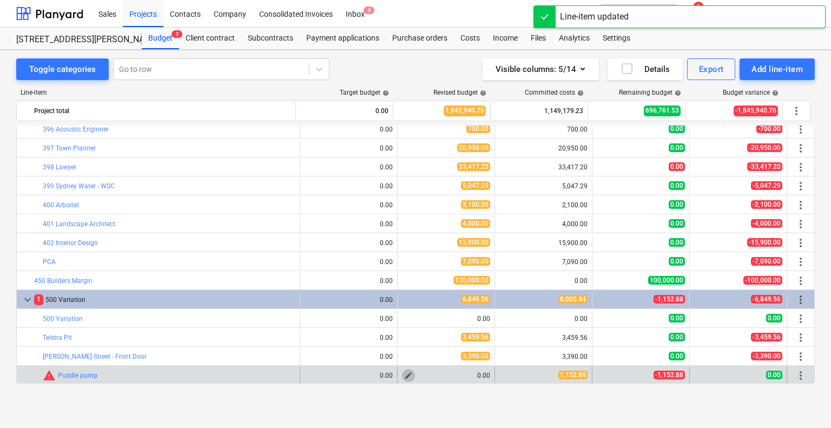
click at [407, 377] on span "edit" at bounding box center [408, 375] width 9 height 9
type textarea "x"
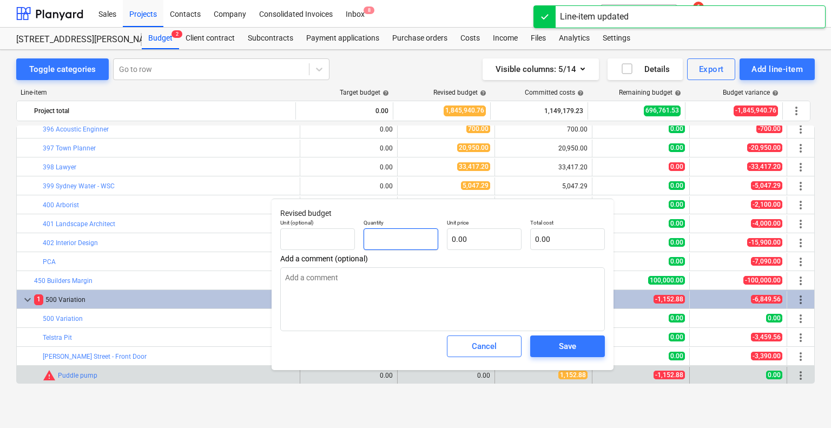
click at [392, 236] on input "text" at bounding box center [401, 239] width 75 height 22
type textarea "x"
type input "1"
type textarea "x"
type input "1.00"
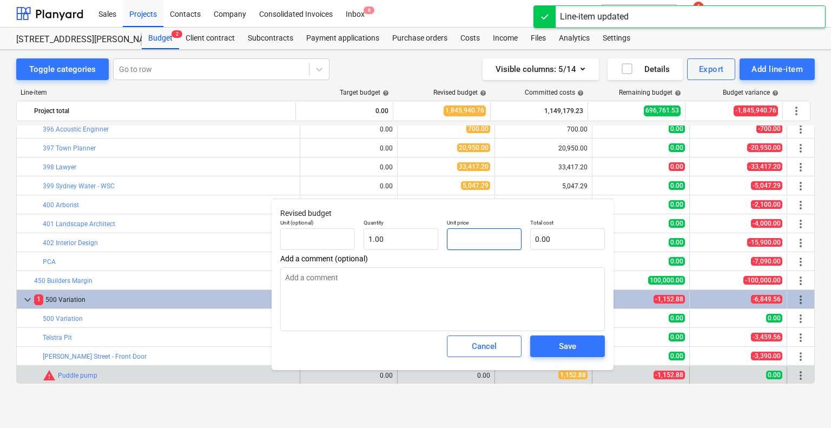
click at [478, 234] on input "text" at bounding box center [484, 239] width 75 height 22
type textarea "x"
type input "1"
type input "1.00"
type textarea "x"
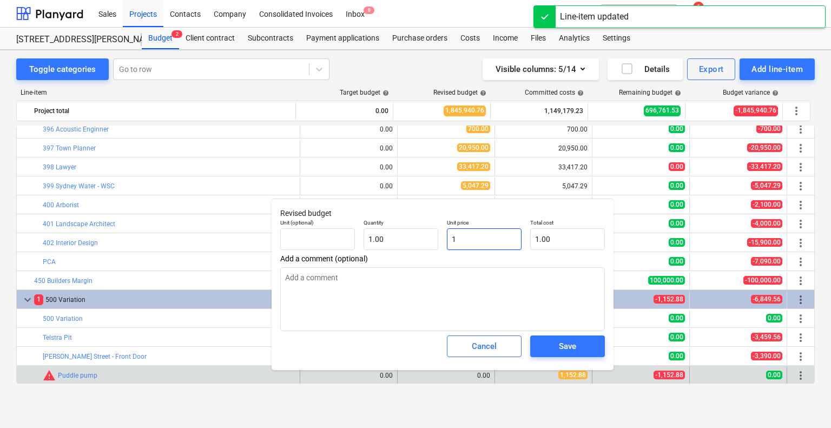
type input "11"
type input "11.00"
type textarea "x"
type input "115"
type input "115.00"
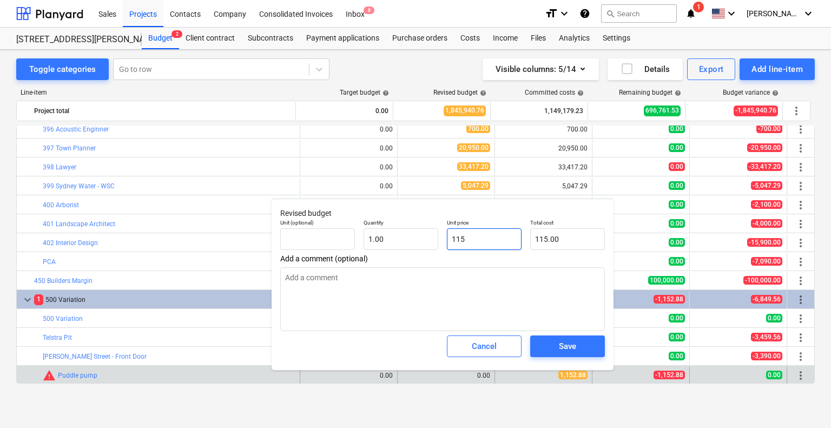
type textarea "x"
type input "1152"
type input "1,152.00"
type textarea "x"
type input "1152."
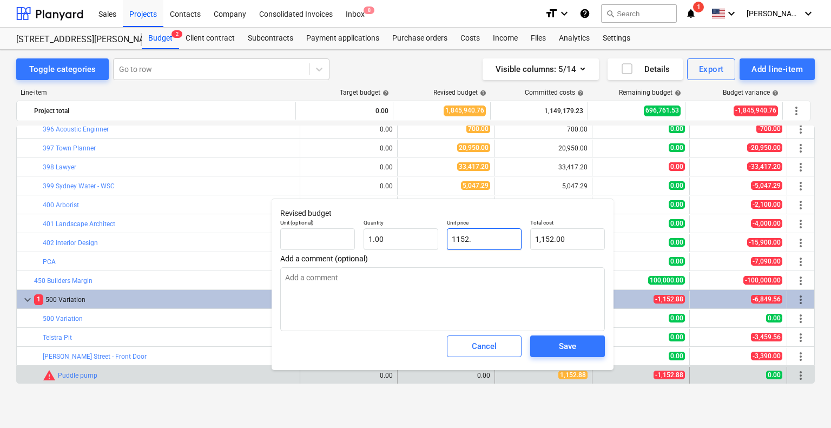
type textarea "x"
type input "1152.8"
type input "1,152.80"
type textarea "x"
type input "1152.80"
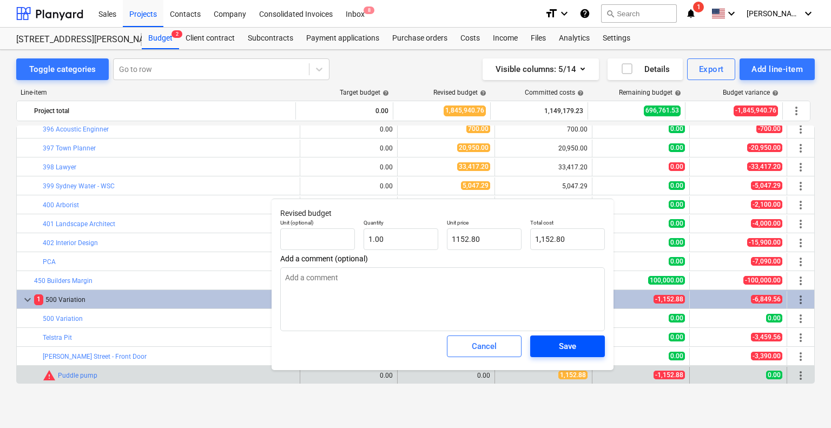
type textarea "x"
type input "1,152.80"
click at [550, 344] on span "Save" at bounding box center [567, 346] width 49 height 14
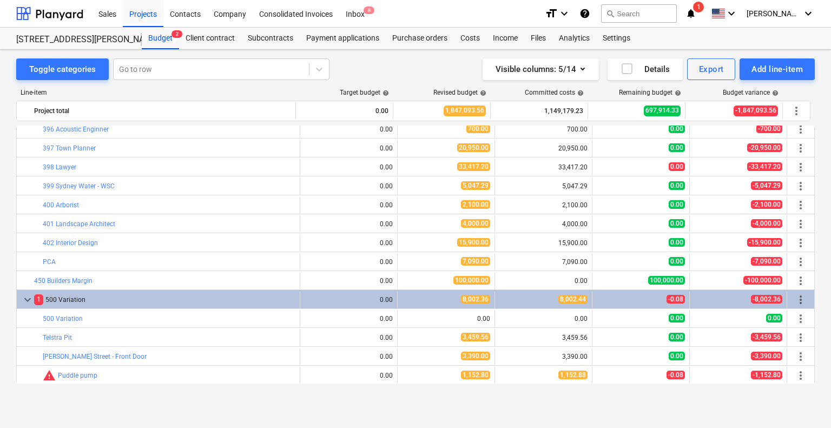
type textarea "x"
type input "1.00"
type input "1,152.80"
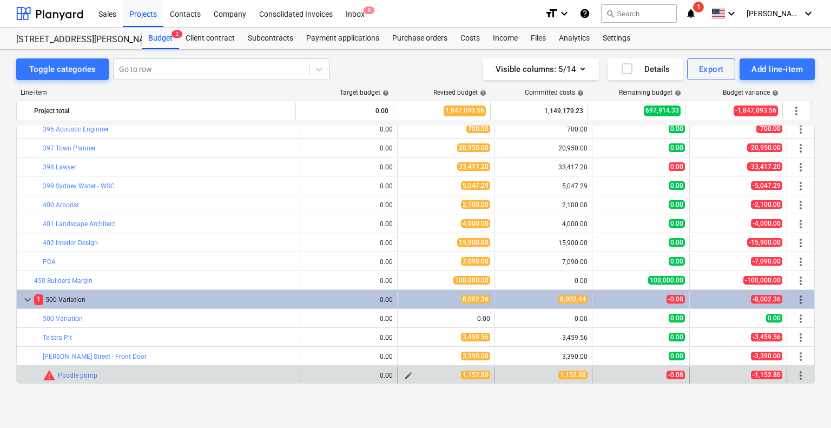
click at [409, 374] on span "edit" at bounding box center [408, 375] width 9 height 9
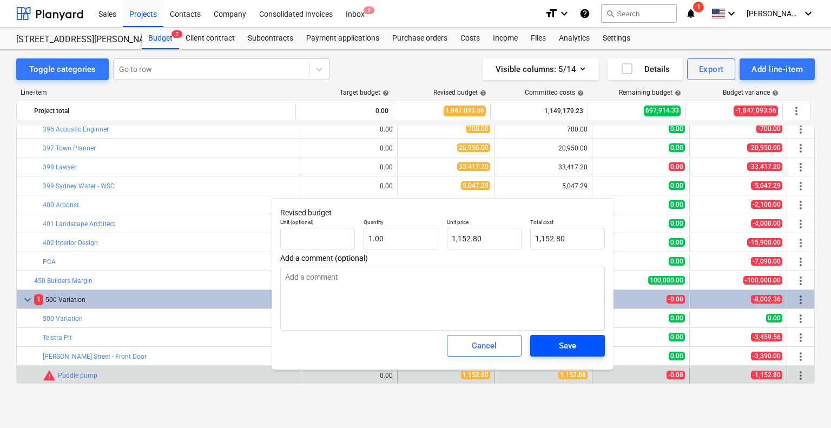
click at [547, 346] on span "Save" at bounding box center [567, 346] width 49 height 14
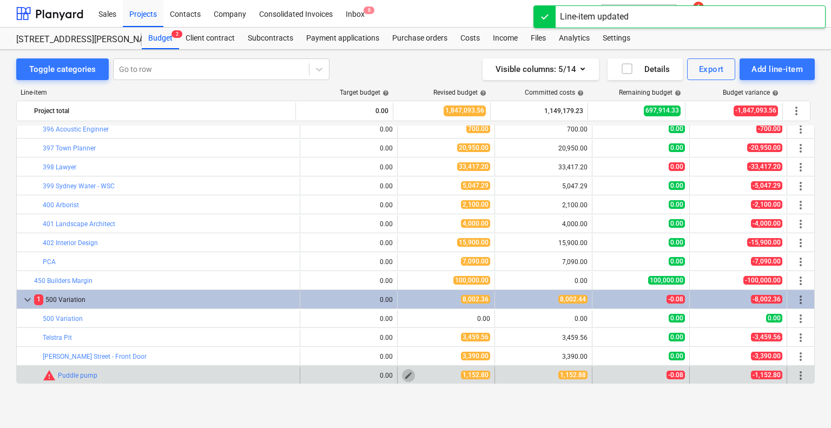
click at [404, 375] on span "edit" at bounding box center [408, 375] width 9 height 9
type textarea "x"
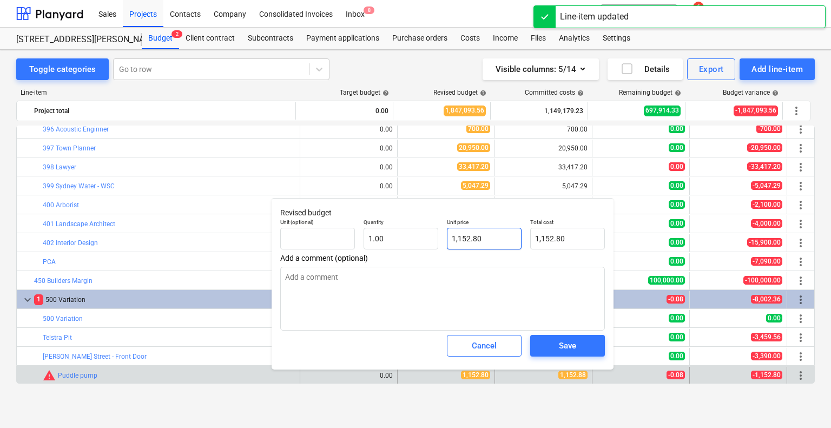
type input "1152.8"
click at [496, 236] on input "1152.8" at bounding box center [484, 239] width 75 height 22
type textarea "x"
type input "1152.88"
type input "1,152.88"
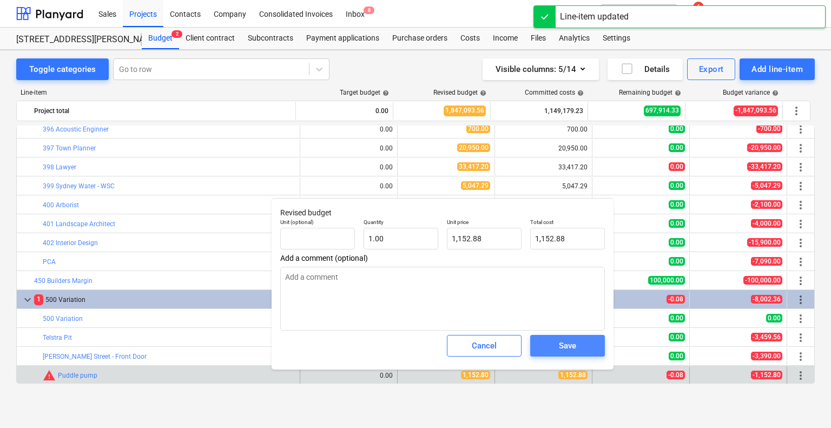
click at [557, 341] on span "Save" at bounding box center [567, 346] width 49 height 14
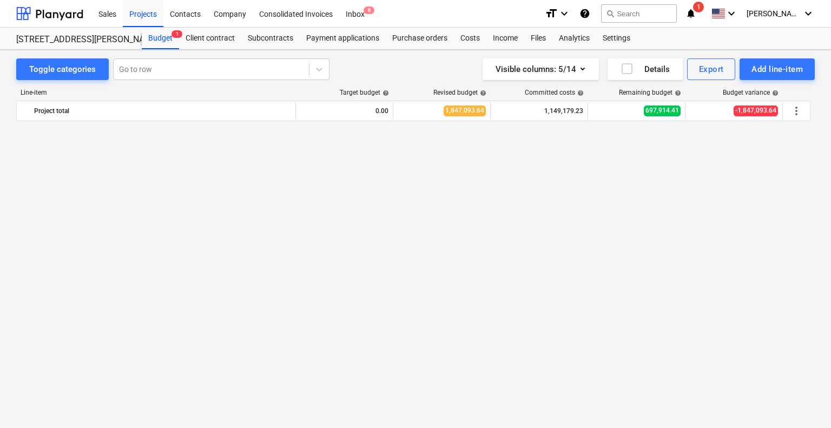
scroll to position [0, 0]
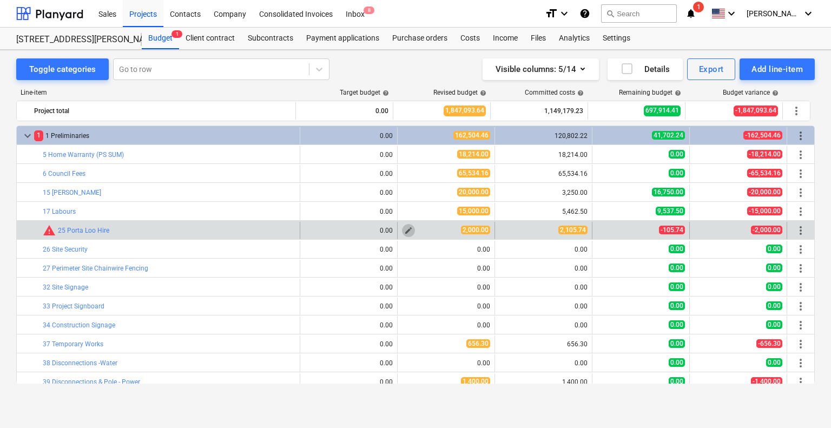
click at [410, 228] on button "edit" at bounding box center [408, 230] width 13 height 13
type textarea "x"
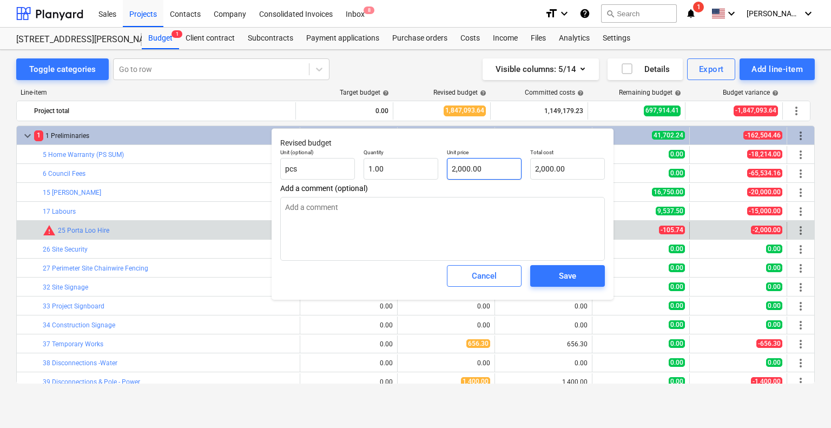
type input "2000"
click at [496, 163] on input "2000" at bounding box center [484, 169] width 75 height 22
click at [489, 165] on input "2000" at bounding box center [484, 169] width 75 height 22
type textarea "x"
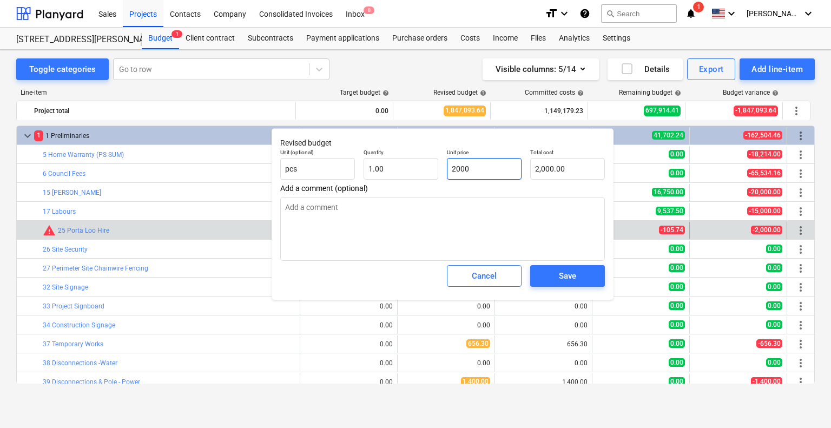
type input "2"
type input "2.00"
type textarea "x"
type input "21"
type input "21.00"
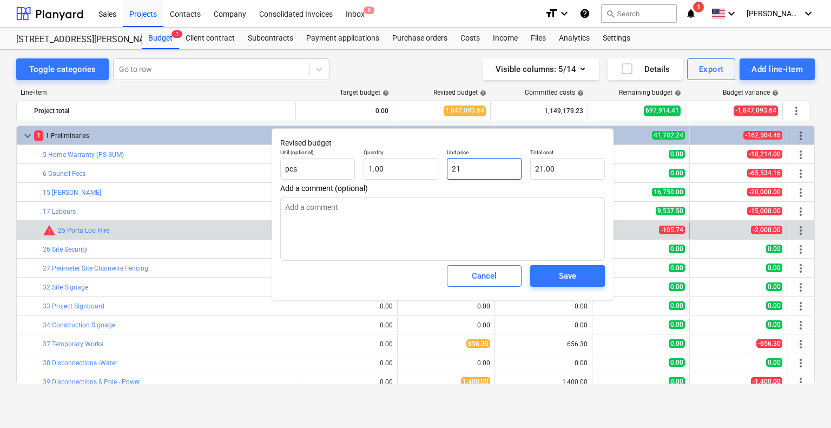
type textarea "x"
type input "210"
type input "210.00"
type textarea "x"
type input "2105"
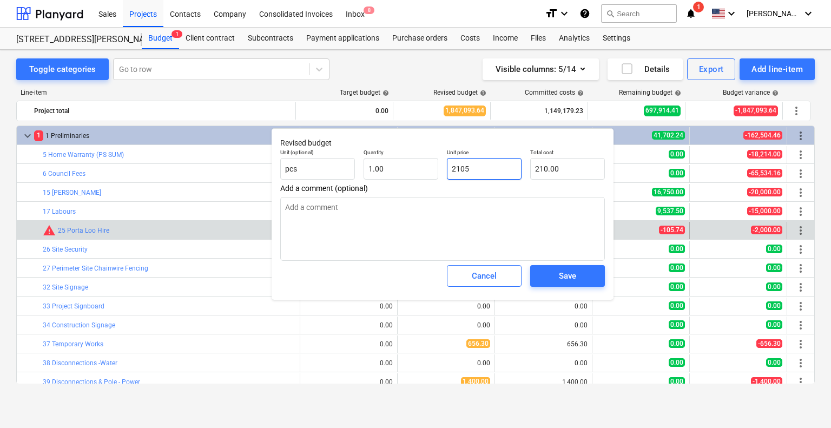
type input "2,105.00"
type textarea "x"
type input "2105."
type textarea "x"
type input "2105.7"
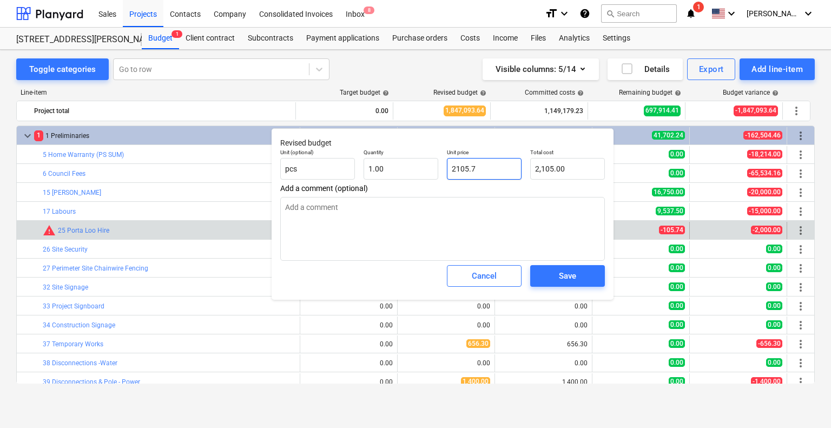
type input "2,105.70"
type textarea "x"
type input "2105.74"
type input "2,105.74"
type input "2105.74"
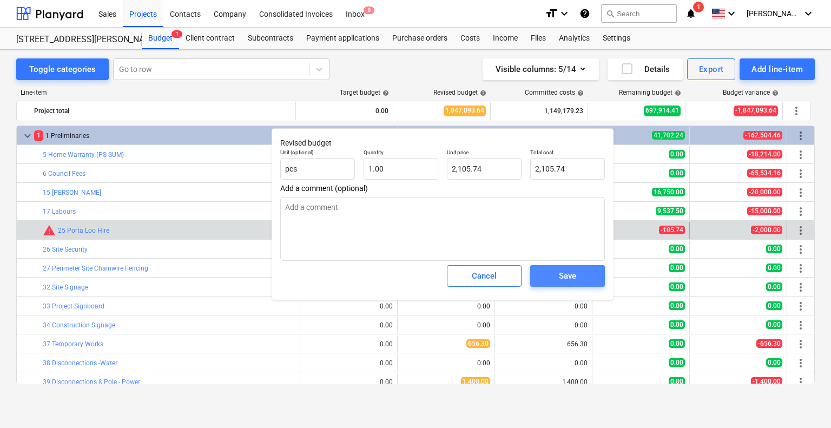
click at [572, 270] on div "Save" at bounding box center [567, 276] width 17 height 14
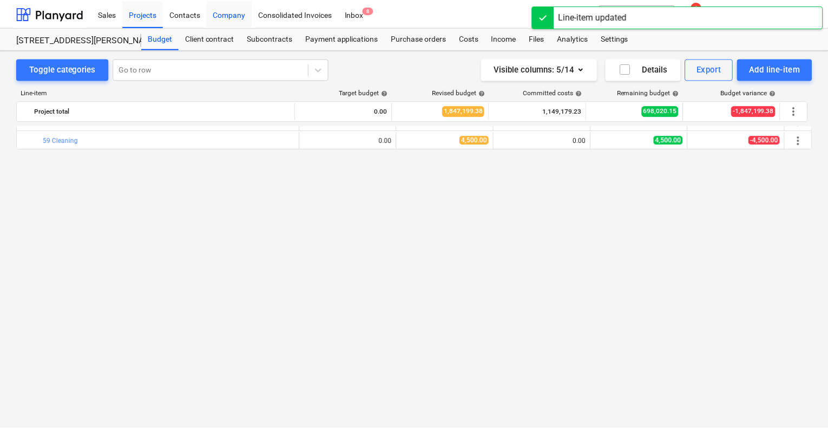
scroll to position [271, 0]
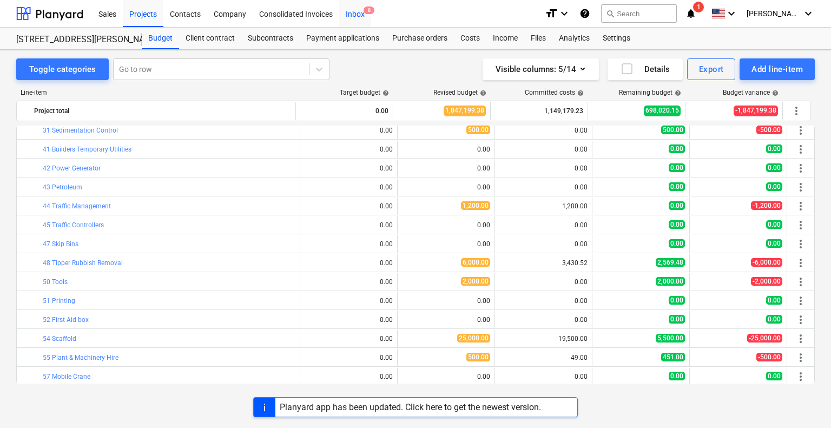
click at [367, 14] on span "8" at bounding box center [369, 10] width 11 height 8
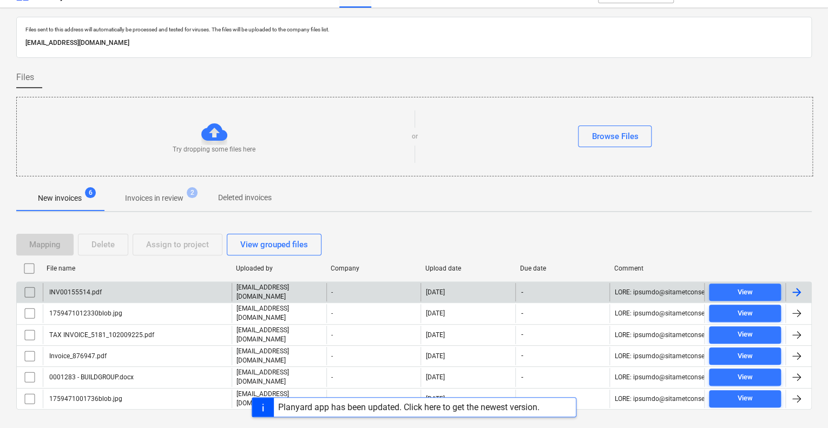
scroll to position [30, 0]
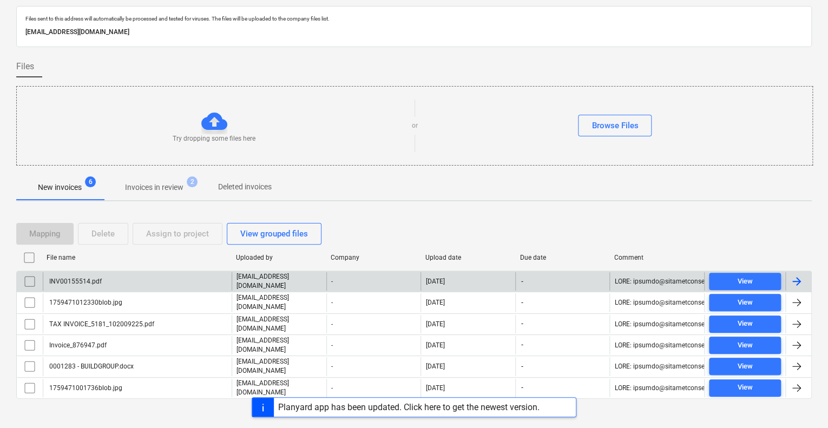
click at [76, 278] on div "INV00155514.pdf" at bounding box center [75, 282] width 54 height 8
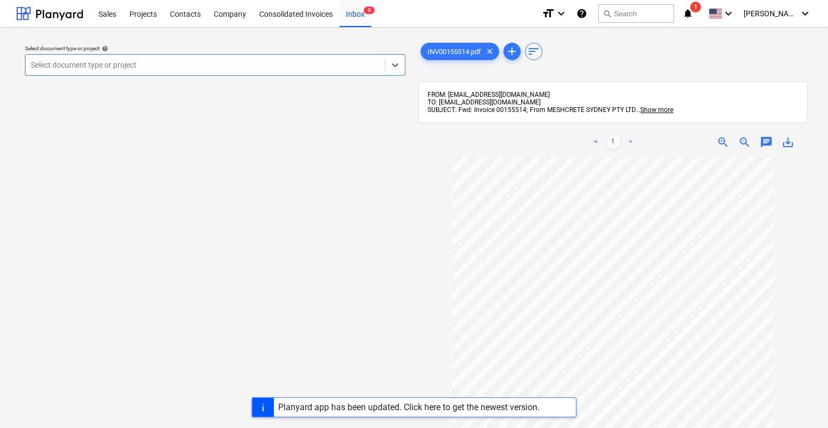
click at [231, 72] on div "Select document type or project" at bounding box center [204, 64] width 359 height 15
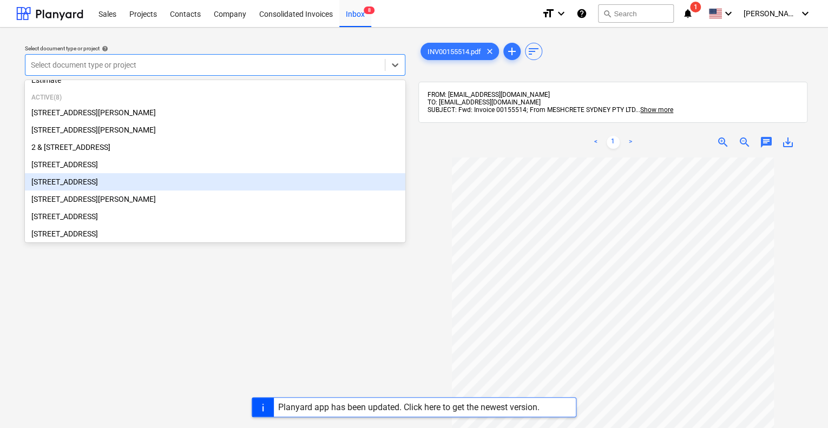
scroll to position [54, 0]
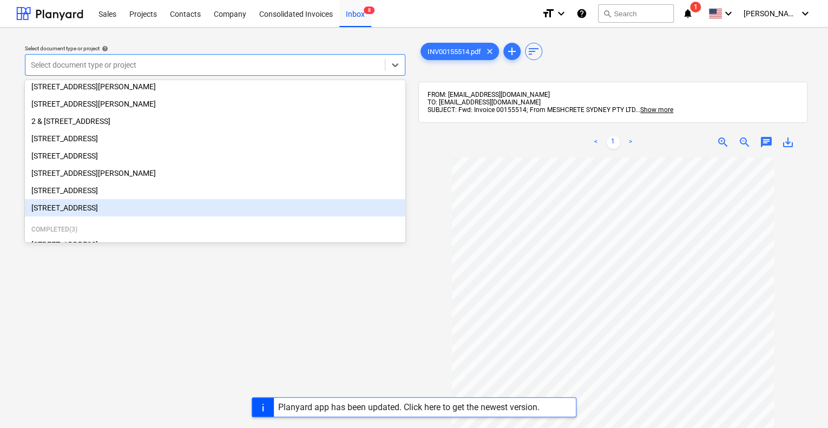
click at [133, 211] on div "[STREET_ADDRESS]" at bounding box center [215, 207] width 380 height 17
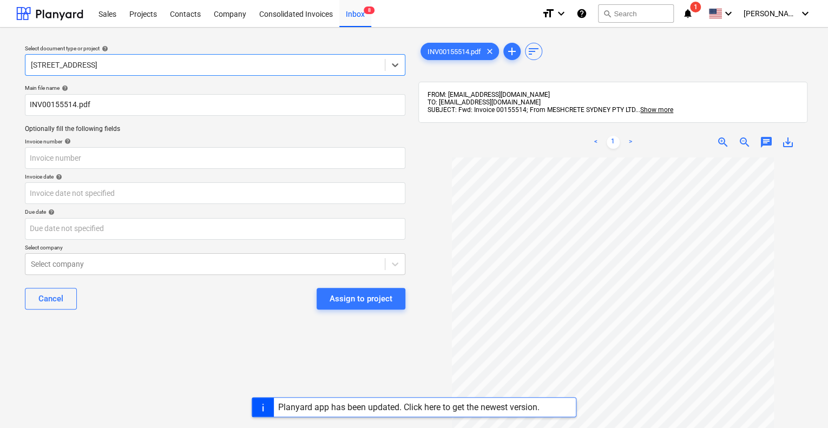
scroll to position [108, 0]
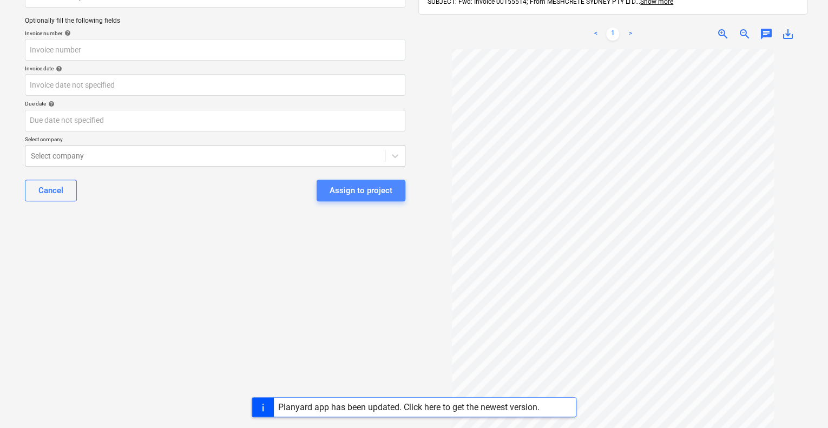
click at [372, 191] on div "Assign to project" at bounding box center [361, 190] width 63 height 14
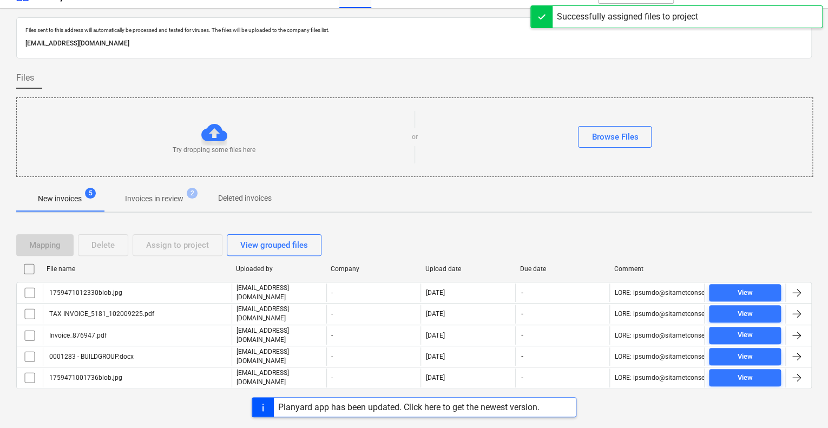
scroll to position [11, 0]
